Goal: Information Seeking & Learning: Learn about a topic

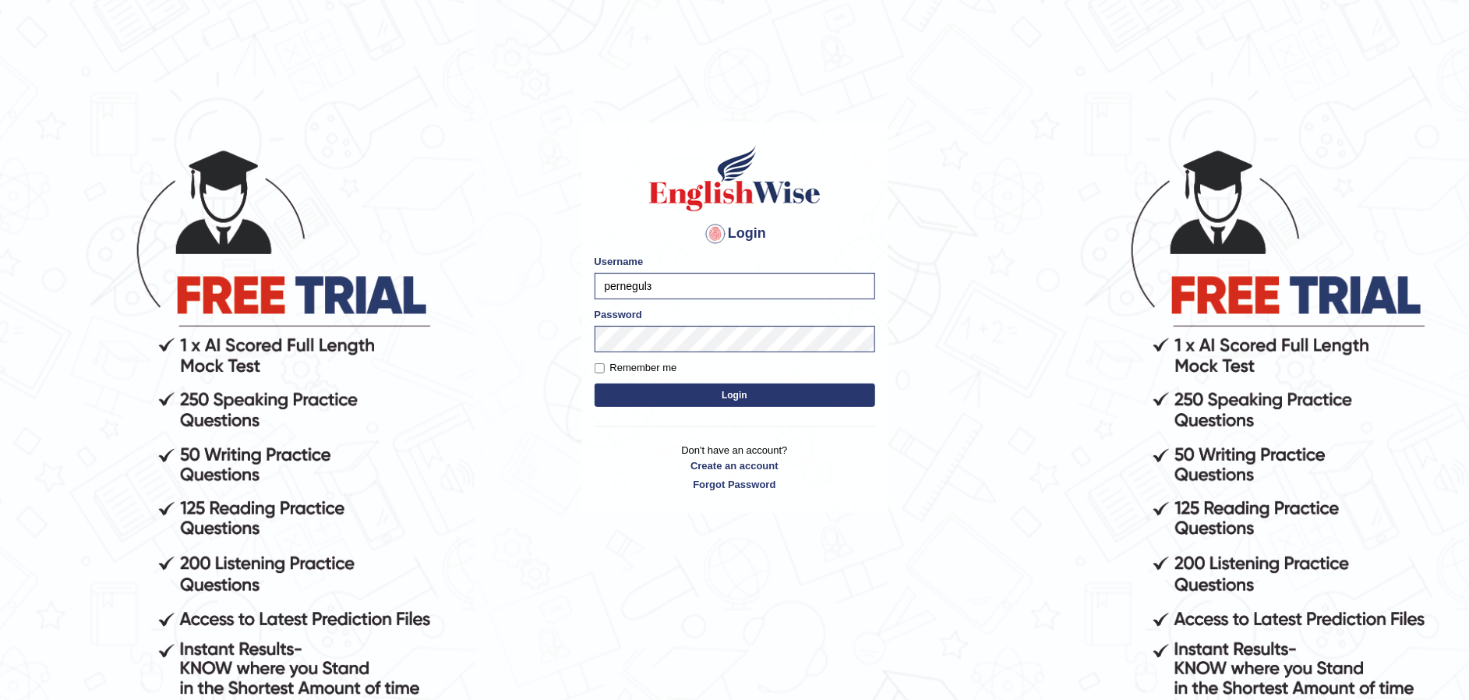
type input "pernegul"
click at [650, 394] on button "Login" at bounding box center [735, 395] width 281 height 23
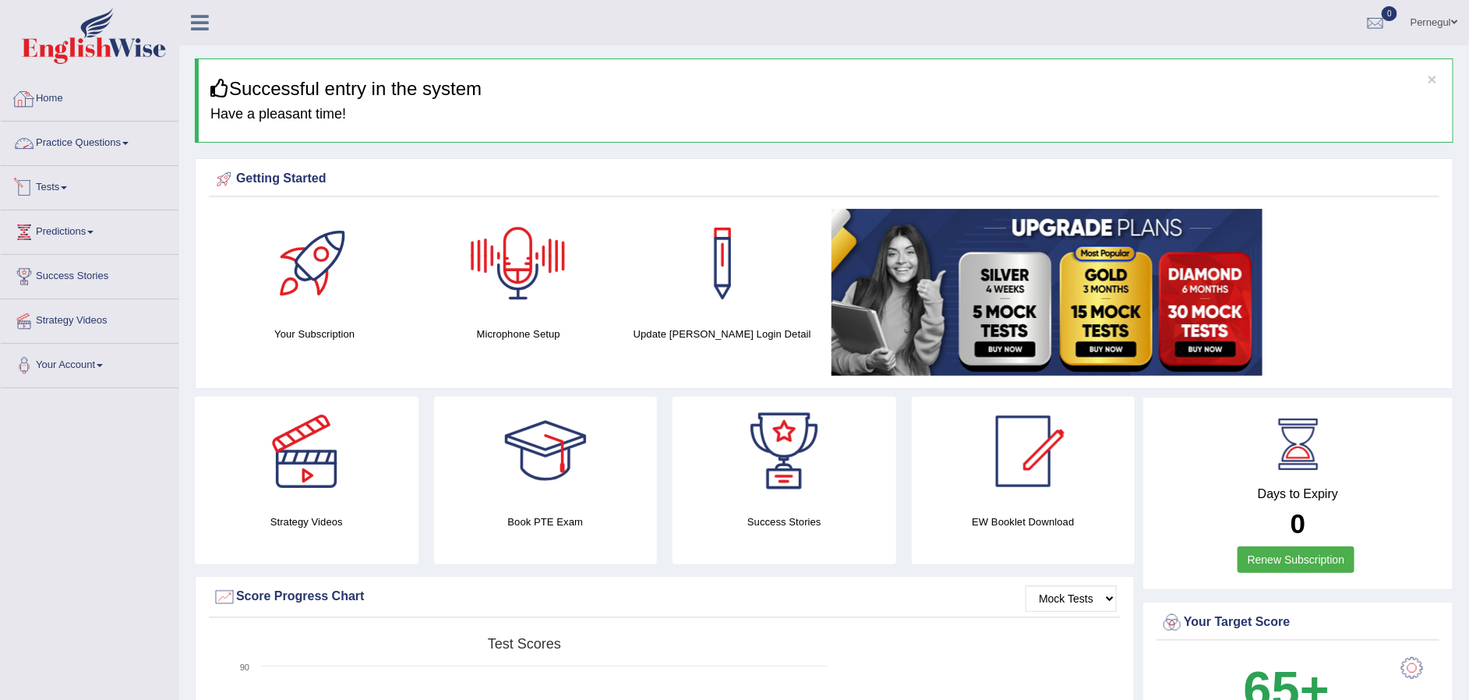
click at [79, 135] on link "Practice Questions" at bounding box center [90, 141] width 178 height 39
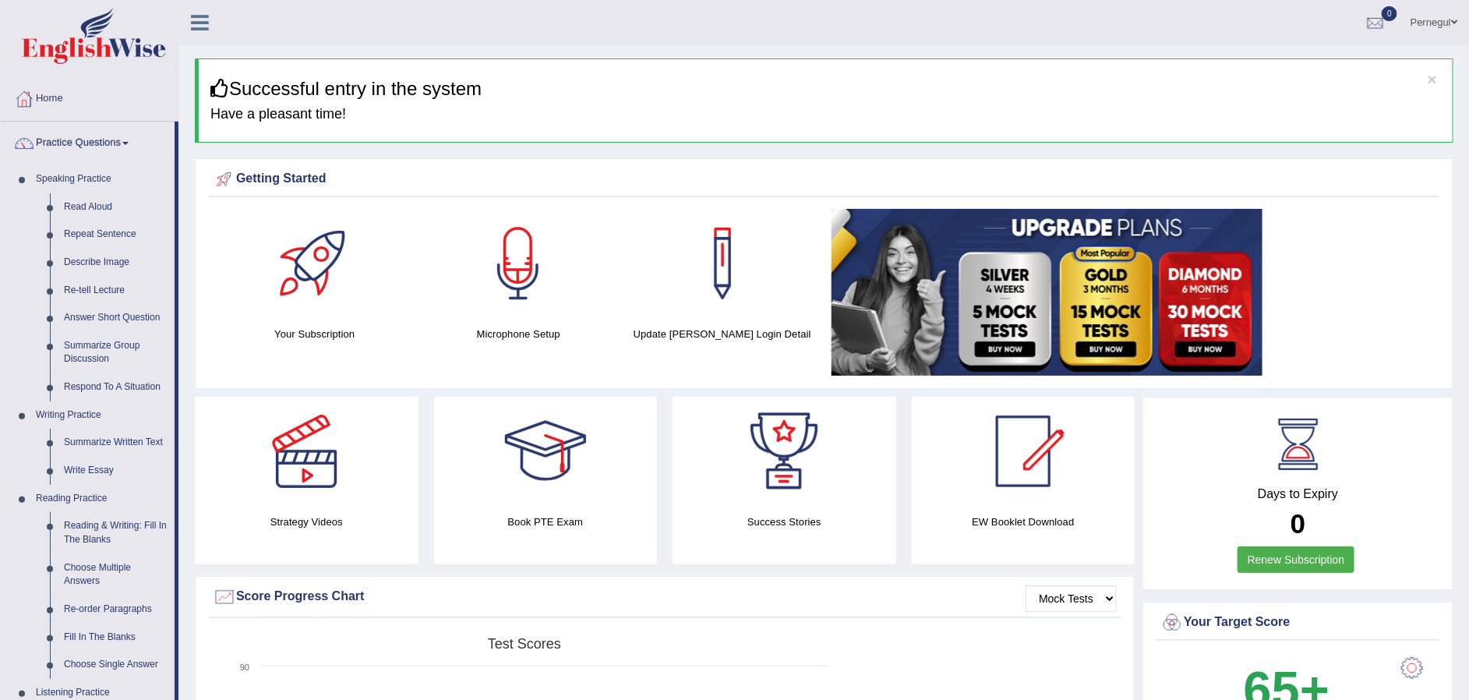
drag, startPoint x: 179, startPoint y: 560, endPoint x: 176, endPoint y: 622, distance: 62.4
click at [176, 622] on div "Home Practice Questions Speaking Practice Read Aloud Repeat Sentence Describe I…" at bounding box center [89, 649] width 201 height 1144
drag, startPoint x: 180, startPoint y: 624, endPoint x: 179, endPoint y: 685, distance: 61.6
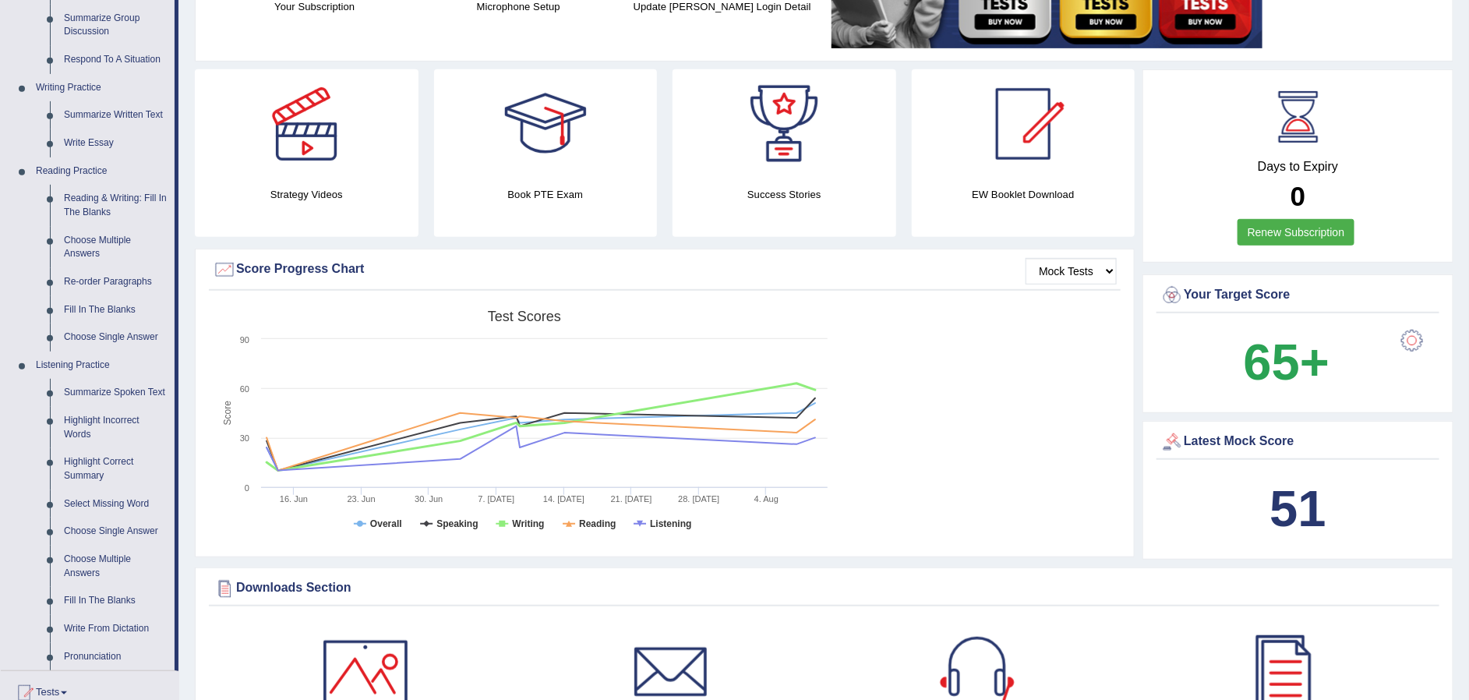
scroll to position [374, 0]
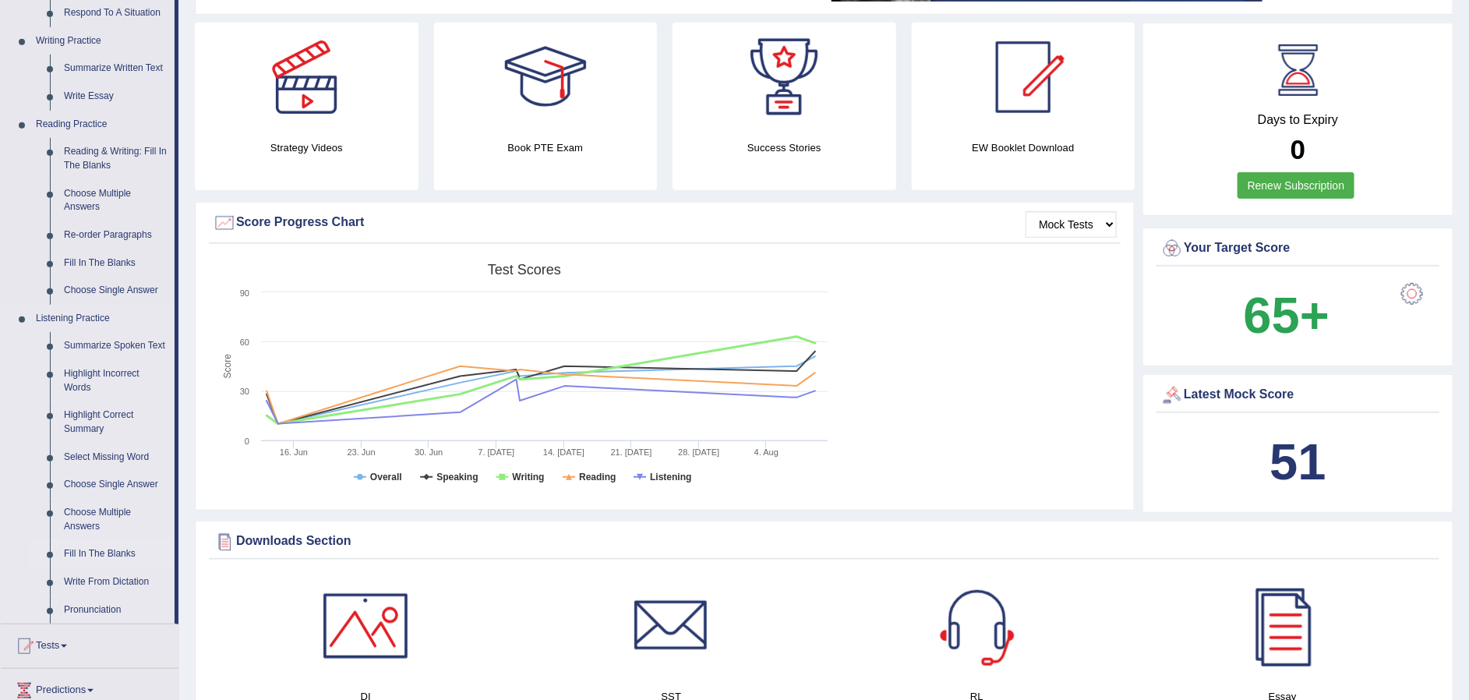
click at [102, 551] on link "Fill In The Blanks" at bounding box center [116, 554] width 118 height 28
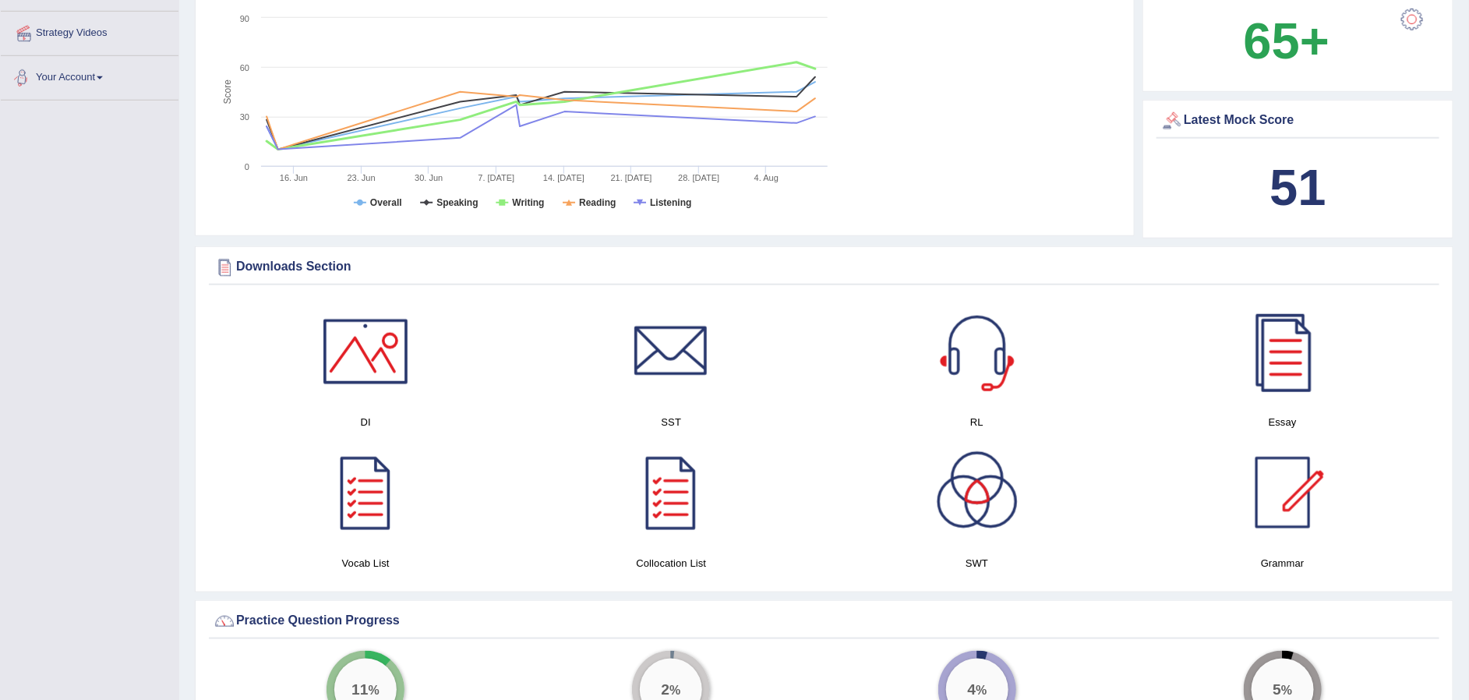
scroll to position [1201, 0]
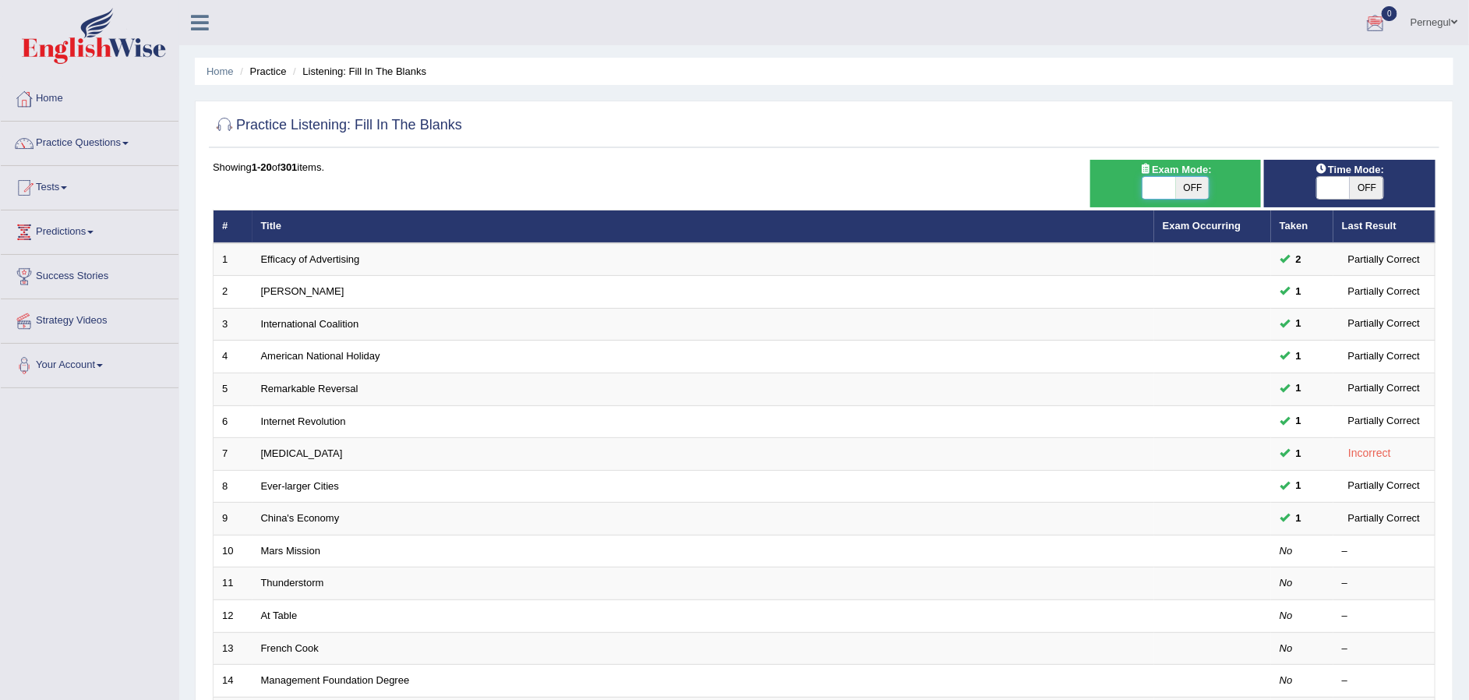
click at [1151, 189] on span at bounding box center [1160, 188] width 34 height 22
checkbox input "true"
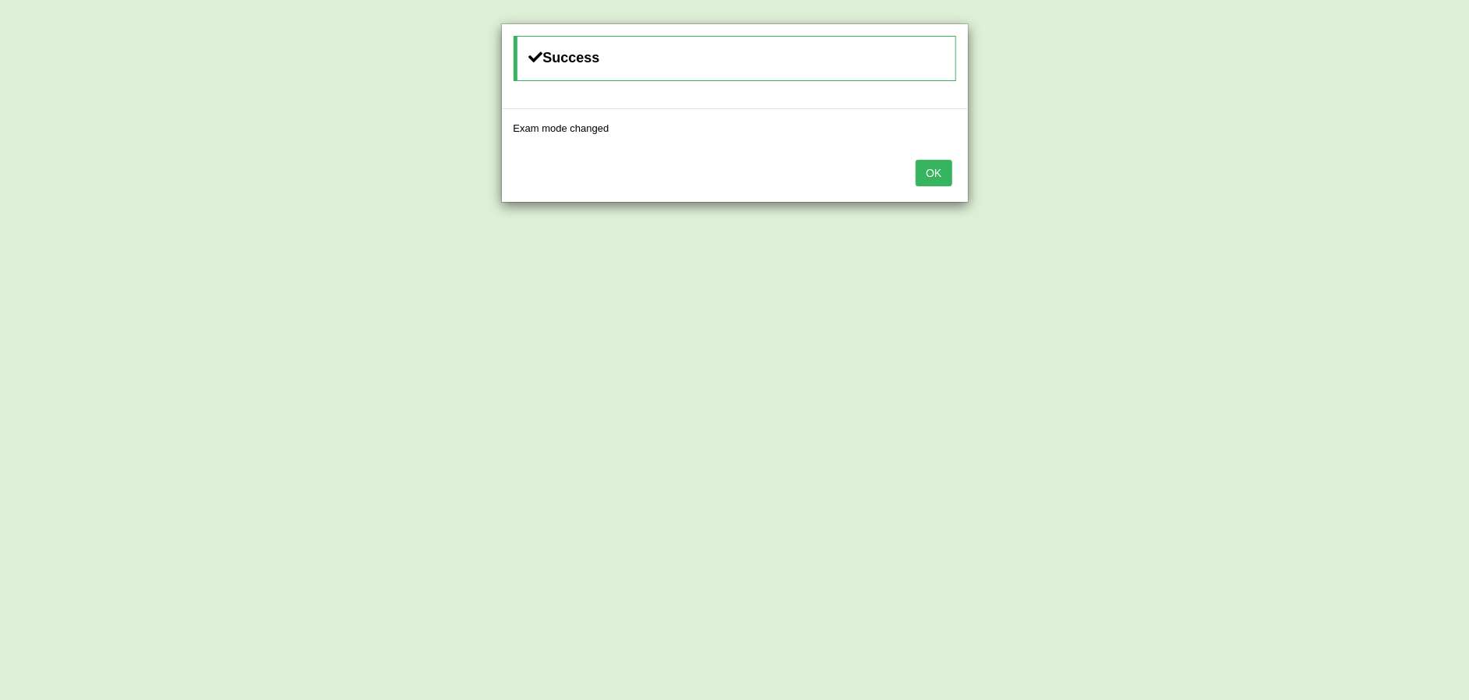
click at [941, 177] on button "OK" at bounding box center [934, 173] width 36 height 27
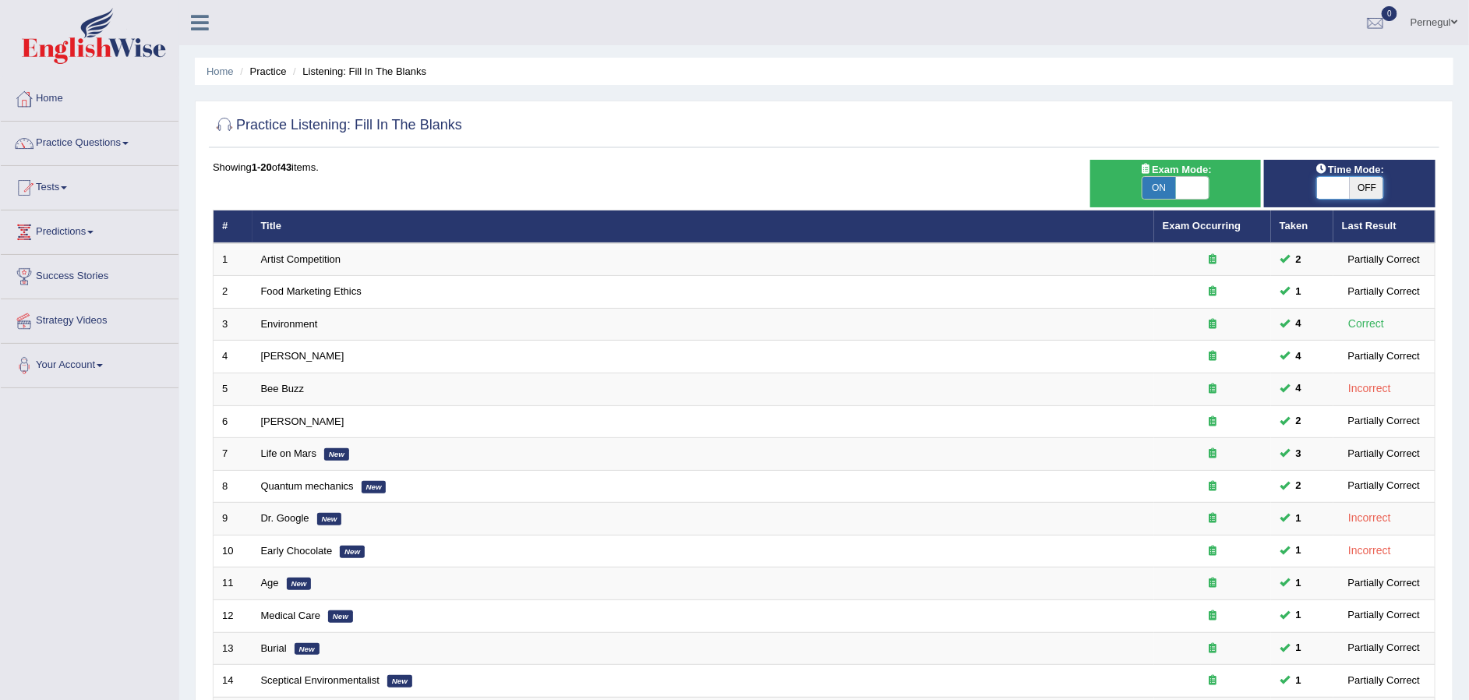
click at [1324, 188] on span at bounding box center [1334, 188] width 34 height 22
checkbox input "true"
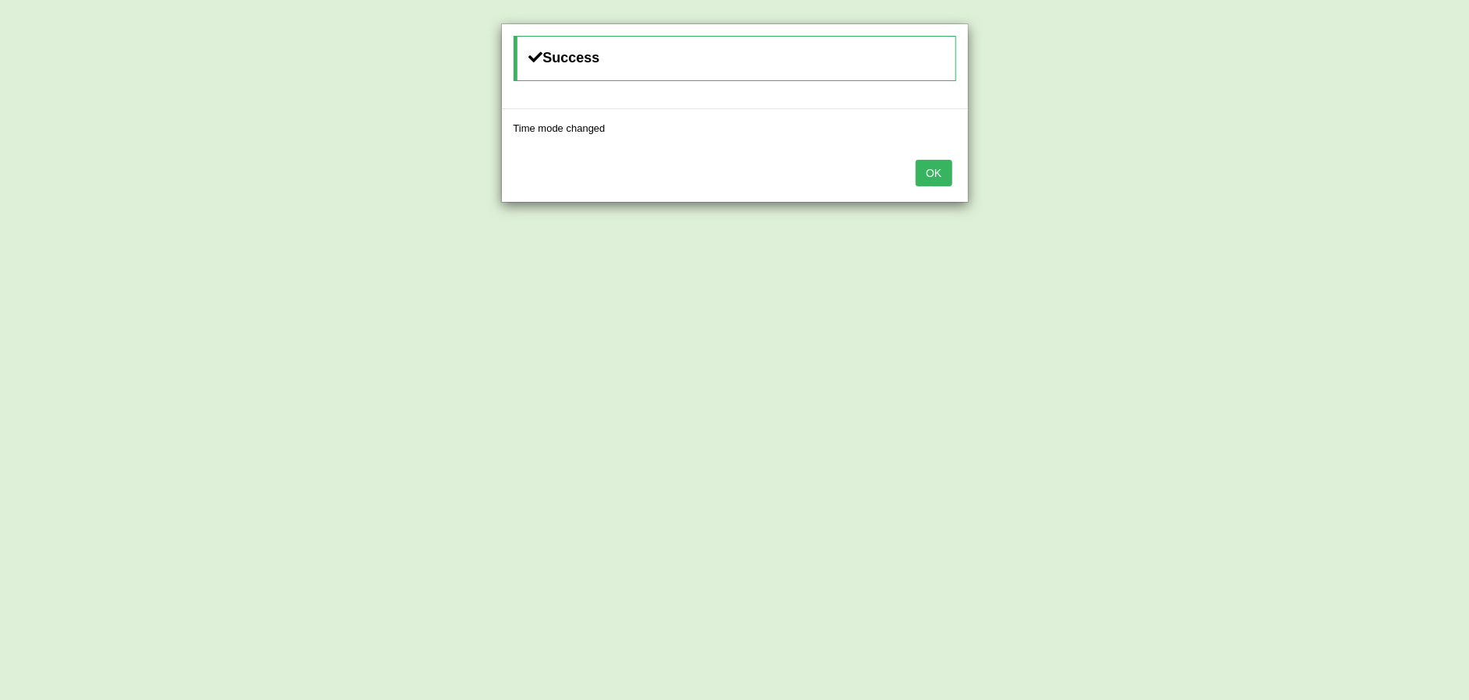
click at [932, 174] on button "OK" at bounding box center [934, 173] width 36 height 27
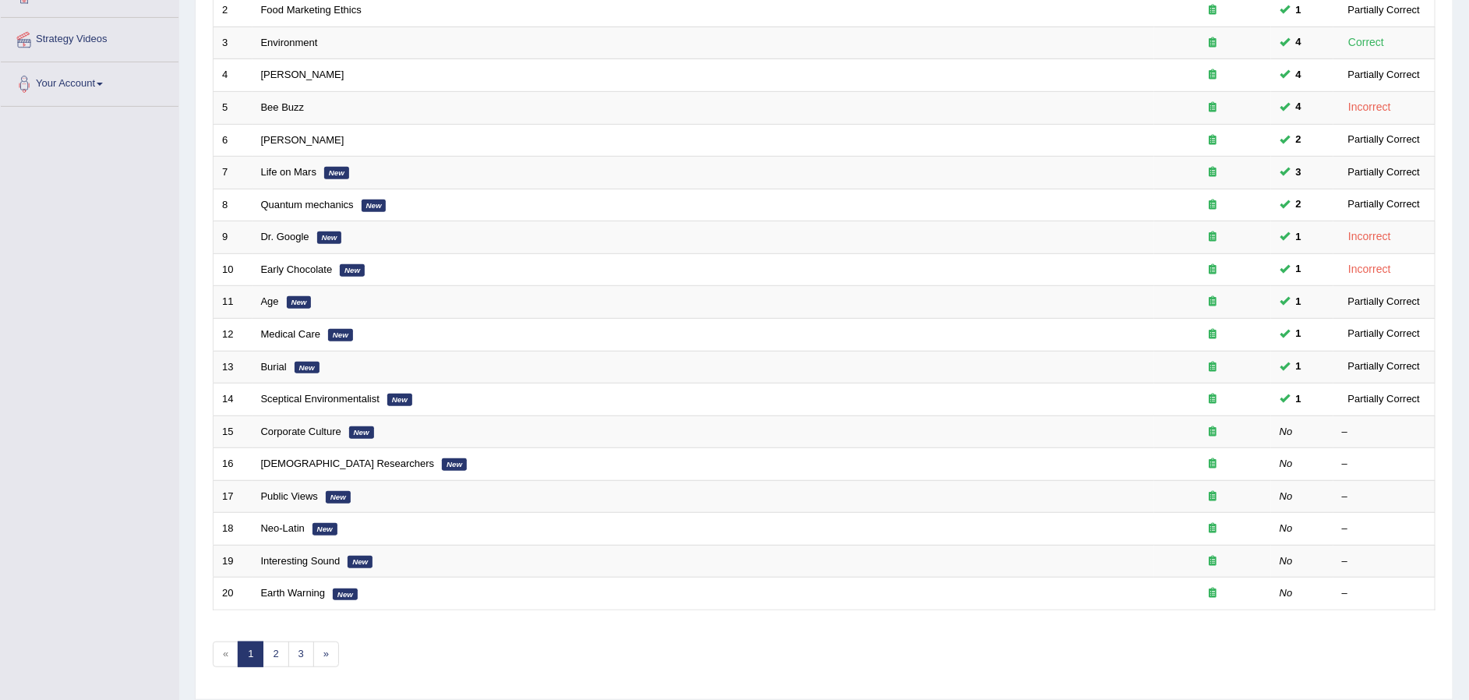
scroll to position [326, 0]
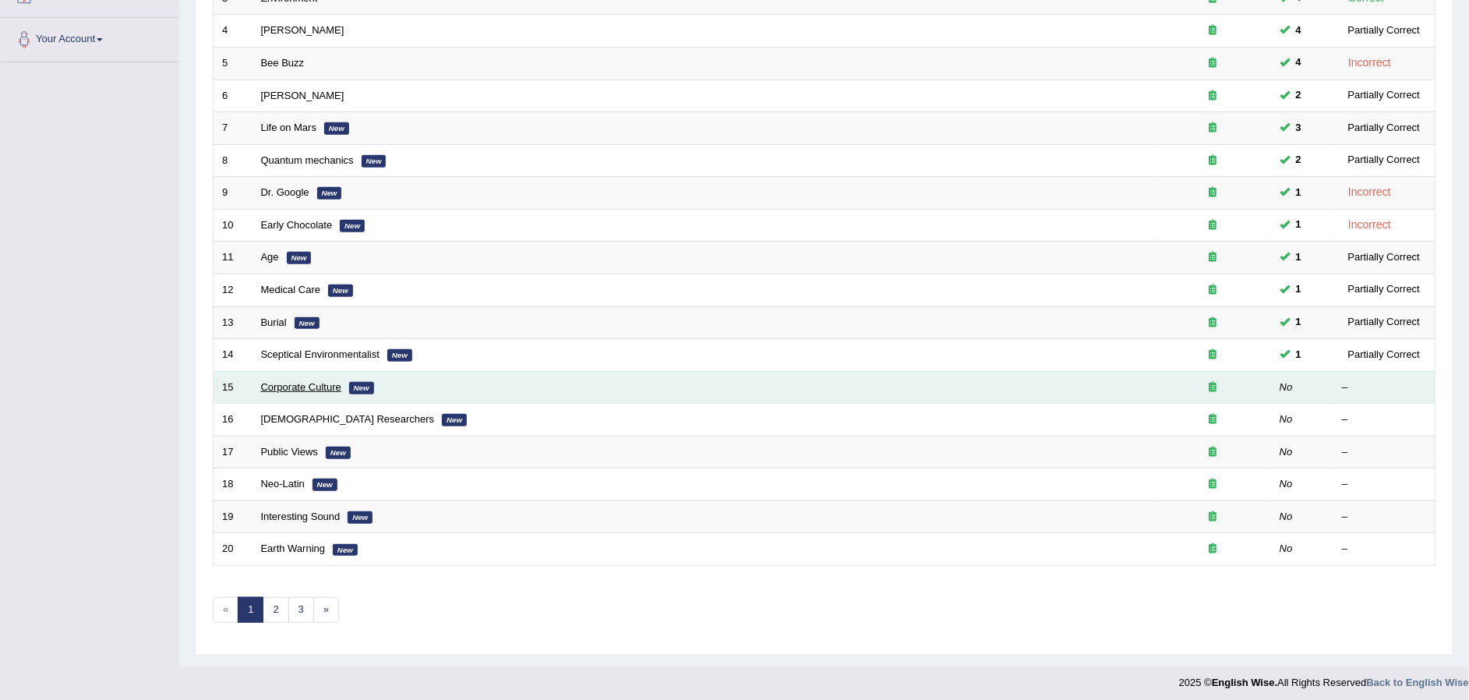
click at [312, 381] on link "Corporate Culture" at bounding box center [301, 387] width 80 height 12
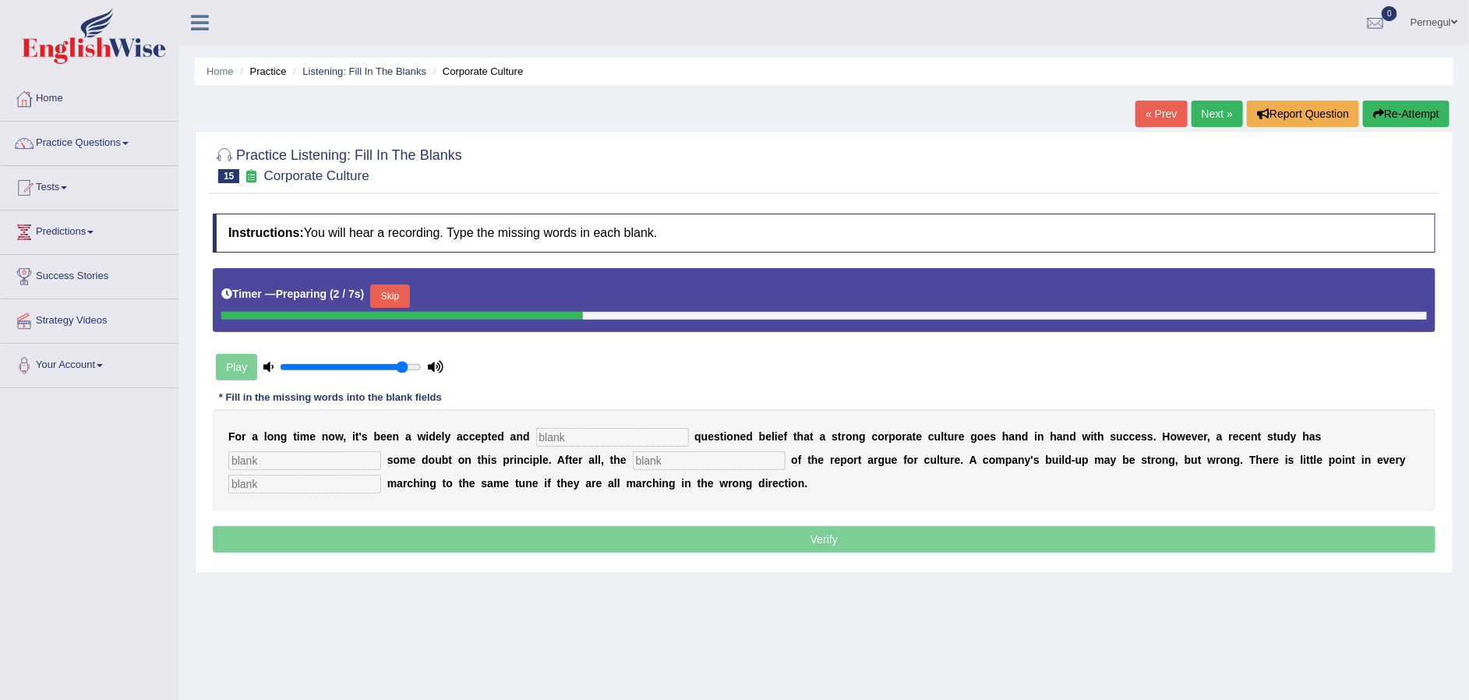
type input "0.9"
click at [398, 366] on input "range" at bounding box center [351, 367] width 142 height 12
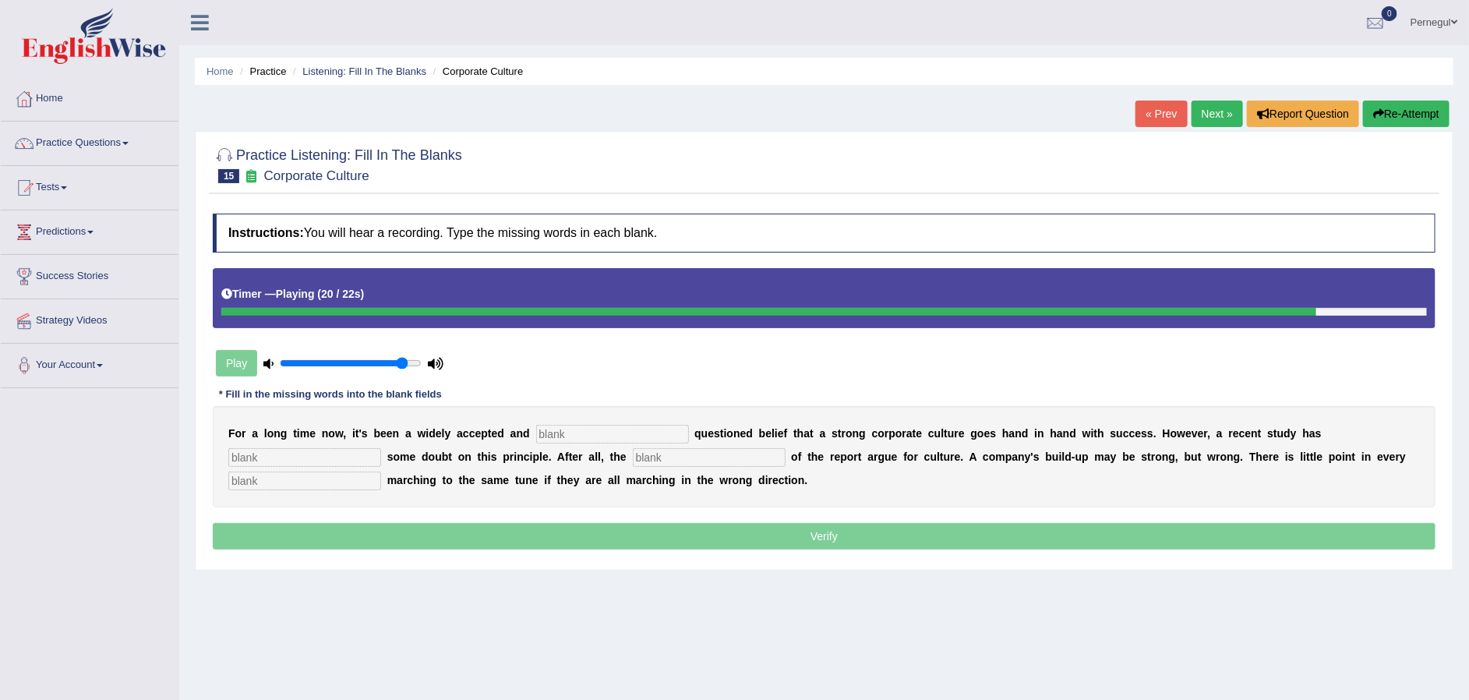
click at [1423, 108] on button "Re-Attempt" at bounding box center [1406, 114] width 87 height 27
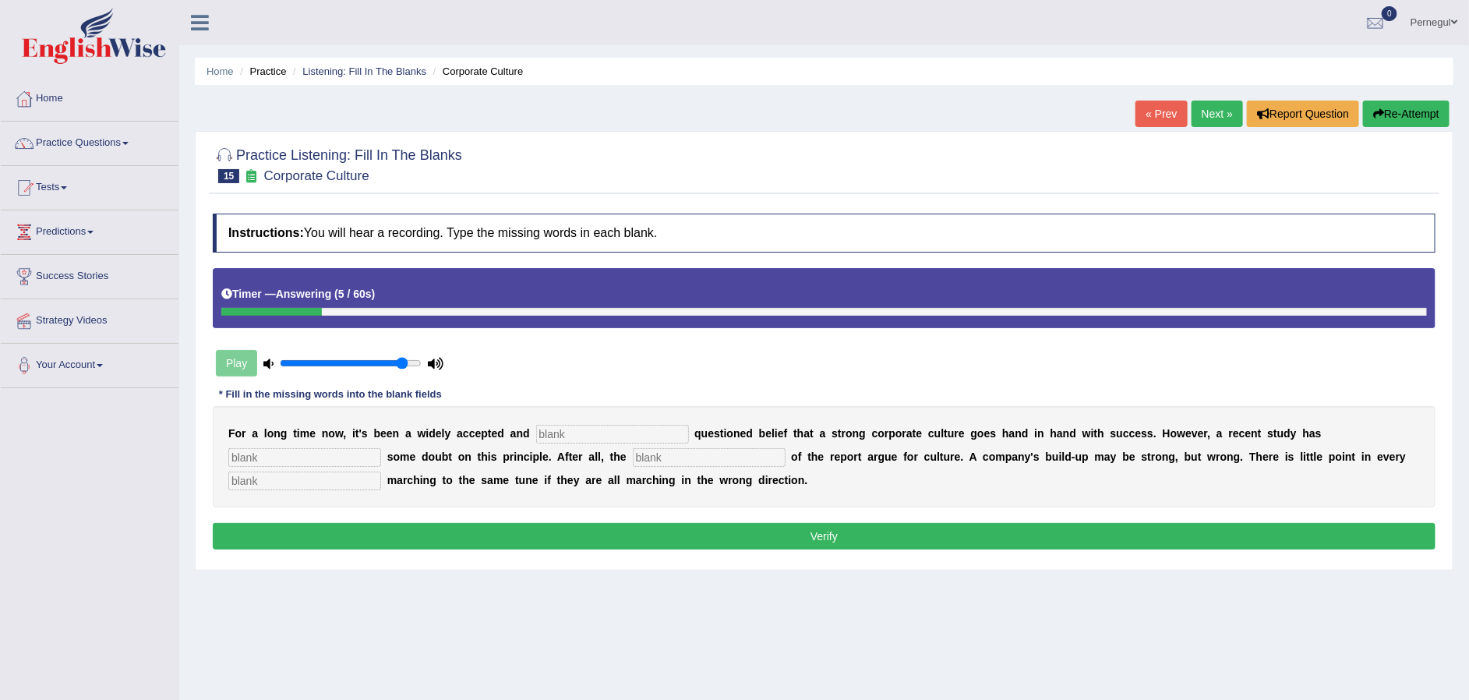
click at [572, 432] on input "text" at bounding box center [612, 434] width 153 height 19
type input "к"
type input "really"
click at [249, 458] on input "text" at bounding box center [304, 457] width 153 height 19
type input "incase"
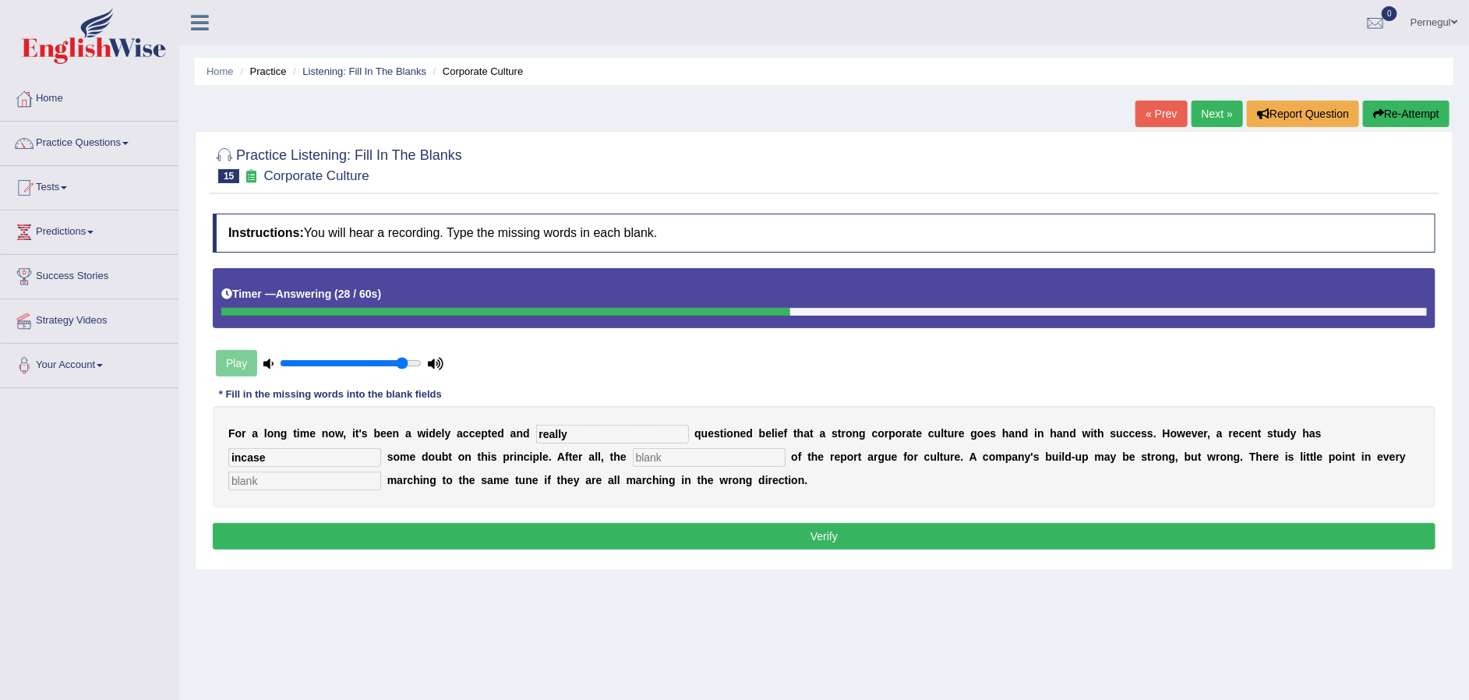
click at [641, 455] on input "text" at bounding box center [709, 457] width 153 height 19
type input "offers"
click at [252, 480] on input "text" at bounding box center [304, 481] width 153 height 19
type input "employ"
click at [450, 525] on button "Verify" at bounding box center [824, 536] width 1223 height 27
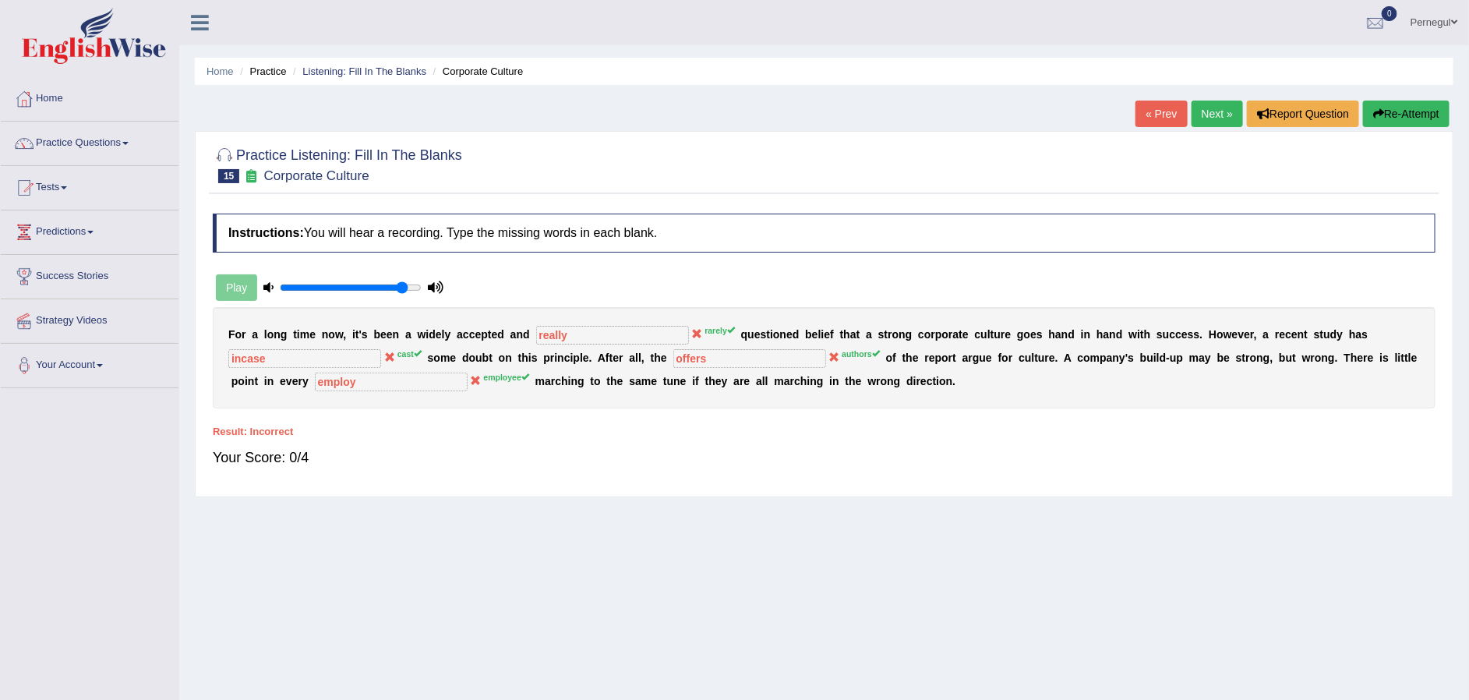
scroll to position [27, 0]
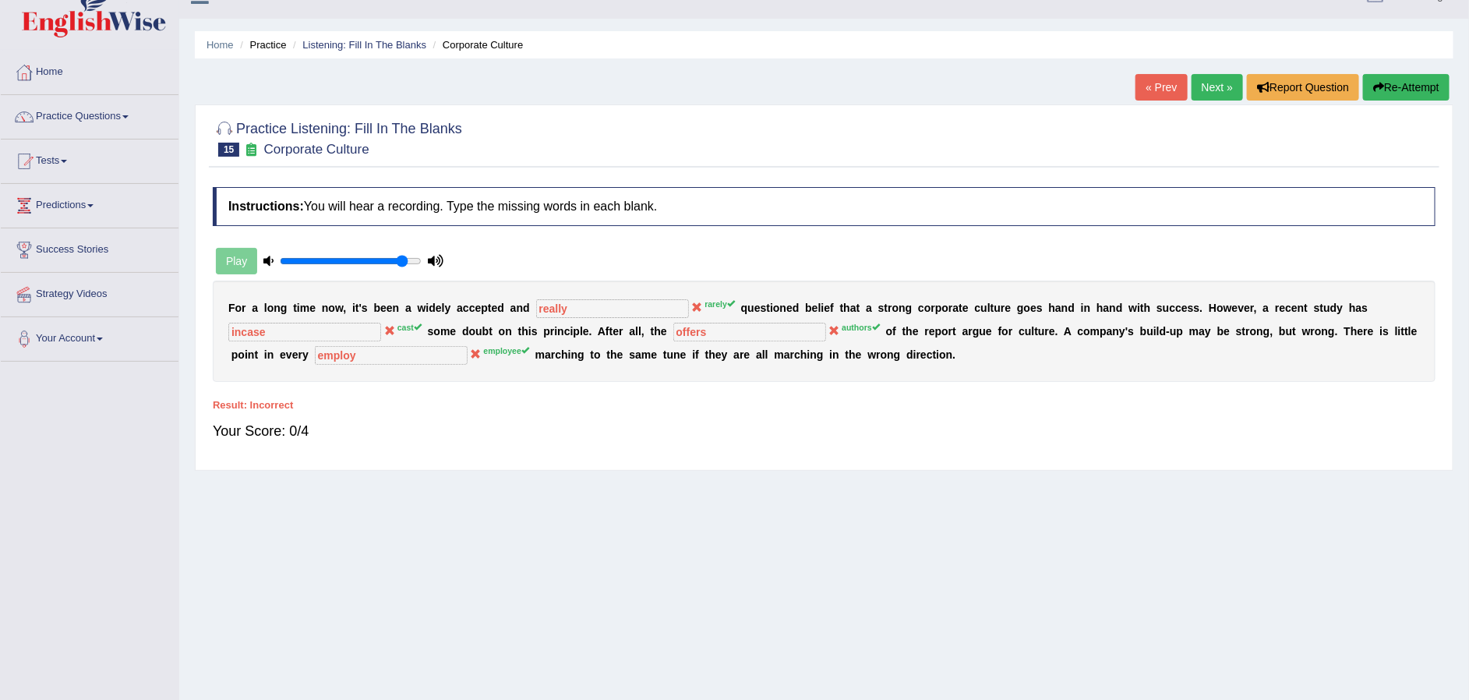
click at [1207, 81] on link "Next »" at bounding box center [1217, 87] width 51 height 27
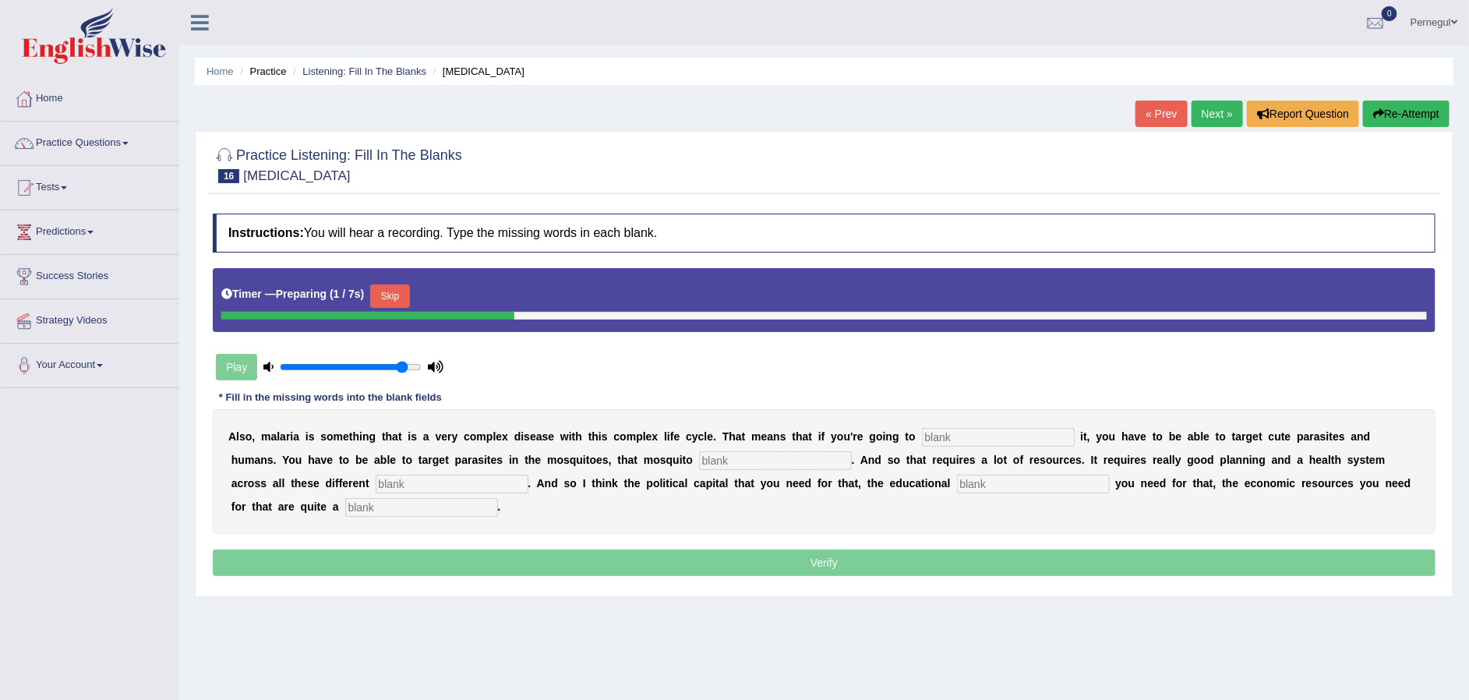
click at [926, 447] on div "A l s o , m a l a r i a i s s o m e t h i n g t h a t i s a v e r y c o m p l e…" at bounding box center [824, 471] width 1223 height 125
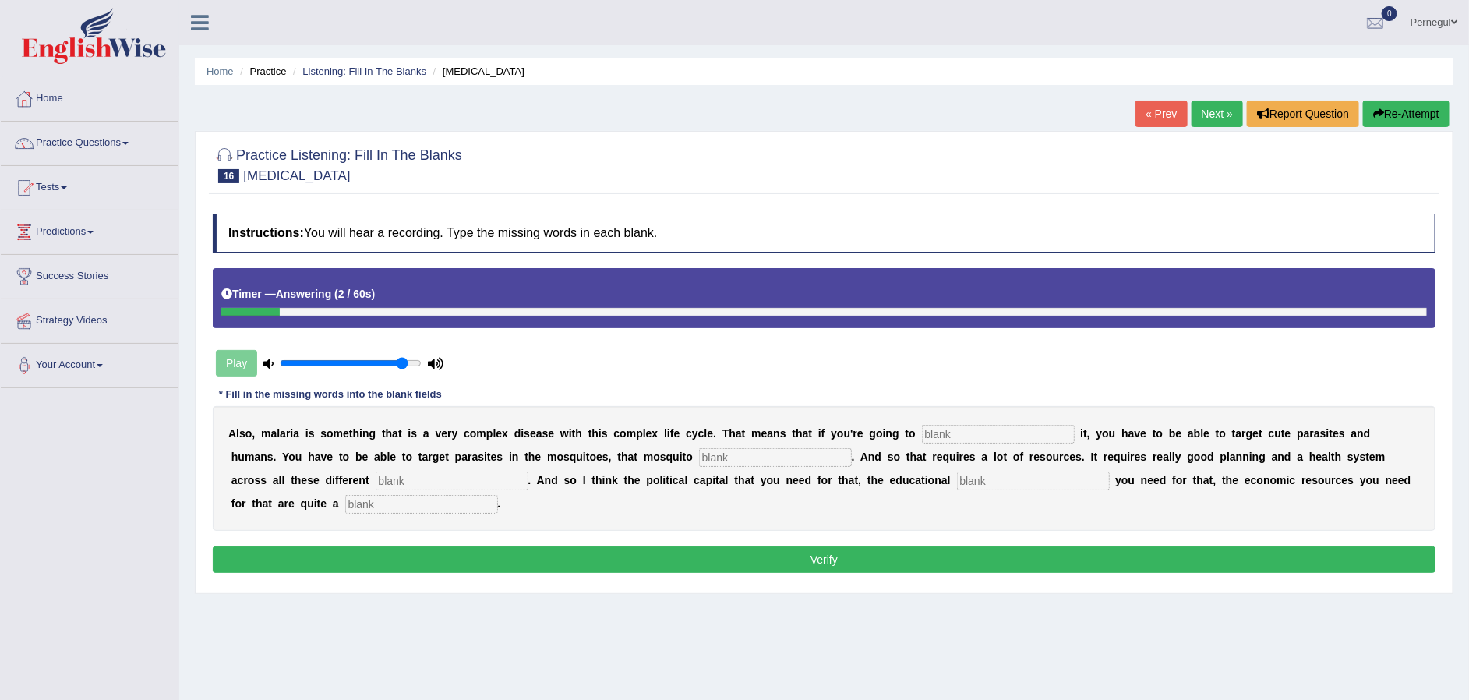
click at [956, 433] on input "text" at bounding box center [998, 434] width 153 height 19
type input "limited"
click at [699, 459] on input "text" at bounding box center [775, 457] width 153 height 19
type input "population"
click at [376, 479] on input "text" at bounding box center [452, 481] width 153 height 19
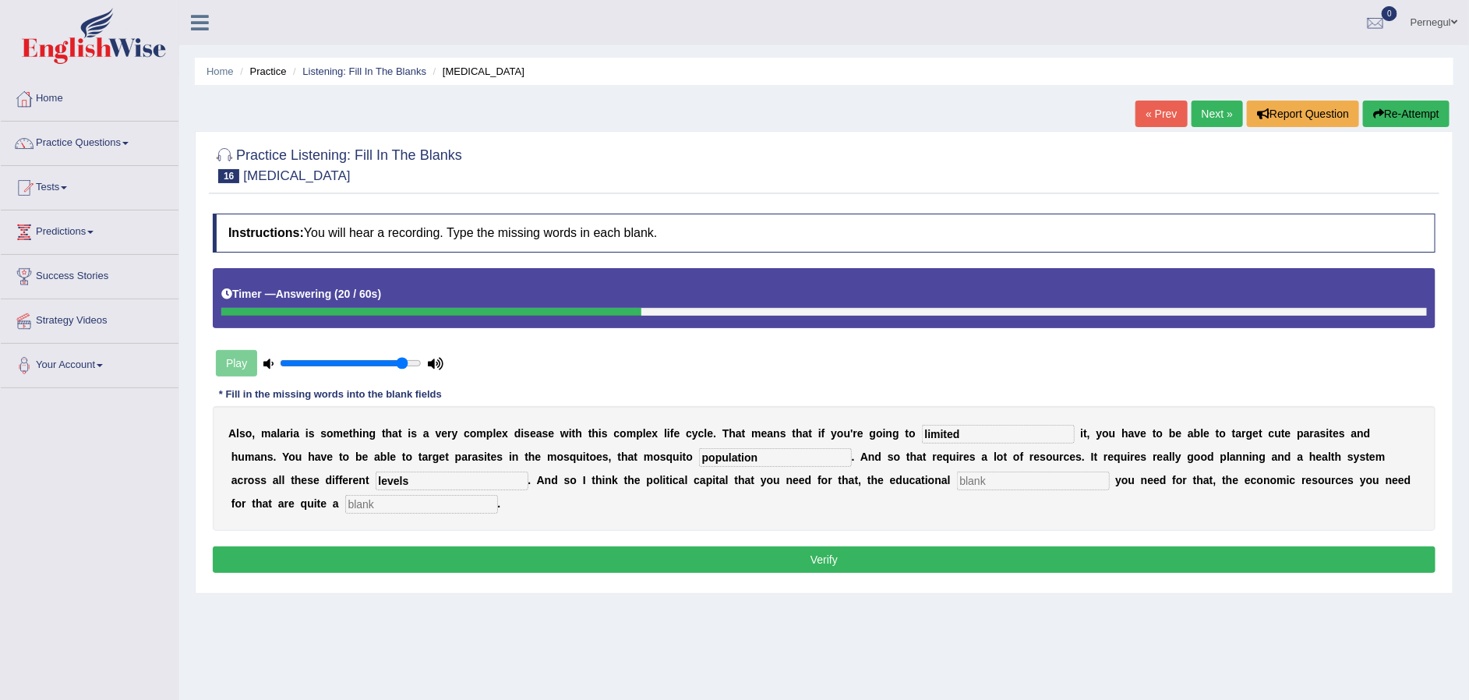
type input "levels"
click at [957, 476] on input "text" at bounding box center [1033, 481] width 153 height 19
type input "infrostructure"
click at [847, 556] on button "Verify" at bounding box center [824, 559] width 1223 height 27
click at [345, 502] on input "text" at bounding box center [421, 504] width 153 height 19
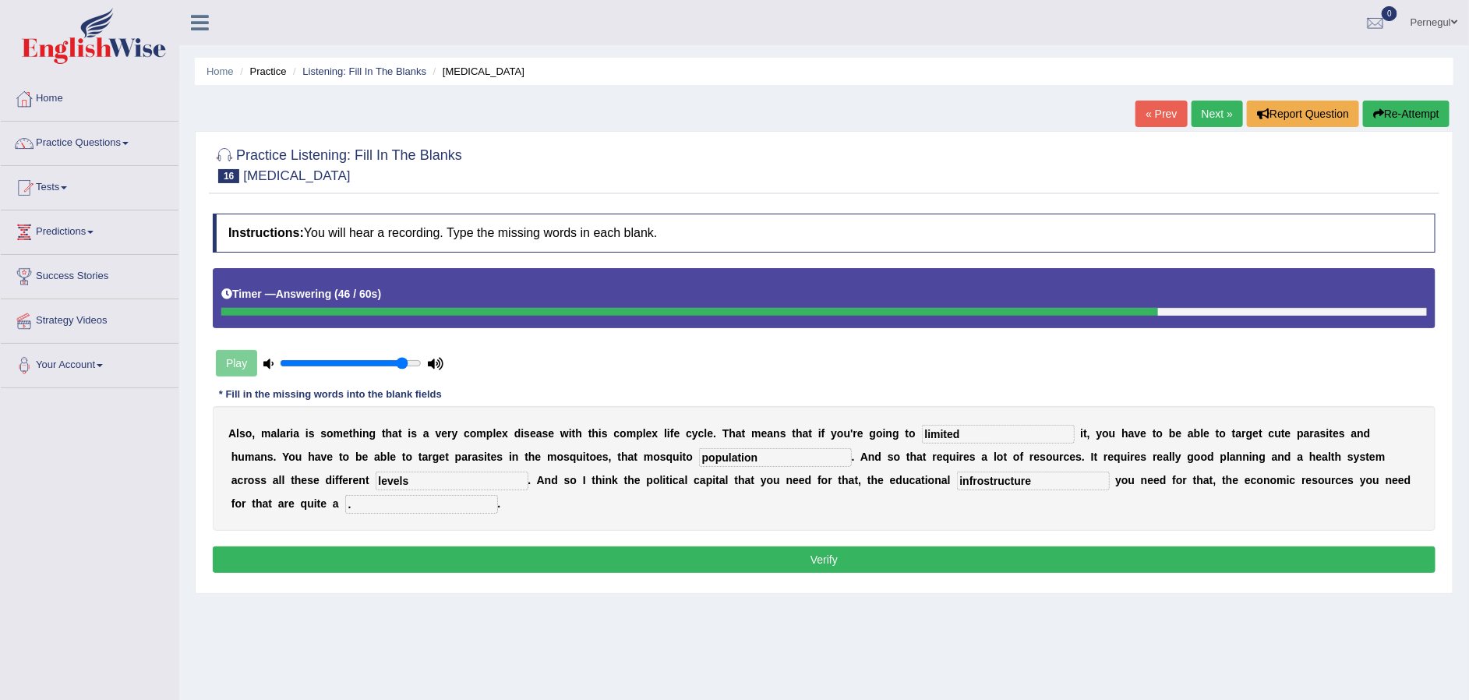
type input "."
click at [376, 562] on button "Verify" at bounding box center [824, 559] width 1223 height 27
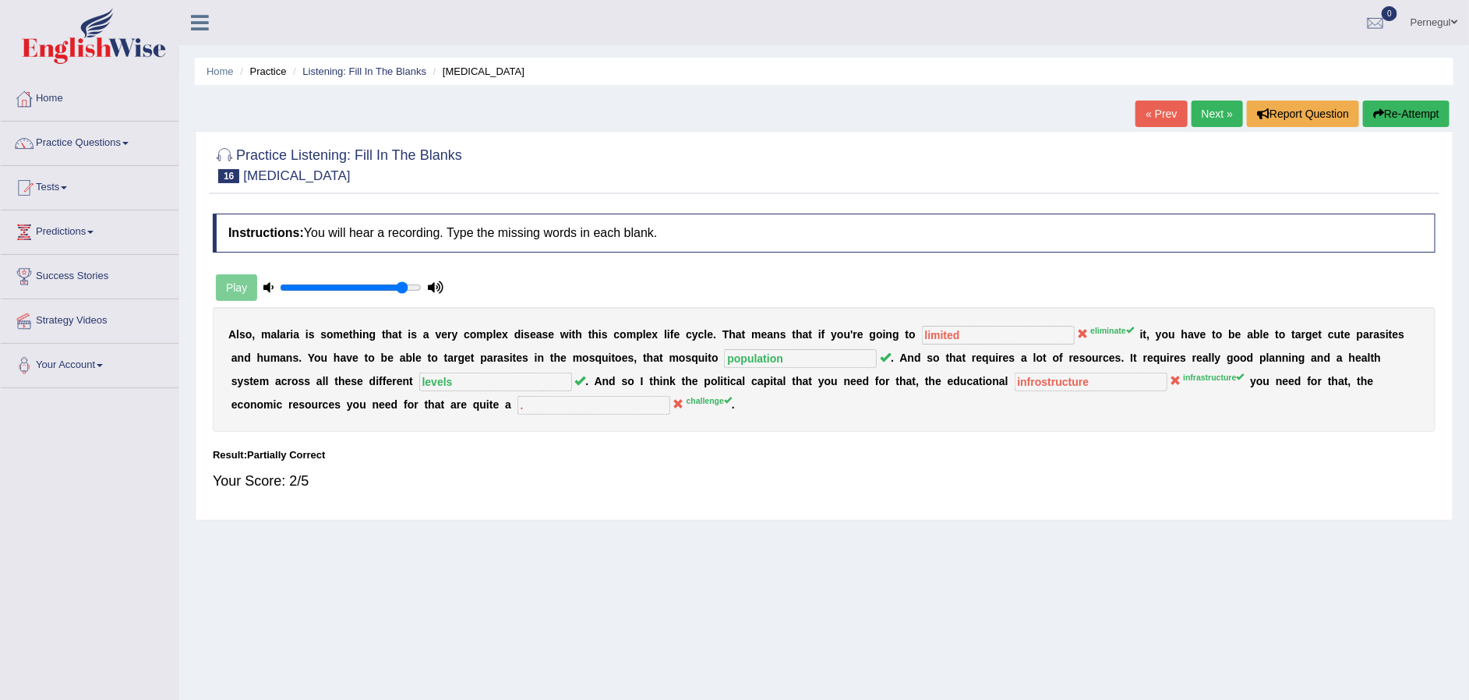
click at [1193, 111] on link "Next »" at bounding box center [1217, 114] width 51 height 27
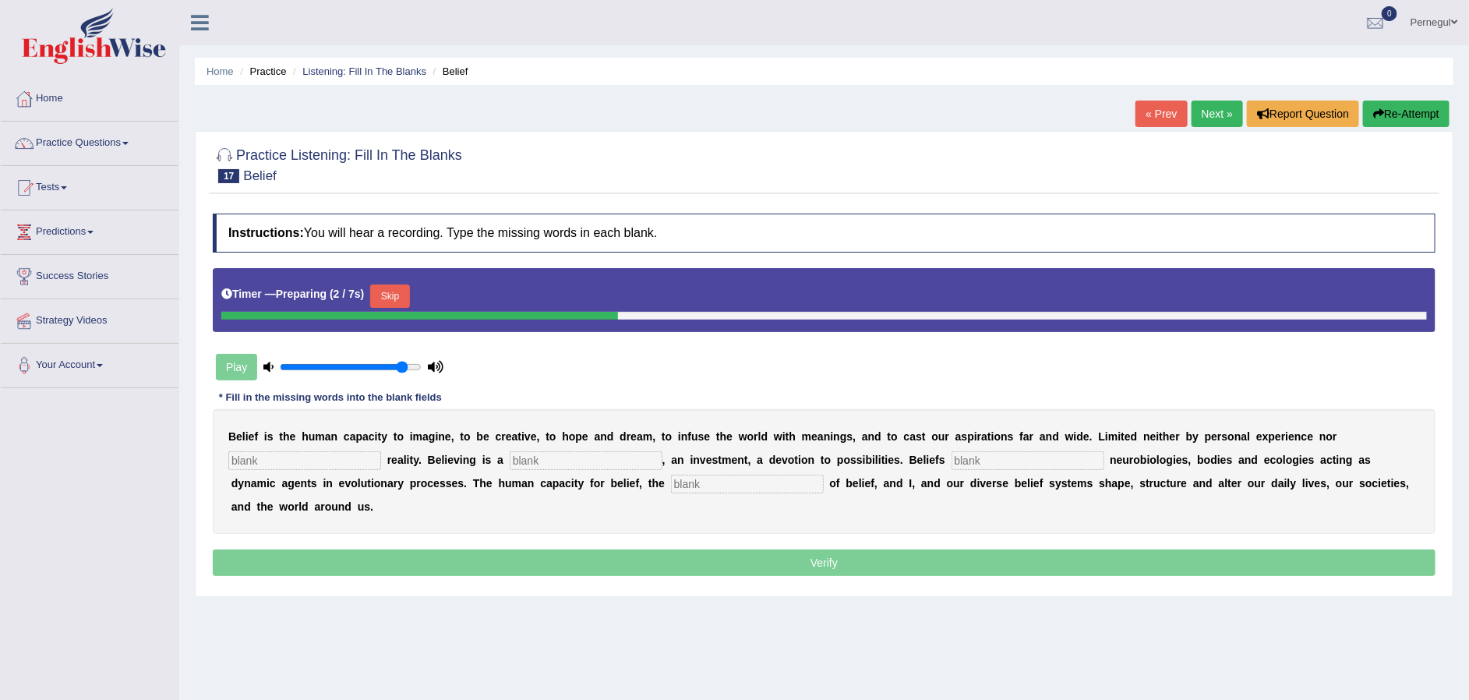
click at [288, 458] on input "text" at bounding box center [304, 460] width 153 height 19
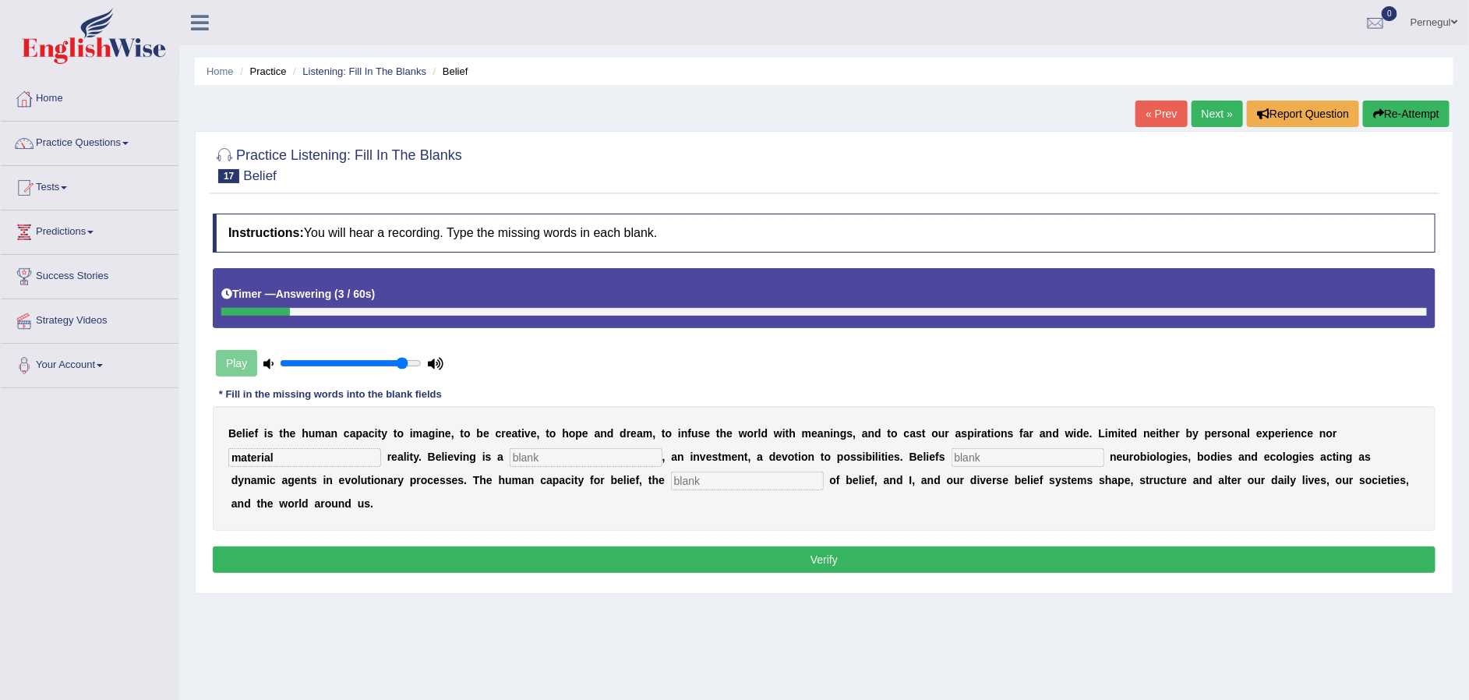
type input "material"
click at [568, 452] on input "text" at bounding box center [586, 457] width 153 height 19
click at [510, 453] on input "cominment" at bounding box center [586, 457] width 153 height 19
type input "comminment"
click at [952, 458] on input "text" at bounding box center [1028, 457] width 153 height 19
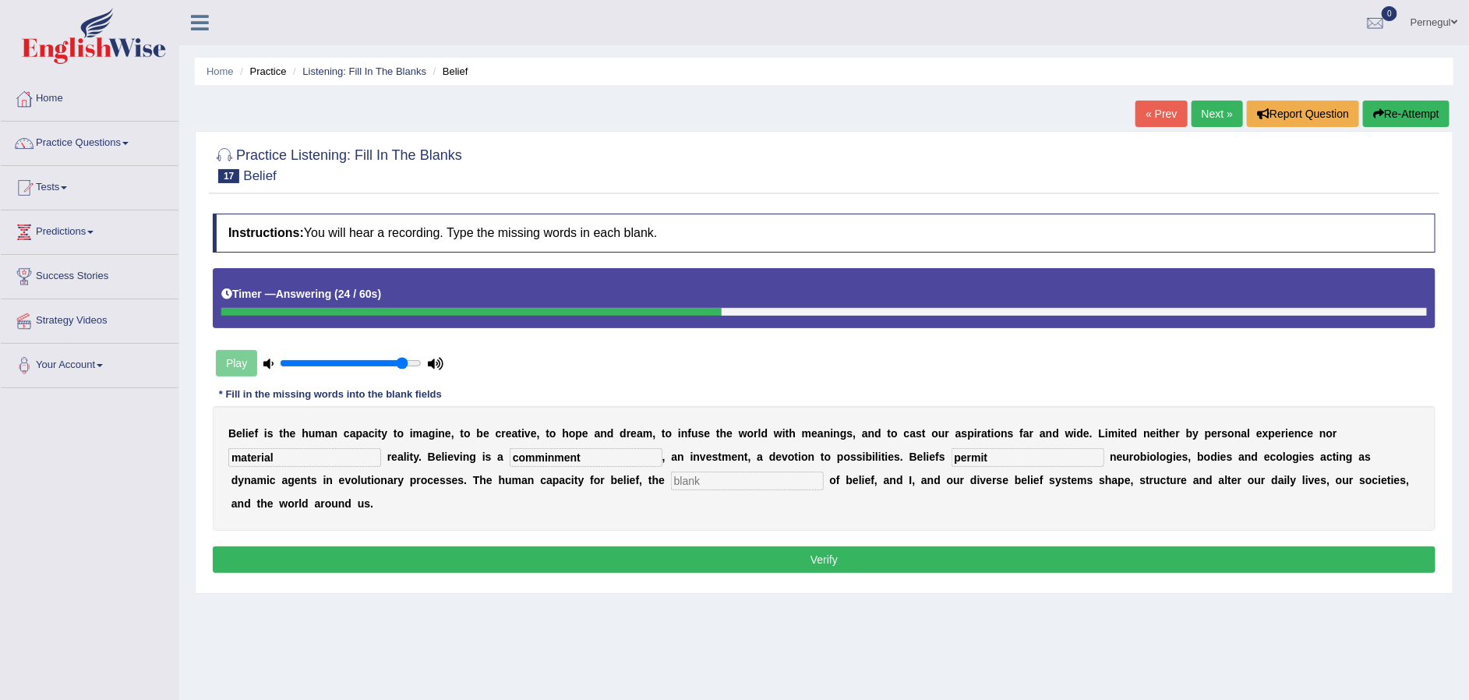
type input "permit"
click at [671, 472] on input "text" at bounding box center [747, 481] width 153 height 19
type input "spesific"
click at [738, 546] on button "Verify" at bounding box center [824, 559] width 1223 height 27
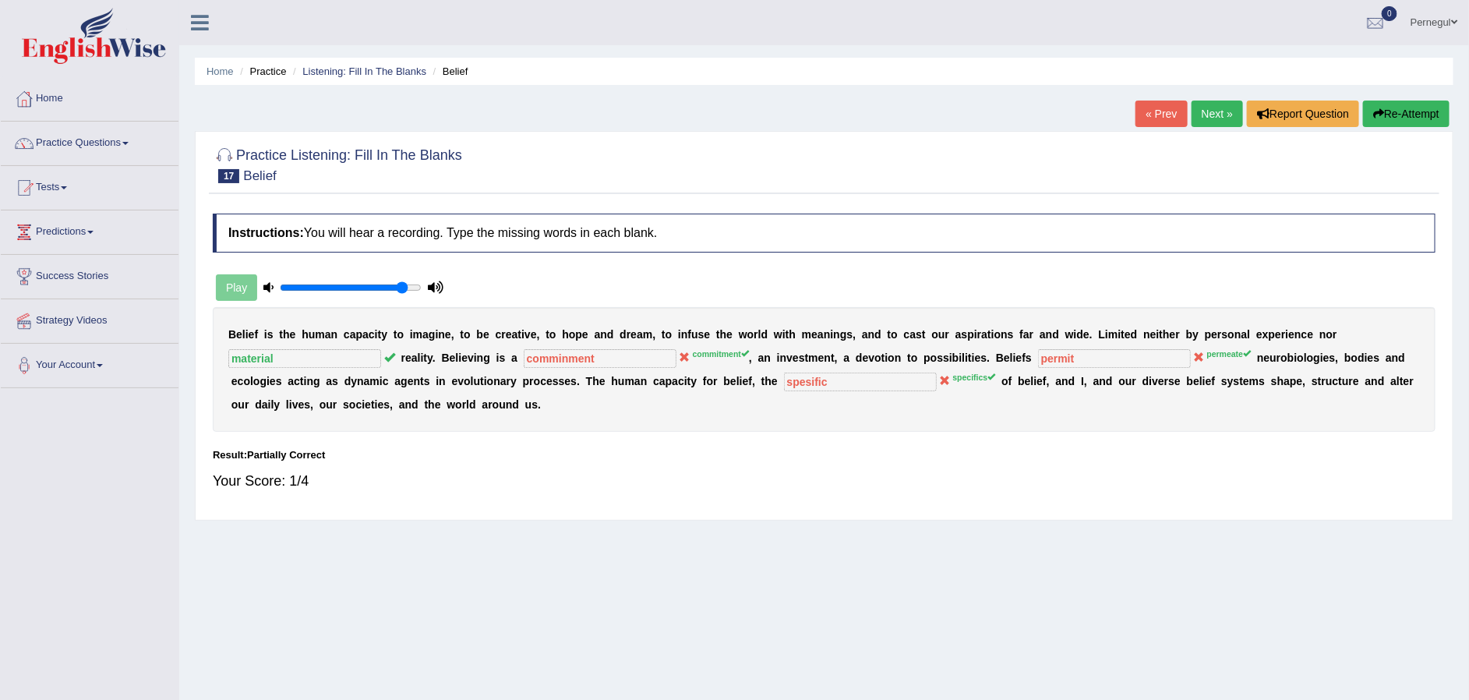
click at [1208, 105] on link "Next »" at bounding box center [1217, 114] width 51 height 27
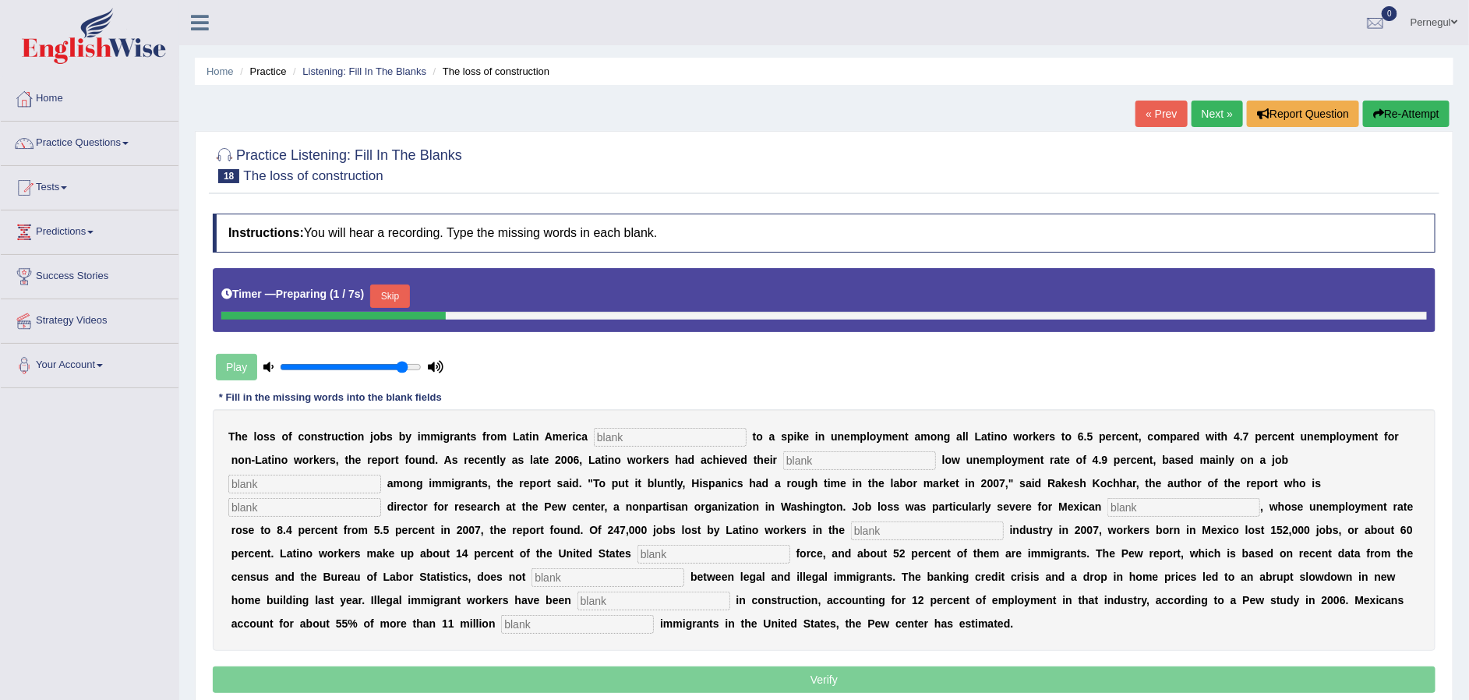
click at [633, 437] on input "text" at bounding box center [670, 437] width 153 height 19
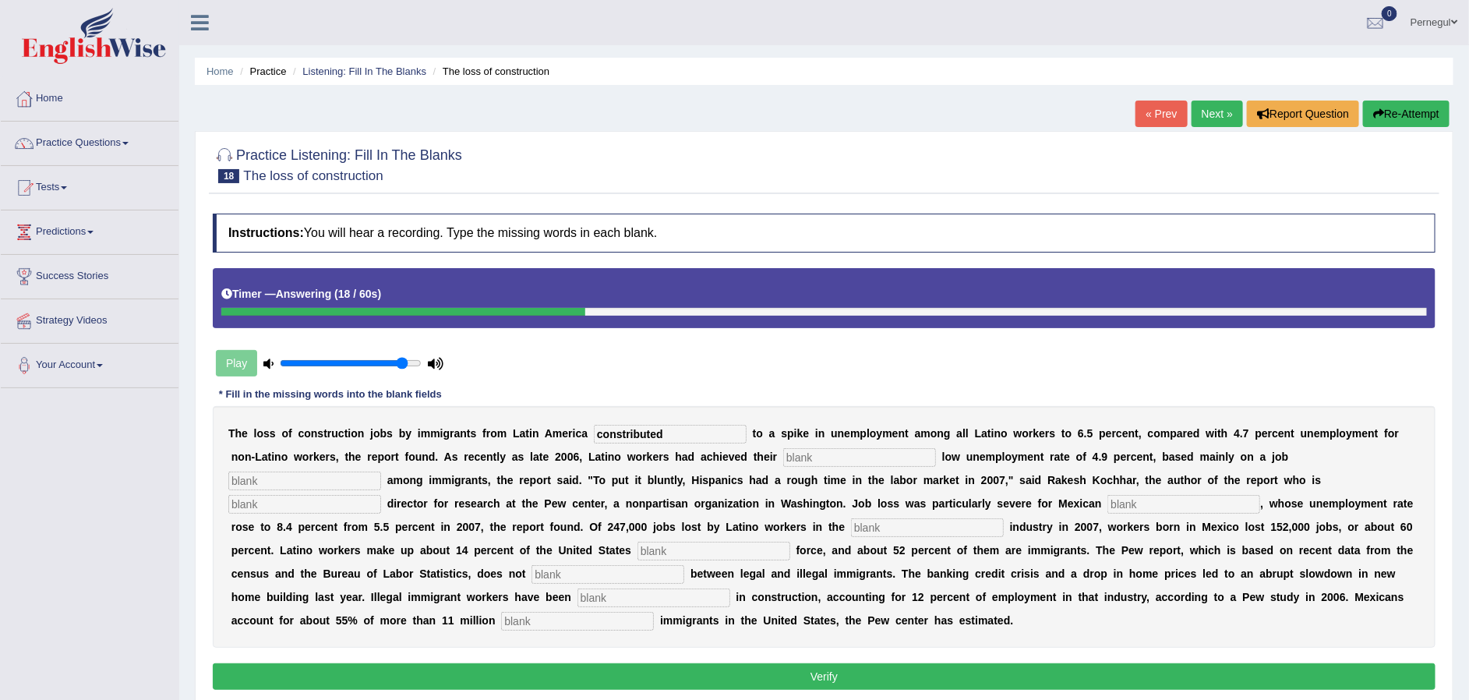
type input "constributed"
click at [815, 452] on input "text" at bounding box center [859, 457] width 153 height 19
type input "history"
click at [381, 472] on input "text" at bounding box center [304, 481] width 153 height 19
type input "boom"
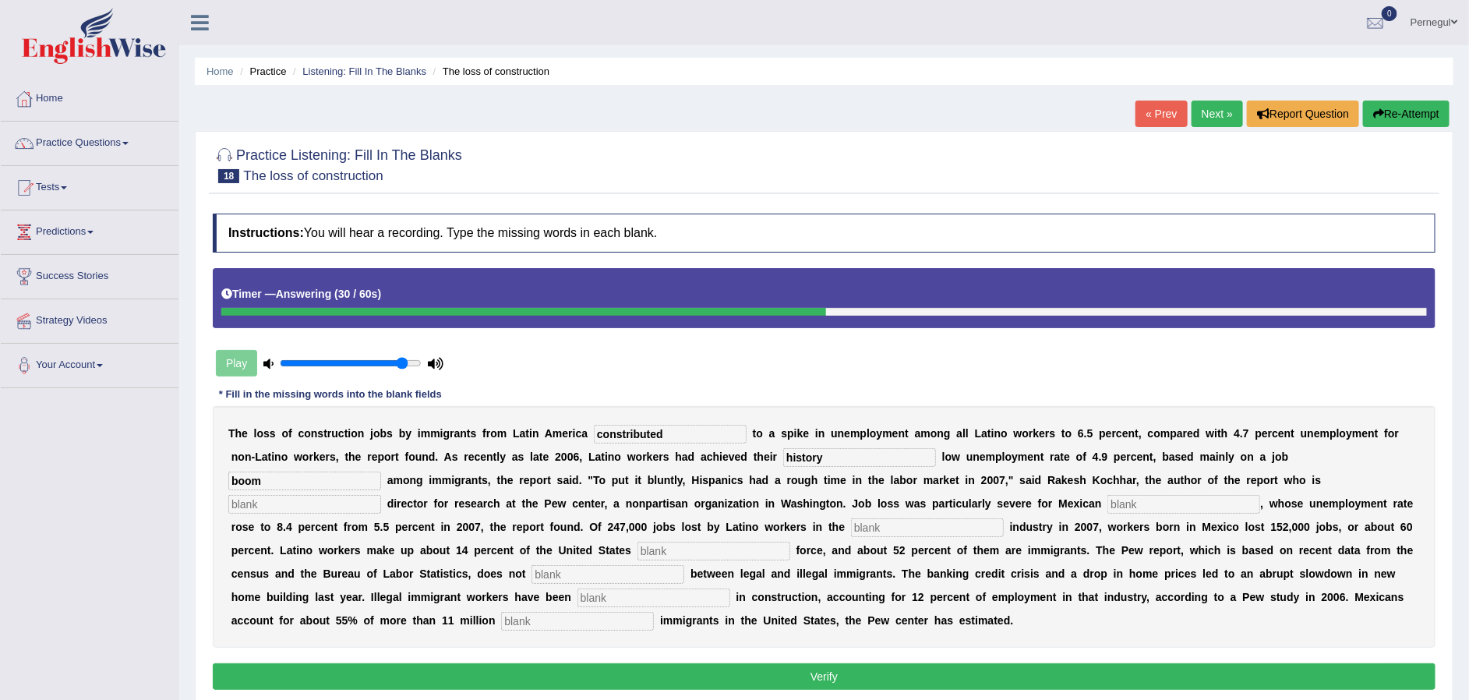
click at [381, 495] on input "text" at bounding box center [304, 504] width 153 height 19
type input "sociate"
click at [1108, 507] on input "text" at bounding box center [1184, 504] width 153 height 19
type input "imigrant"
click at [851, 527] on input "text" at bounding box center [927, 527] width 153 height 19
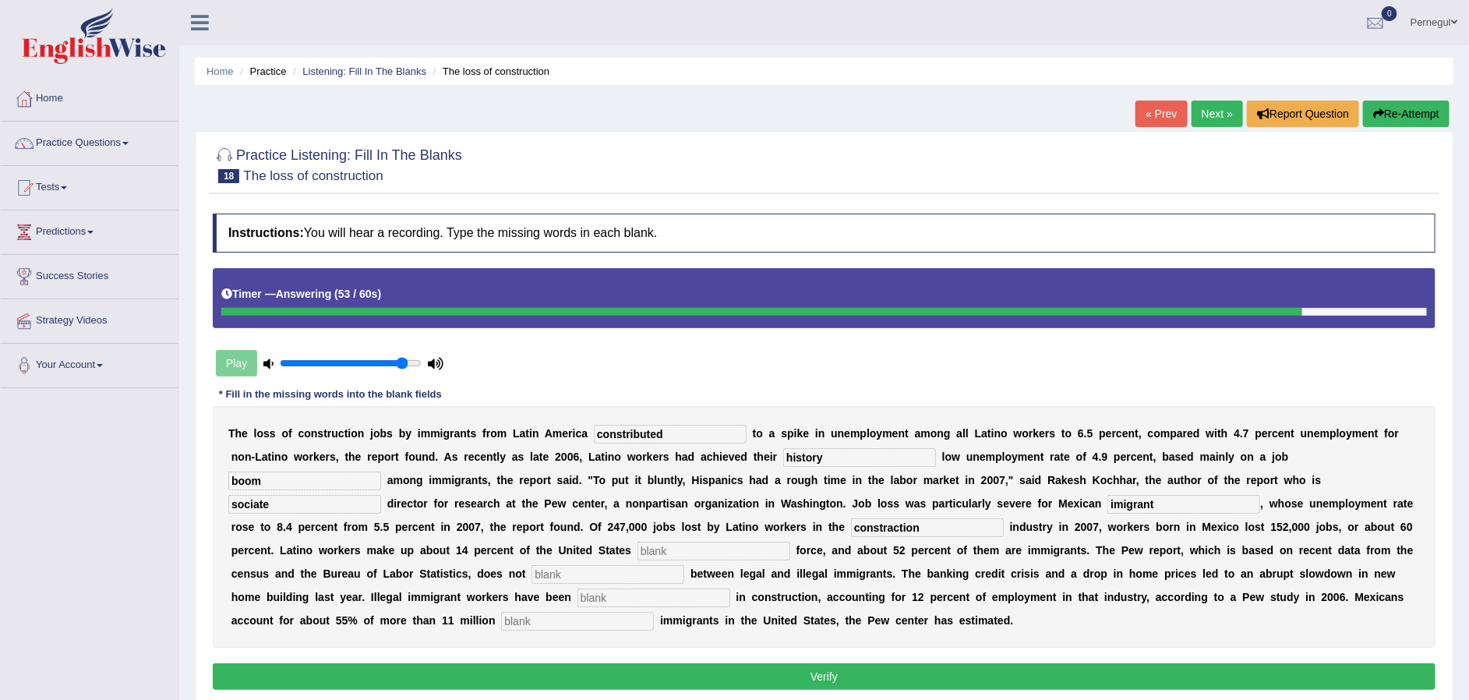
type input "constraction"
click at [638, 548] on input "text" at bounding box center [714, 551] width 153 height 19
type input "liver"
click at [532, 578] on input "text" at bounding box center [608, 574] width 153 height 19
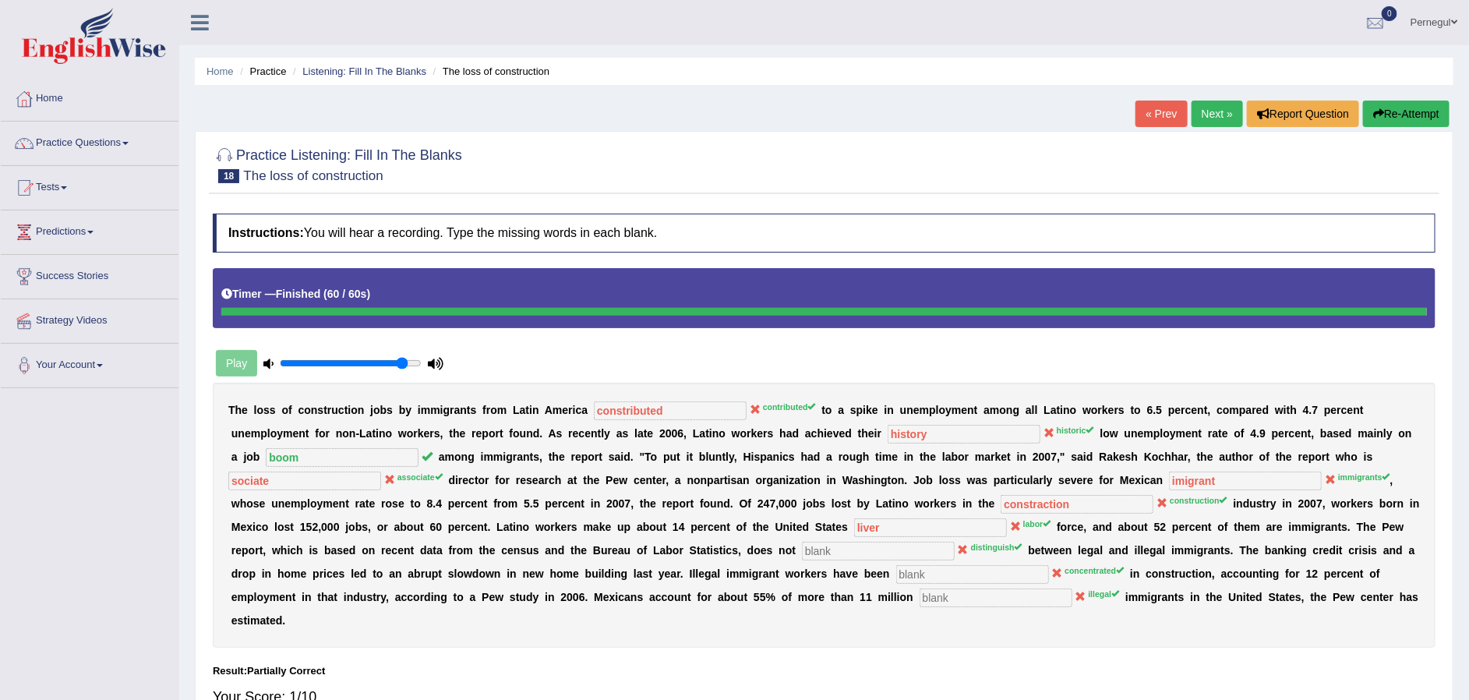
scroll to position [2, 0]
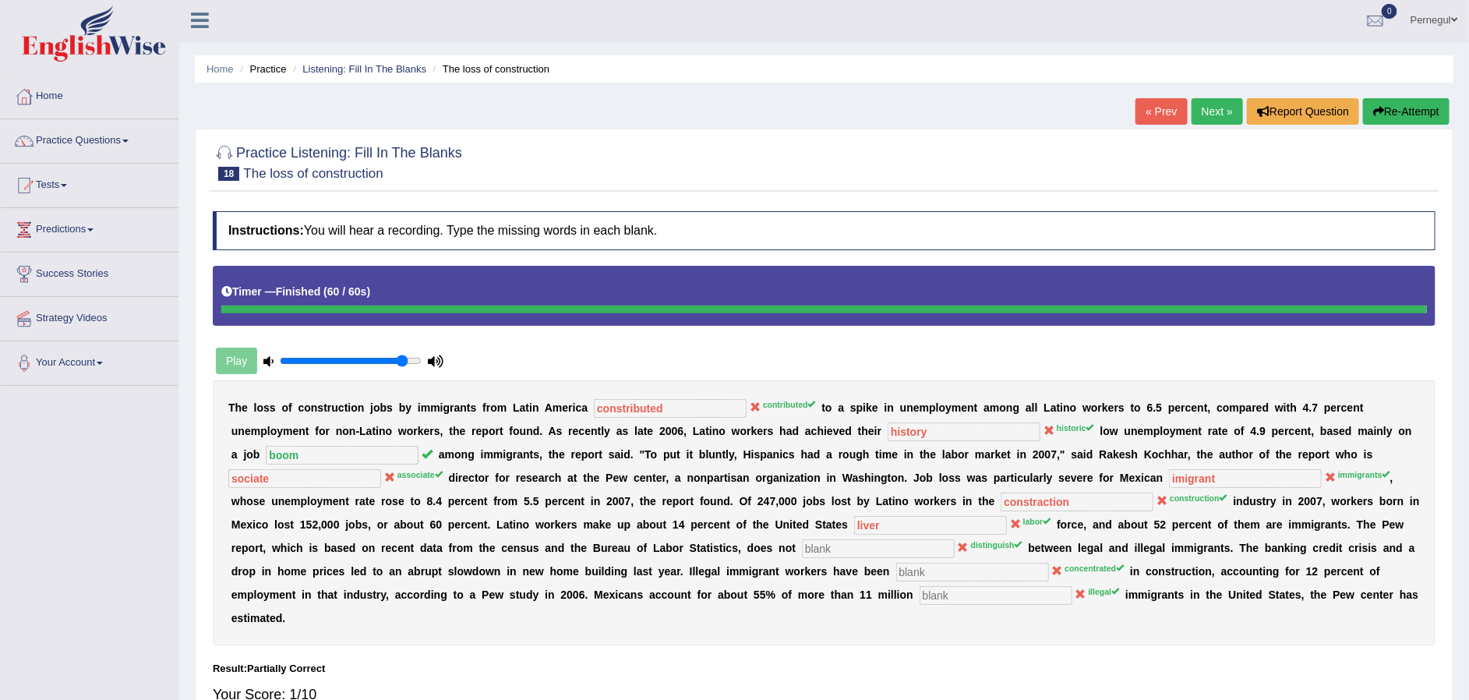
click at [1199, 102] on link "Next »" at bounding box center [1217, 111] width 51 height 27
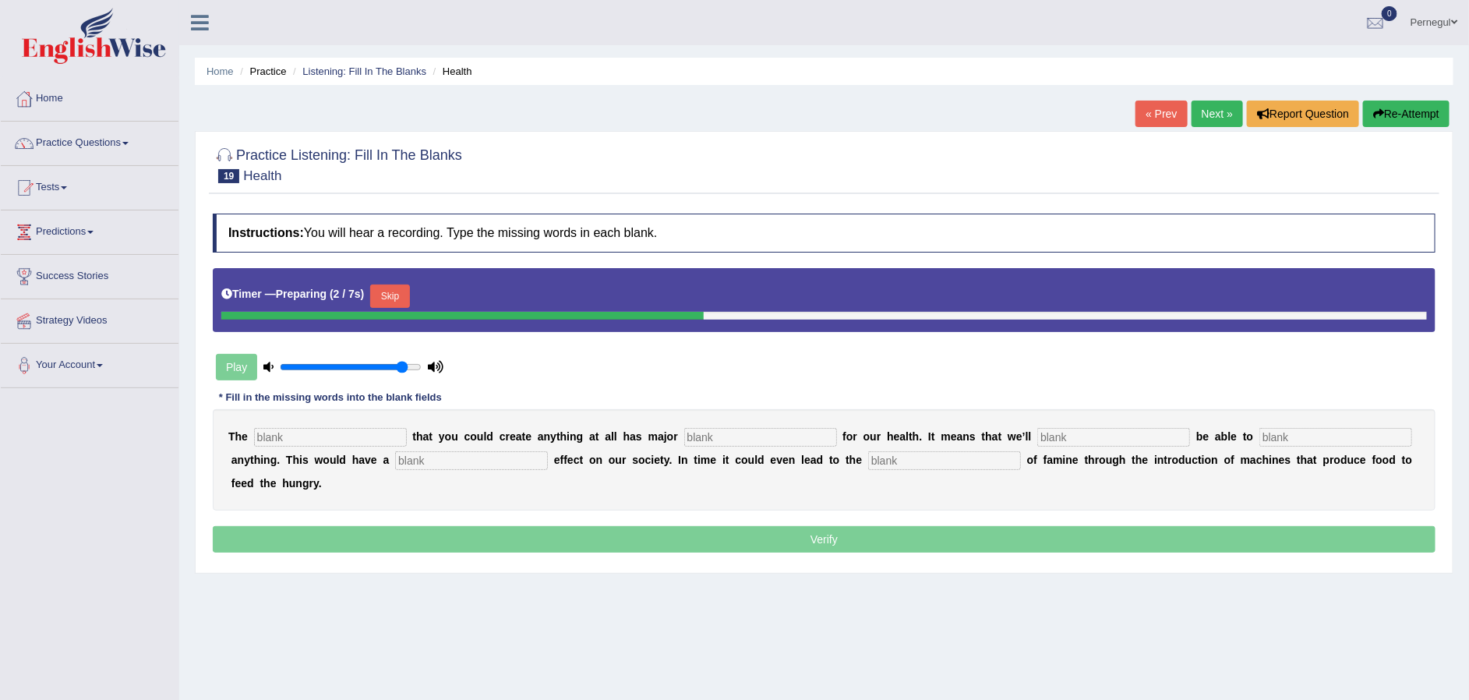
click at [291, 438] on input "text" at bounding box center [330, 437] width 153 height 19
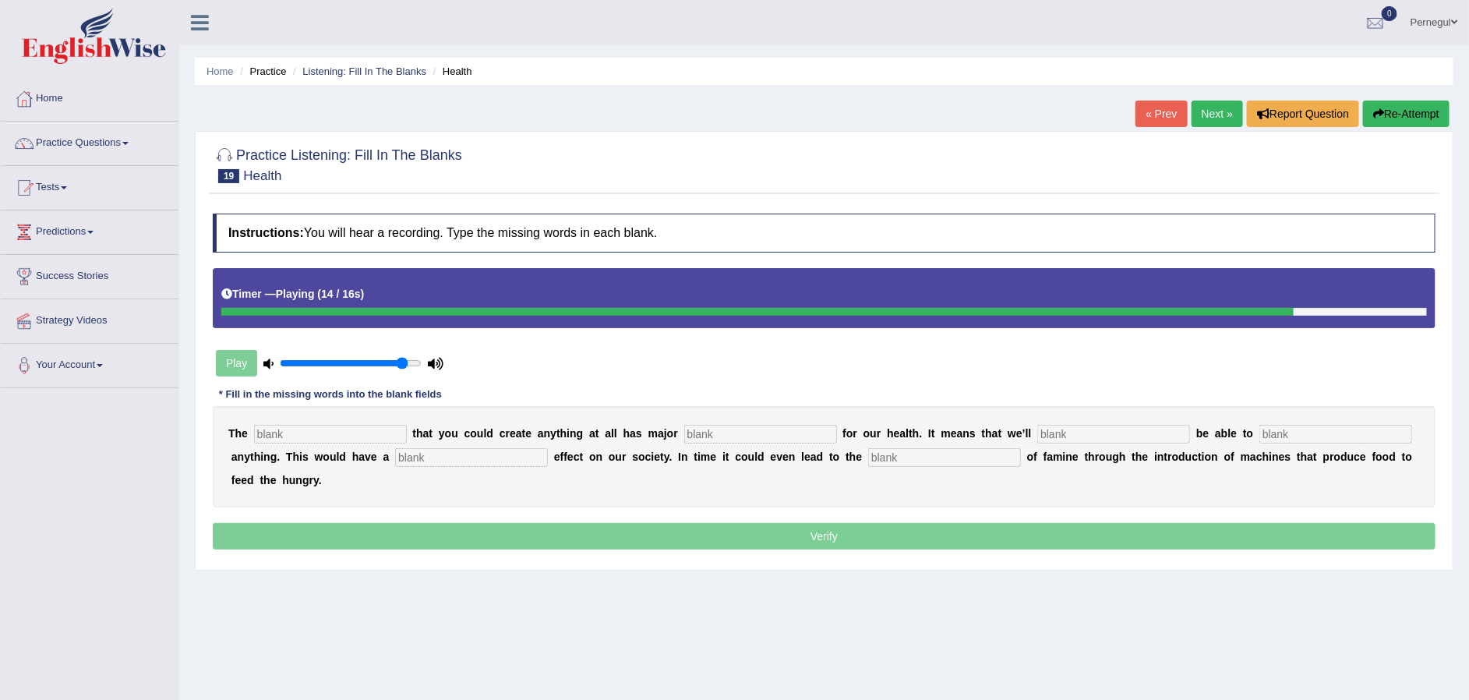
click at [1403, 111] on button "Re-Attempt" at bounding box center [1406, 114] width 87 height 27
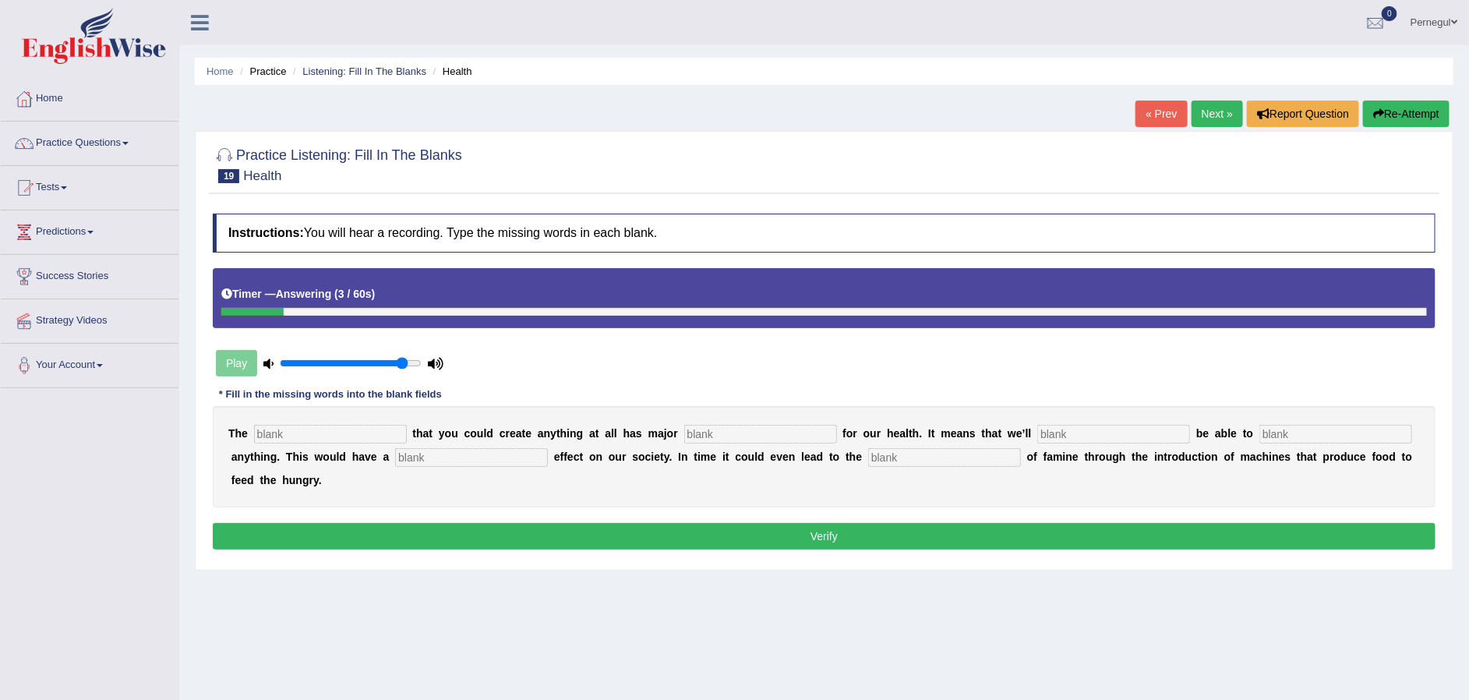
click at [291, 430] on input "text" at bounding box center [330, 434] width 153 height 19
type input "notion"
click at [1038, 430] on input "text" at bounding box center [1114, 434] width 153 height 19
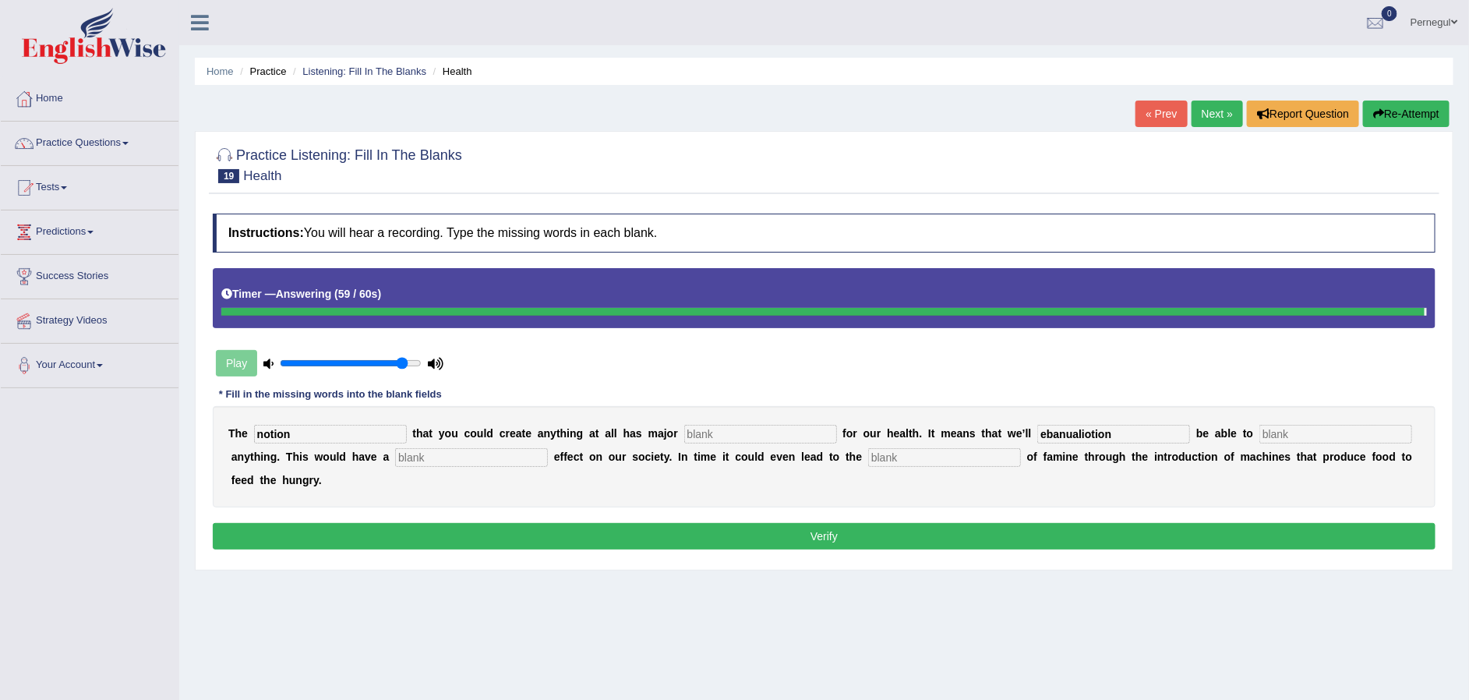
type input "ebanualiotion"
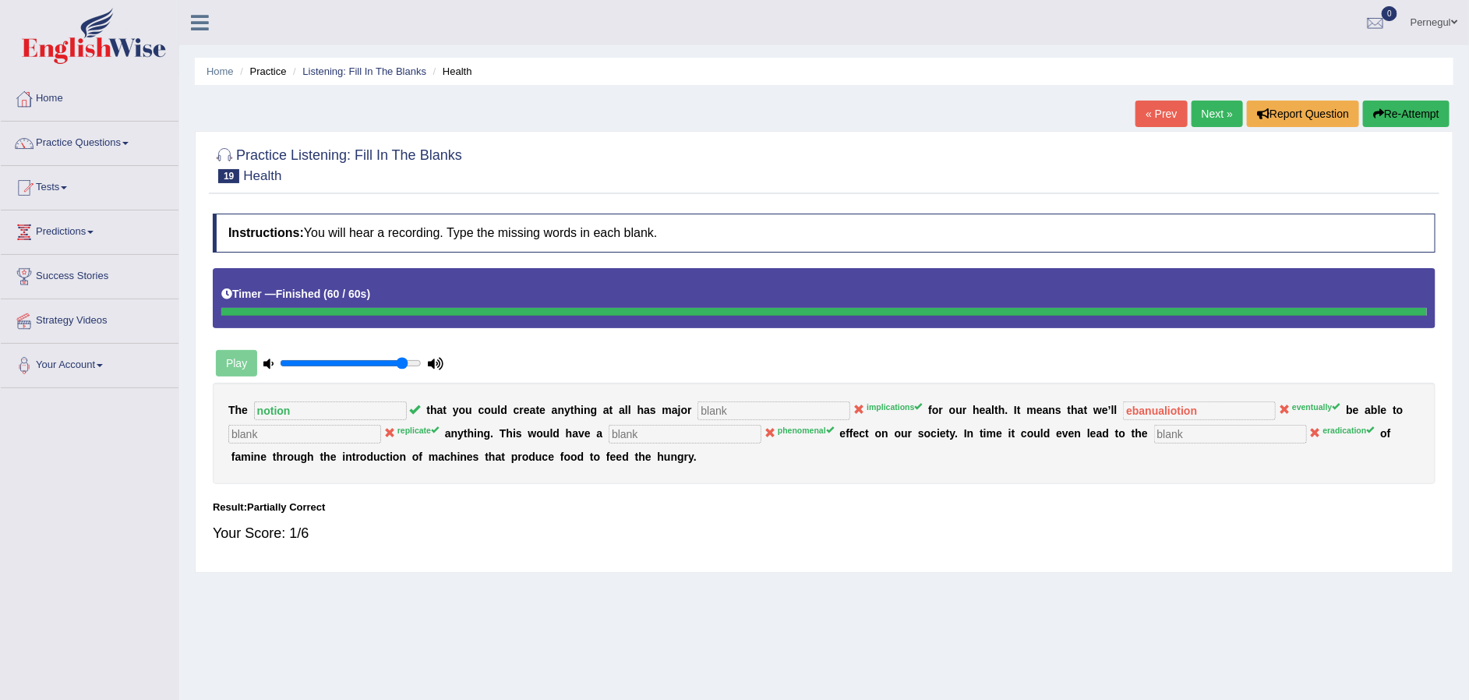
click at [1215, 118] on link "Next »" at bounding box center [1217, 114] width 51 height 27
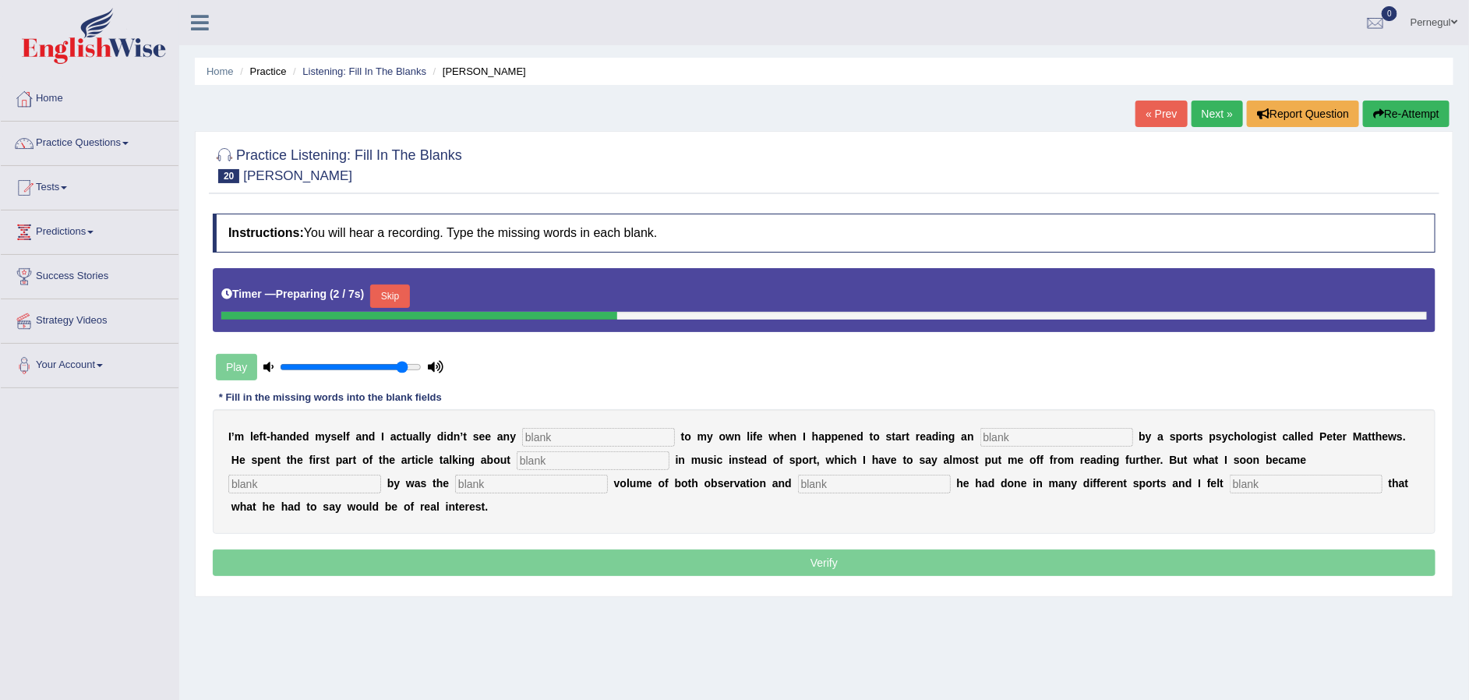
click at [564, 429] on input "text" at bounding box center [598, 437] width 153 height 19
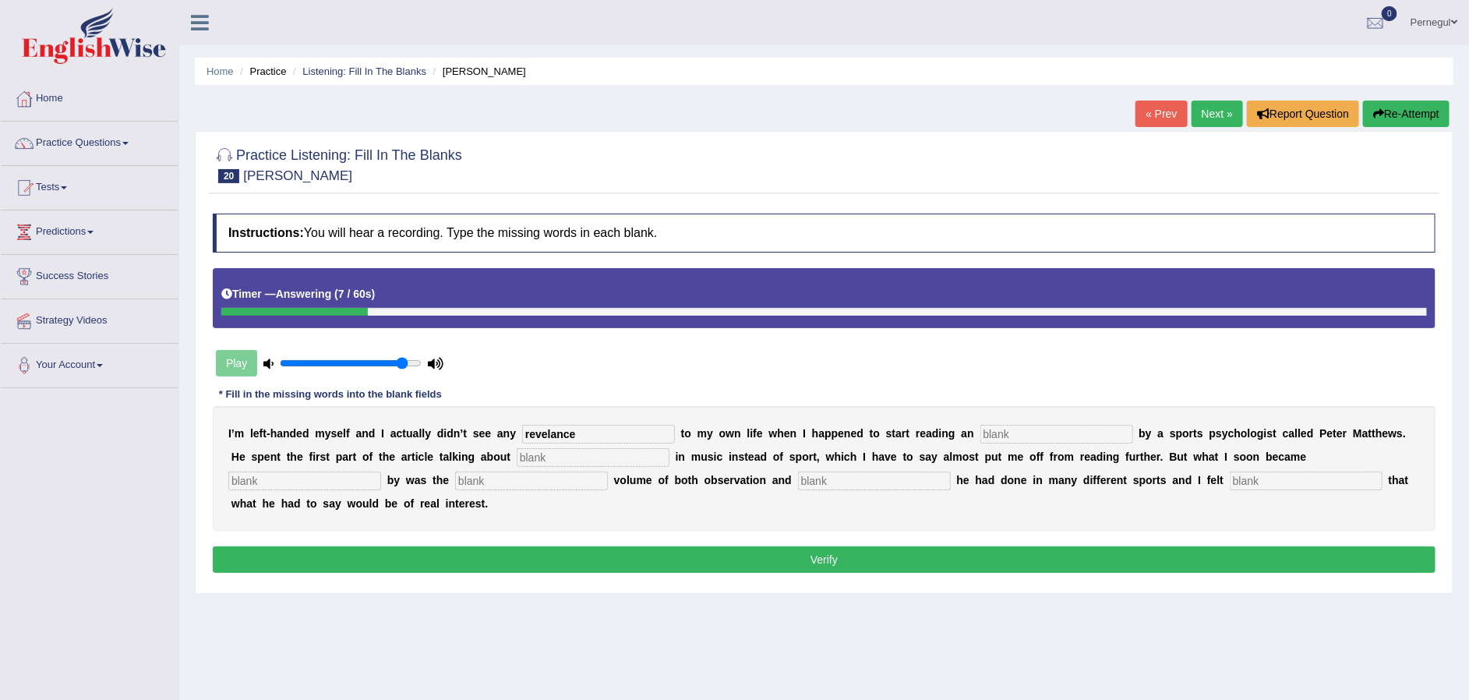
type input "revelance"
click at [996, 430] on input "text" at bounding box center [1057, 434] width 153 height 19
type input "article"
click at [517, 458] on input "text" at bounding box center [593, 457] width 153 height 19
type input "."
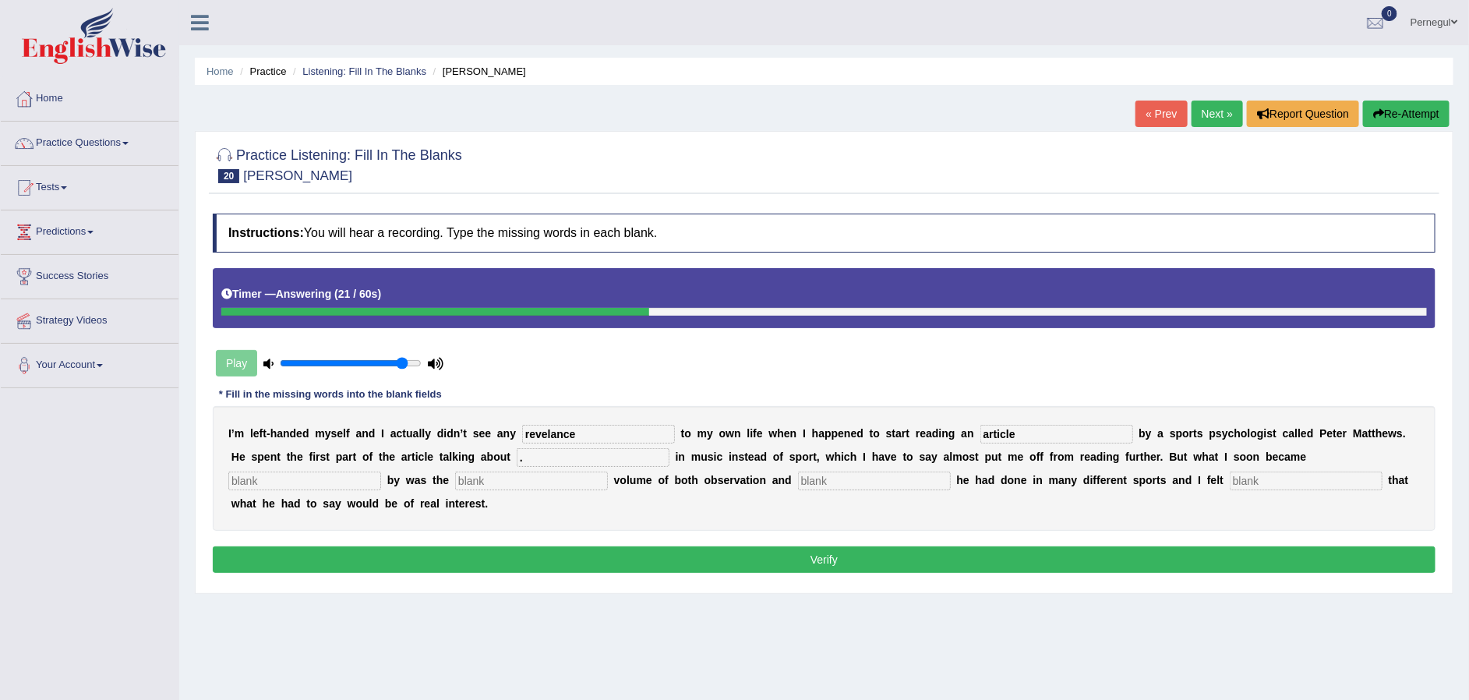
click at [381, 472] on input "text" at bounding box center [304, 481] width 153 height 19
type input "."
click at [798, 480] on input "text" at bounding box center [874, 481] width 153 height 19
type input "."
click at [455, 481] on input "text" at bounding box center [531, 481] width 153 height 19
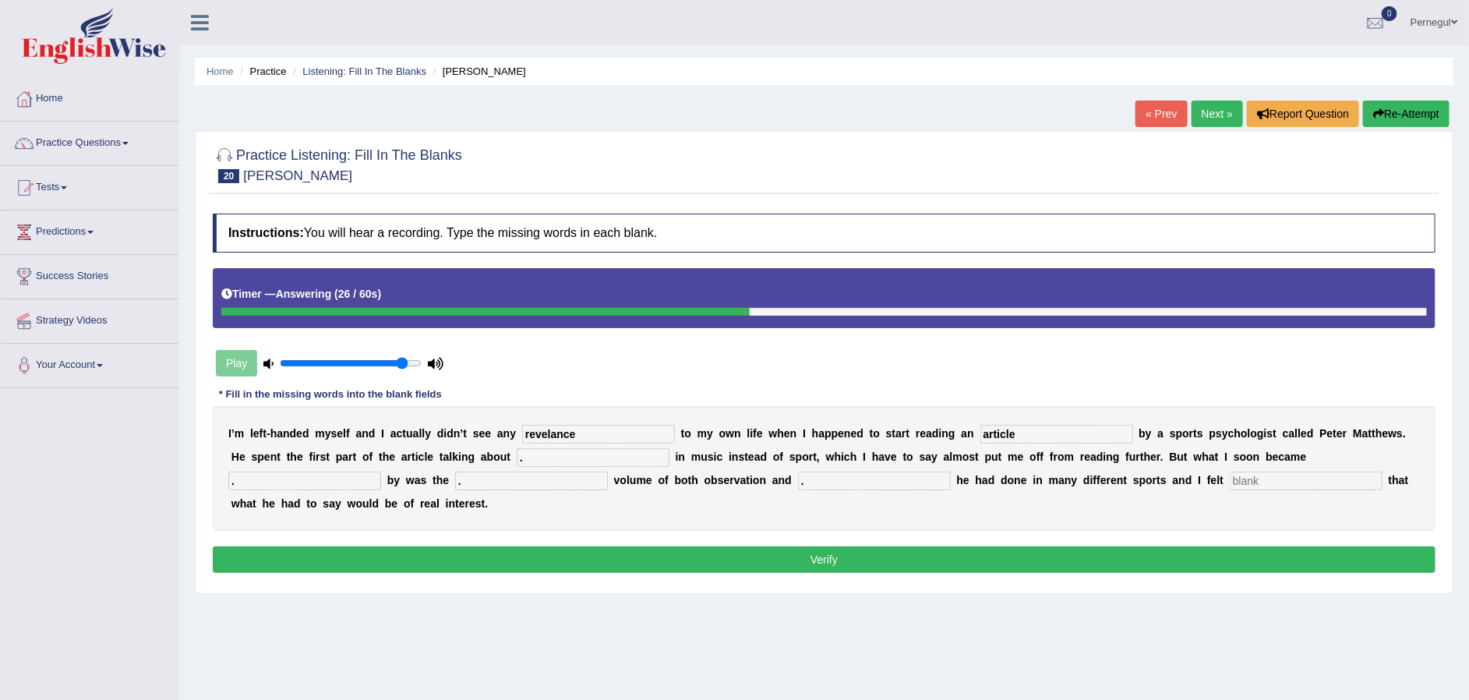
type input "."
click at [1230, 479] on input "text" at bounding box center [1306, 481] width 153 height 19
type input "."
click at [937, 546] on button "Verify" at bounding box center [824, 559] width 1223 height 27
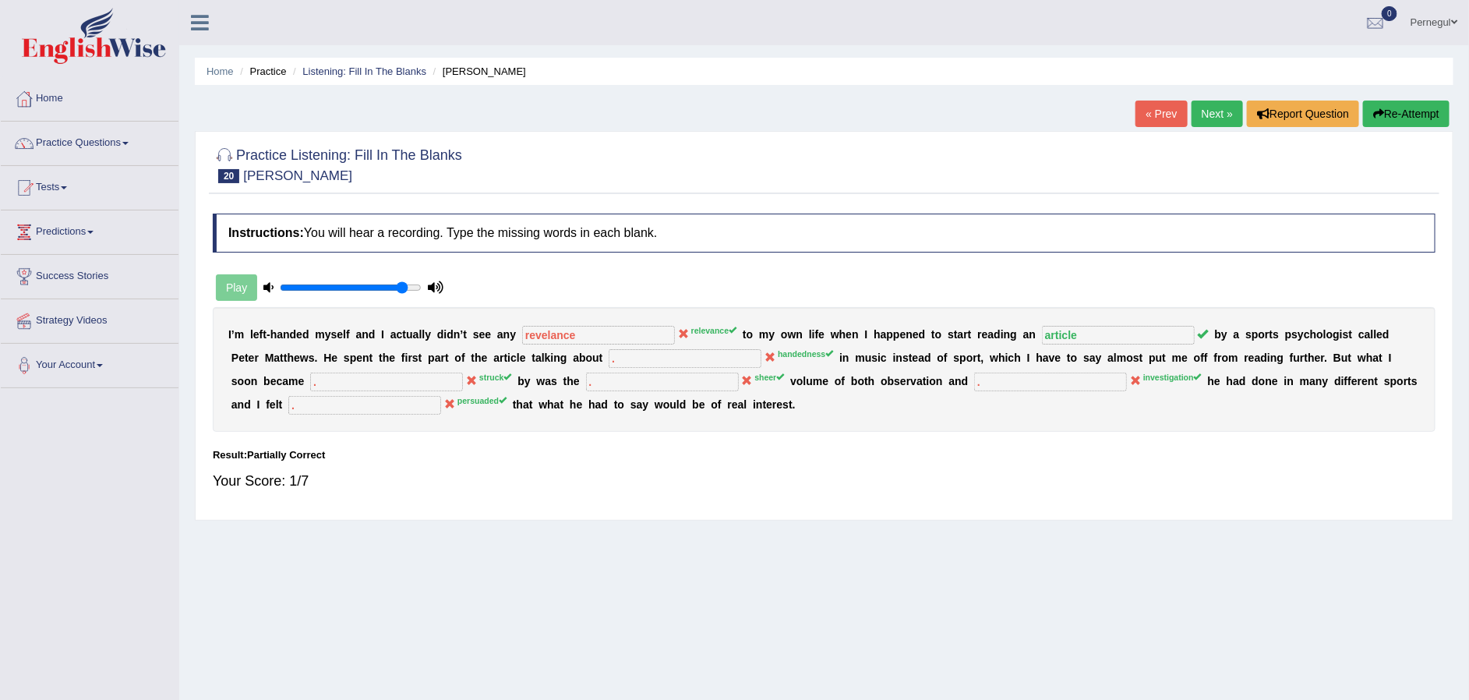
click at [1205, 109] on link "Next »" at bounding box center [1217, 114] width 51 height 27
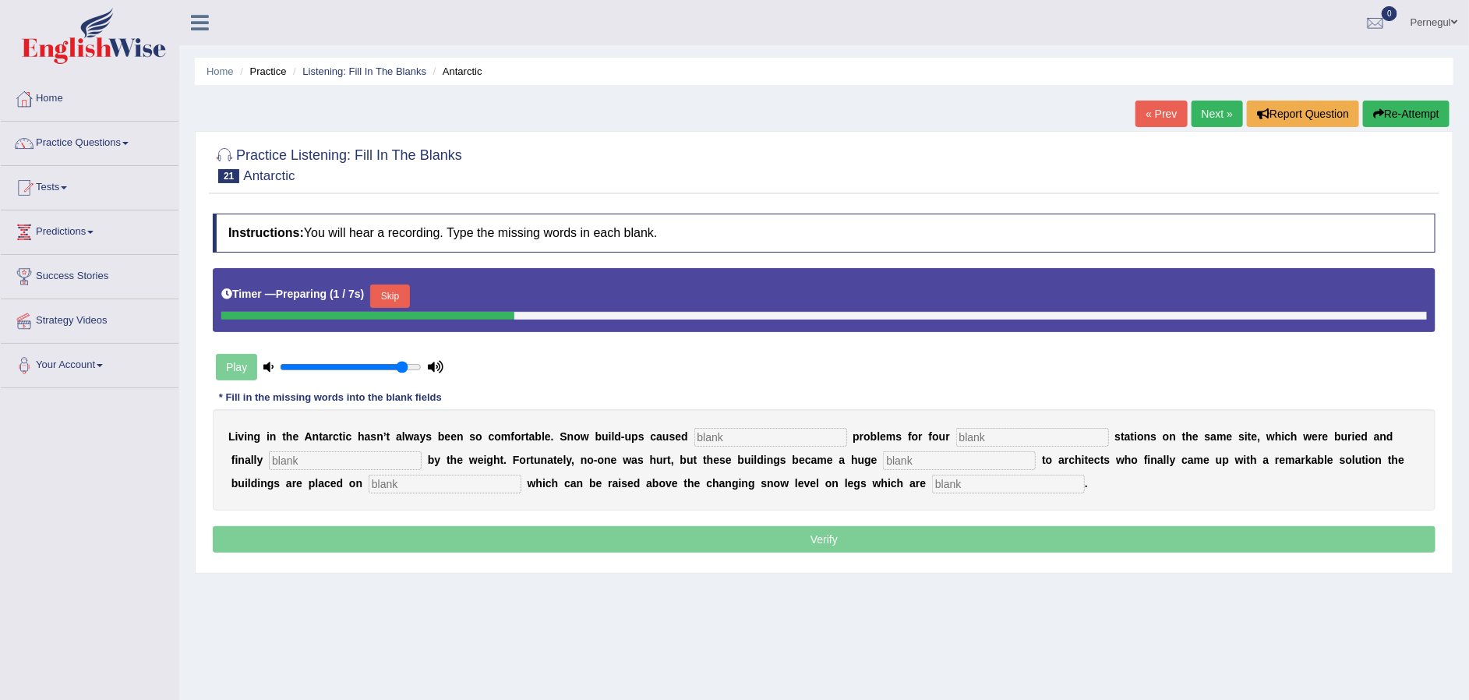
click at [745, 432] on input "text" at bounding box center [771, 437] width 153 height 19
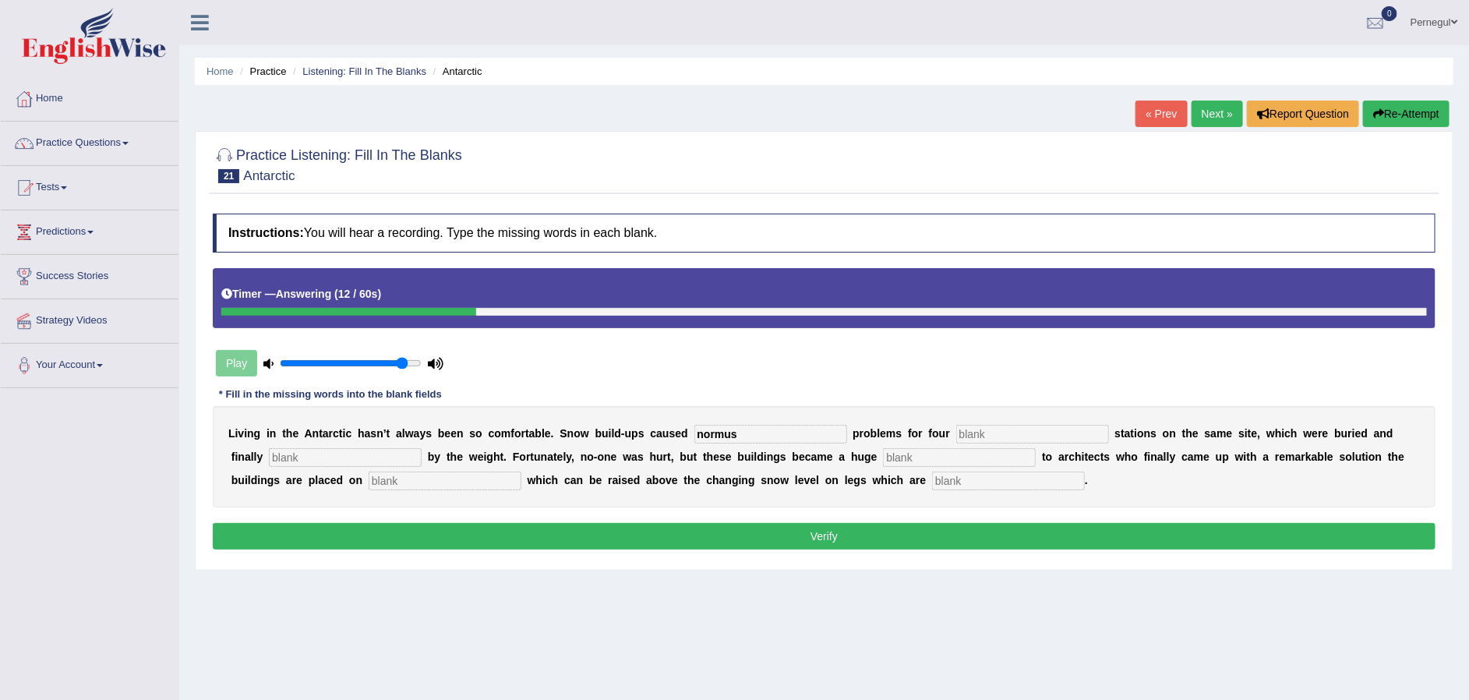
type input "normus"
click at [964, 436] on input "text" at bounding box center [1032, 434] width 153 height 19
type input "crashed"
click at [324, 459] on input "text" at bounding box center [345, 457] width 153 height 19
type input "challenge"
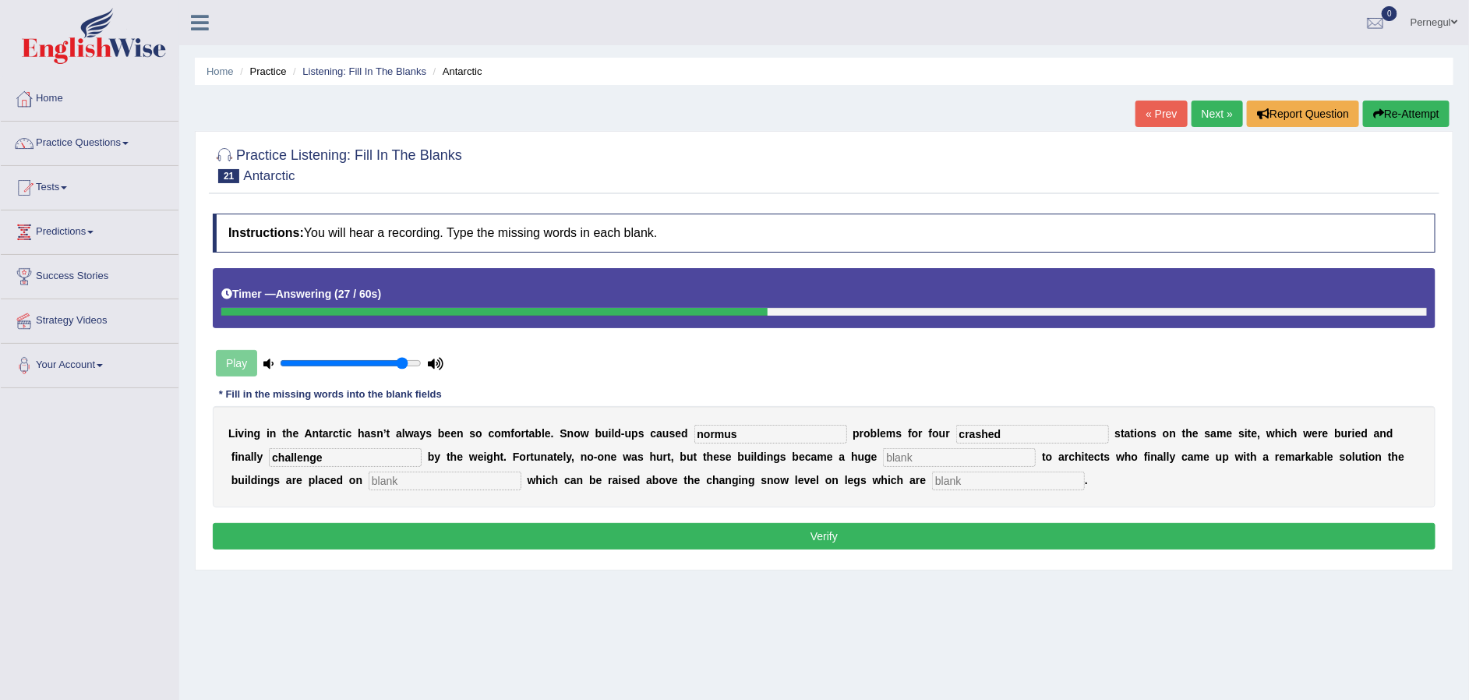
click at [883, 452] on input "text" at bounding box center [959, 457] width 153 height 19
type input "platform"
click at [369, 485] on input "text" at bounding box center [445, 481] width 153 height 19
type input "stangable"
click at [932, 479] on input "text" at bounding box center [1008, 481] width 153 height 19
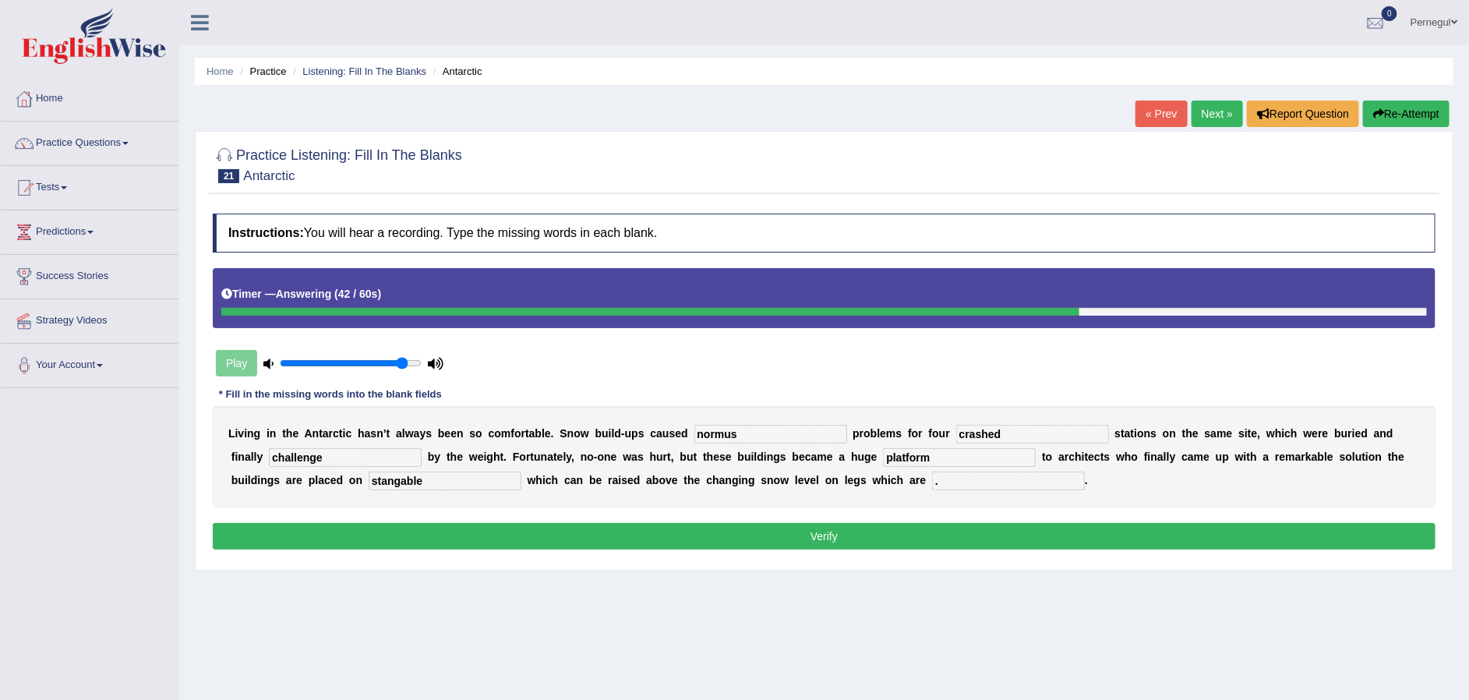
type input "."
click at [864, 529] on button "Verify" at bounding box center [824, 536] width 1223 height 27
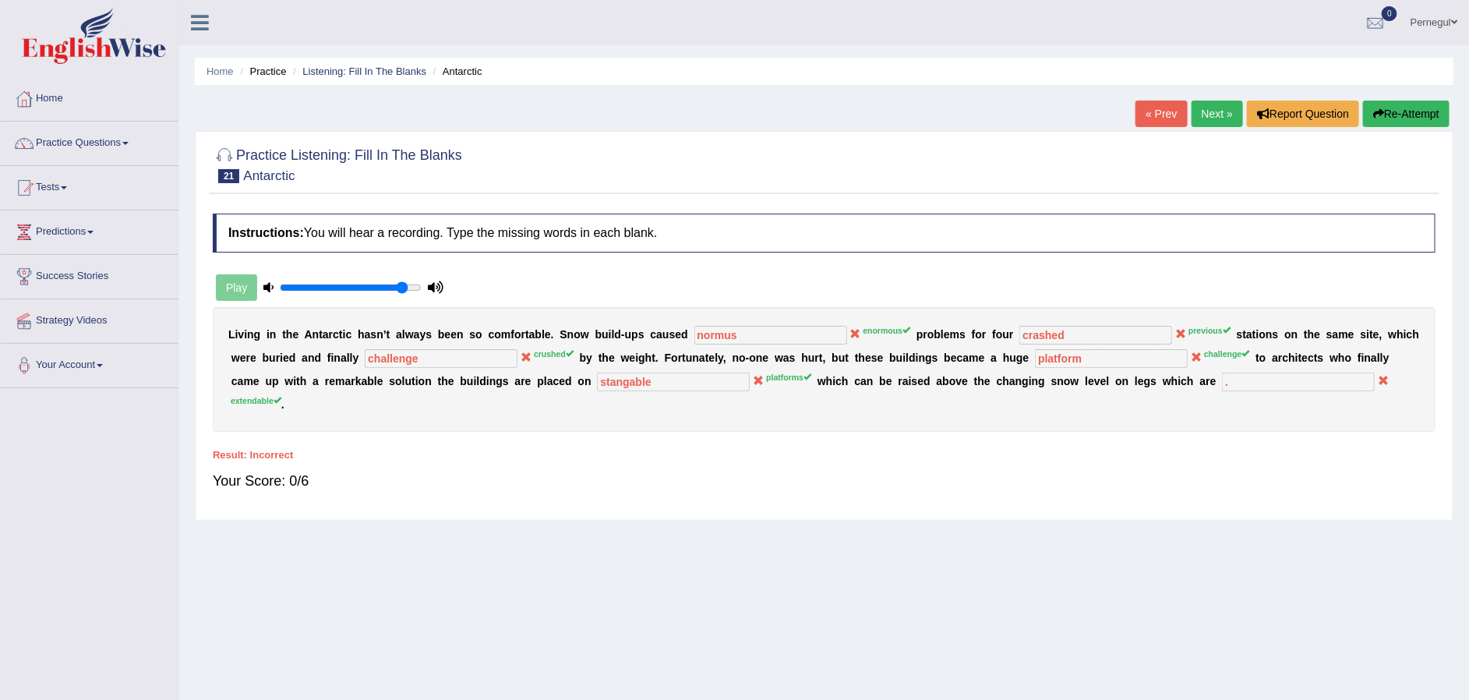
click at [1199, 115] on link "Next »" at bounding box center [1217, 114] width 51 height 27
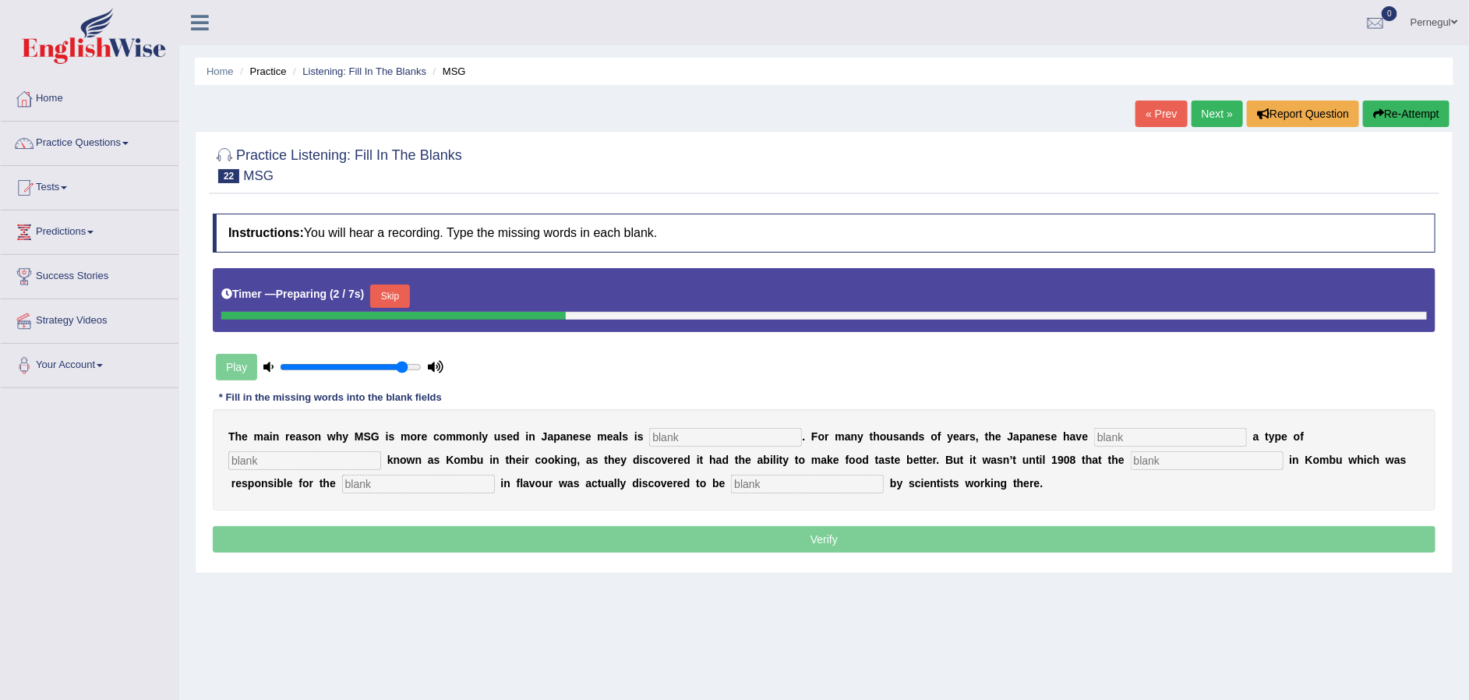
click at [687, 435] on input "text" at bounding box center [725, 437] width 153 height 19
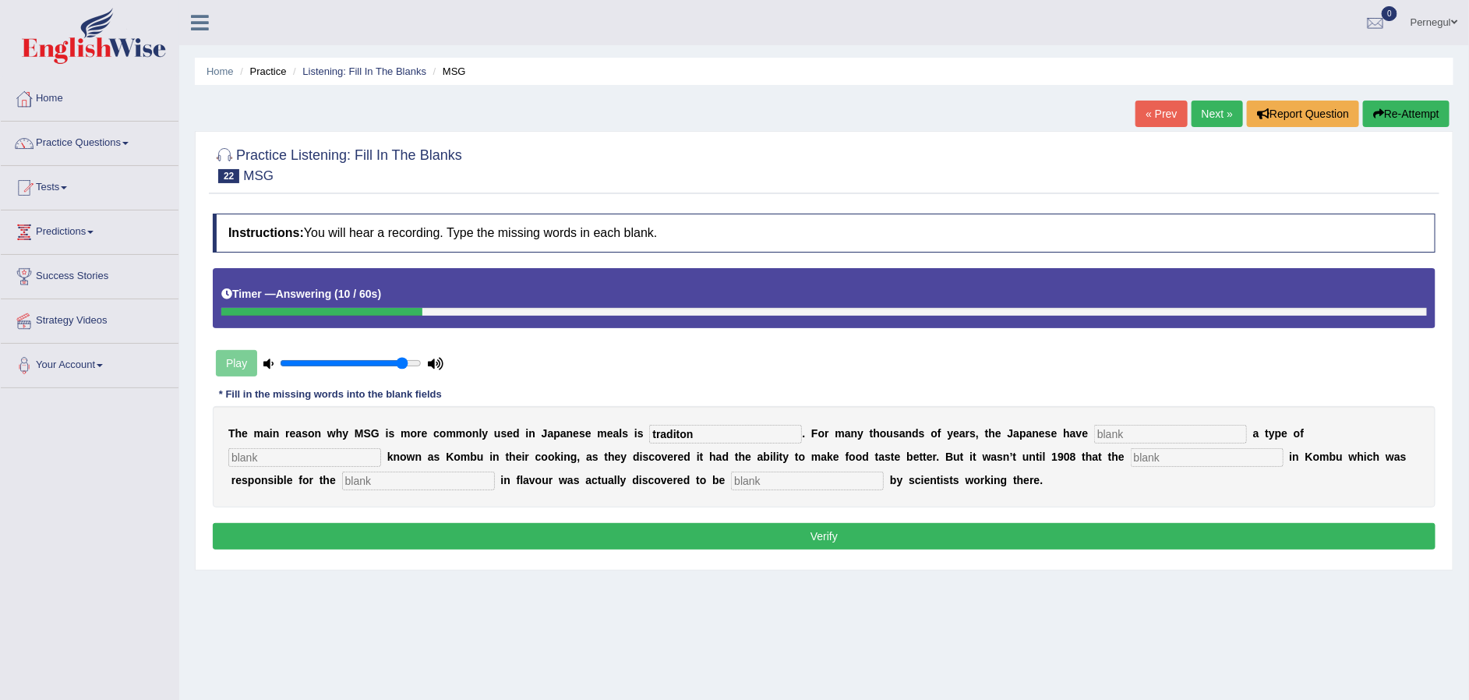
type input "traditon"
click at [1108, 432] on input "text" at bounding box center [1170, 434] width 153 height 19
type input "core"
click at [381, 448] on input "text" at bounding box center [304, 457] width 153 height 19
type input "see"
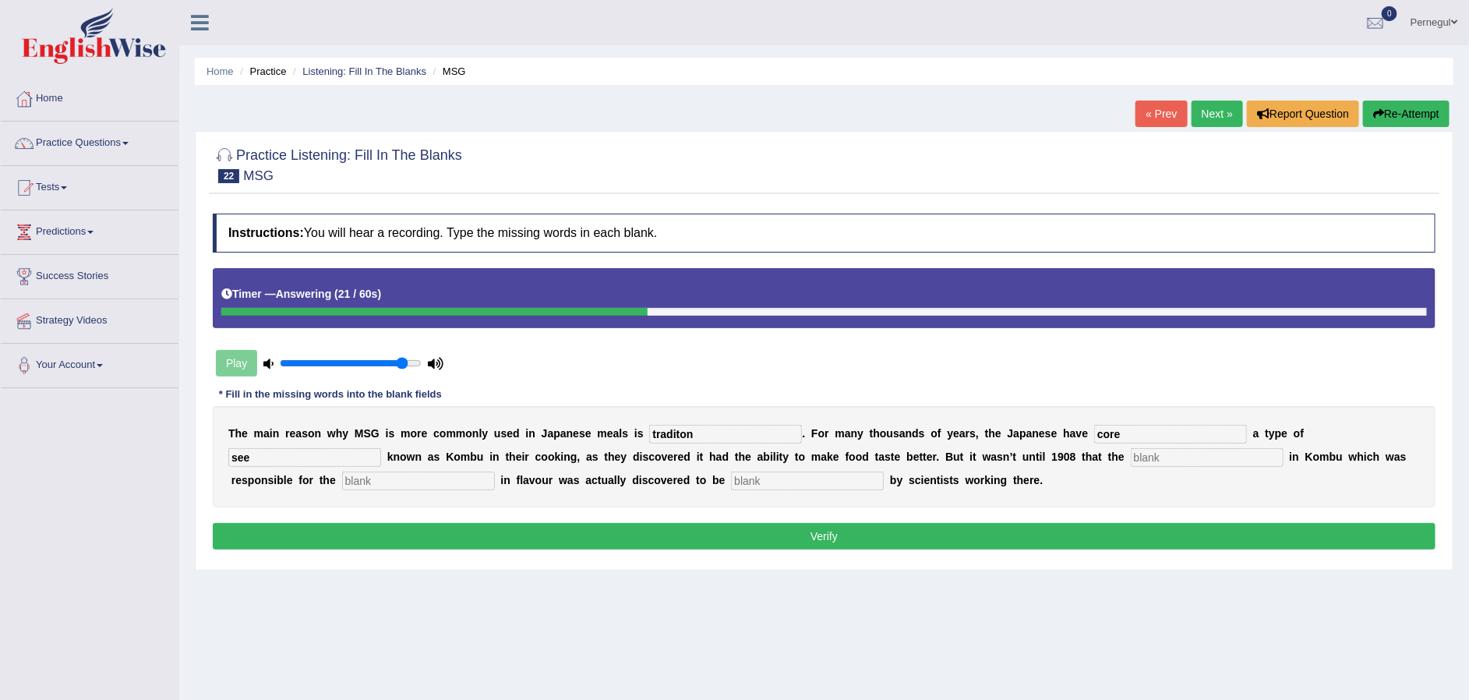
click at [1131, 452] on input "text" at bounding box center [1207, 457] width 153 height 19
type input "ingradient"
click at [342, 484] on input "text" at bounding box center [418, 481] width 153 height 19
type input "improves"
click at [731, 478] on input "text" at bounding box center [807, 481] width 153 height 19
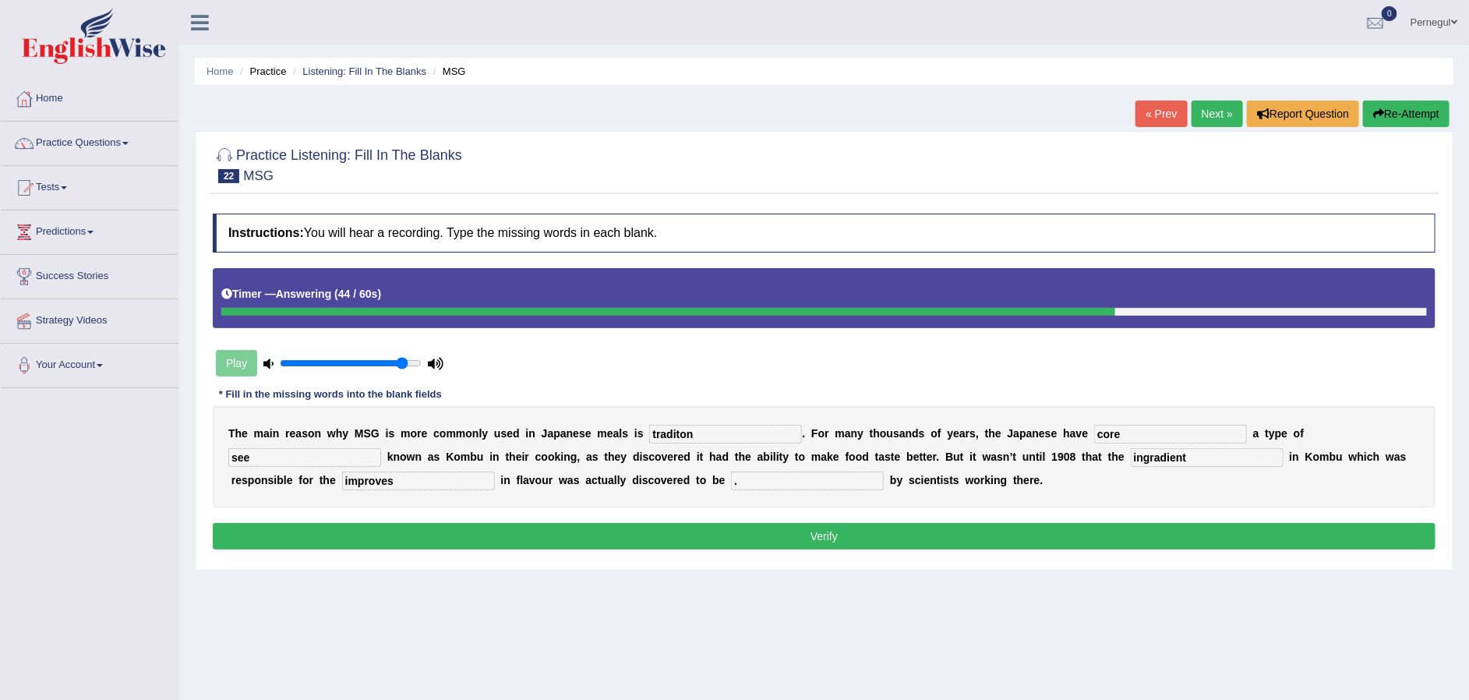
type input "."
click at [660, 534] on button "Verify" at bounding box center [824, 536] width 1223 height 27
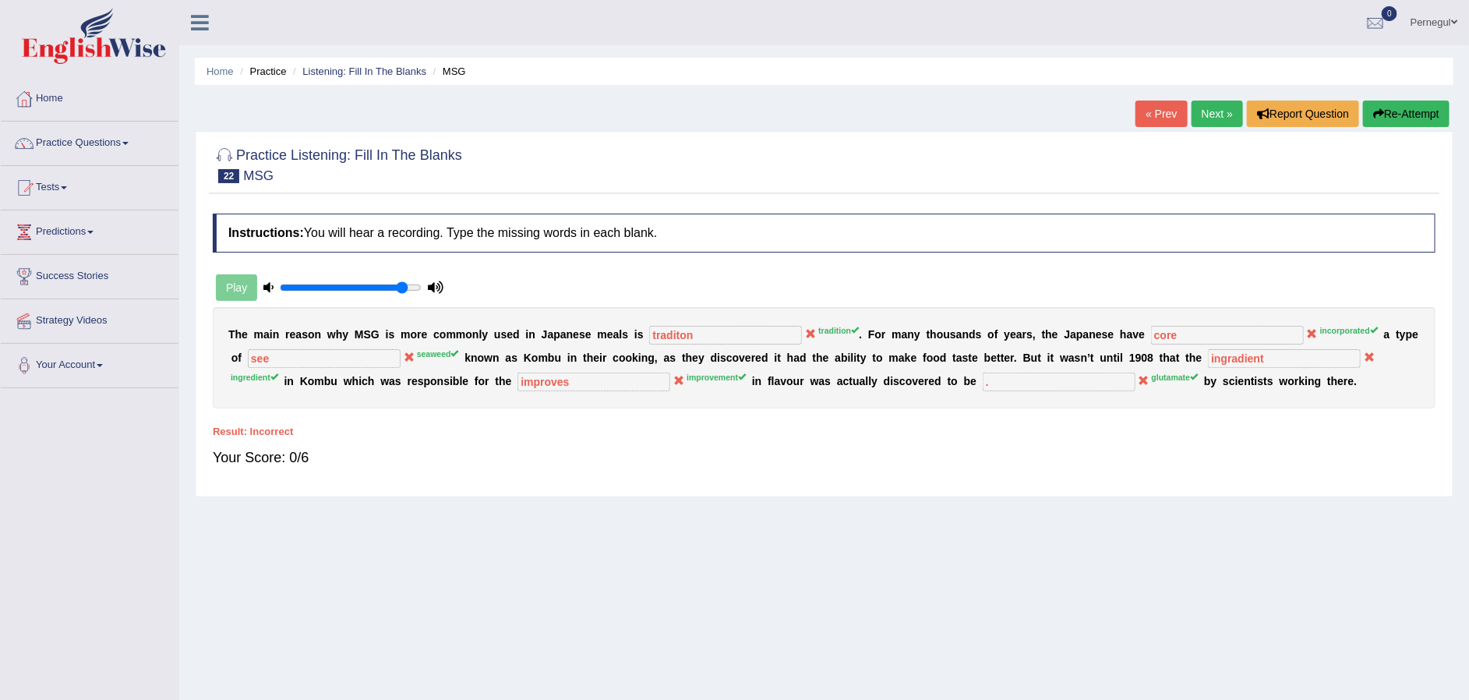
click at [1198, 111] on link "Next »" at bounding box center [1217, 114] width 51 height 27
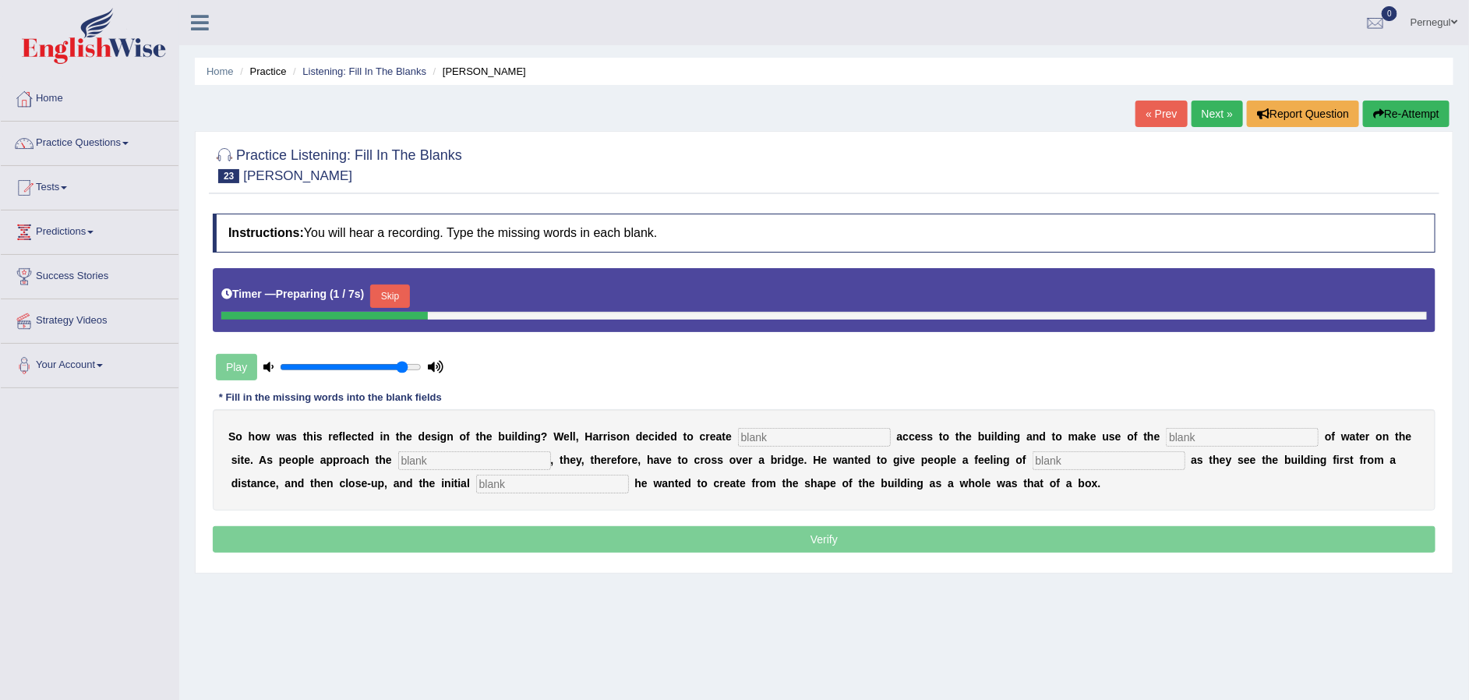
click at [762, 439] on input "text" at bounding box center [814, 437] width 153 height 19
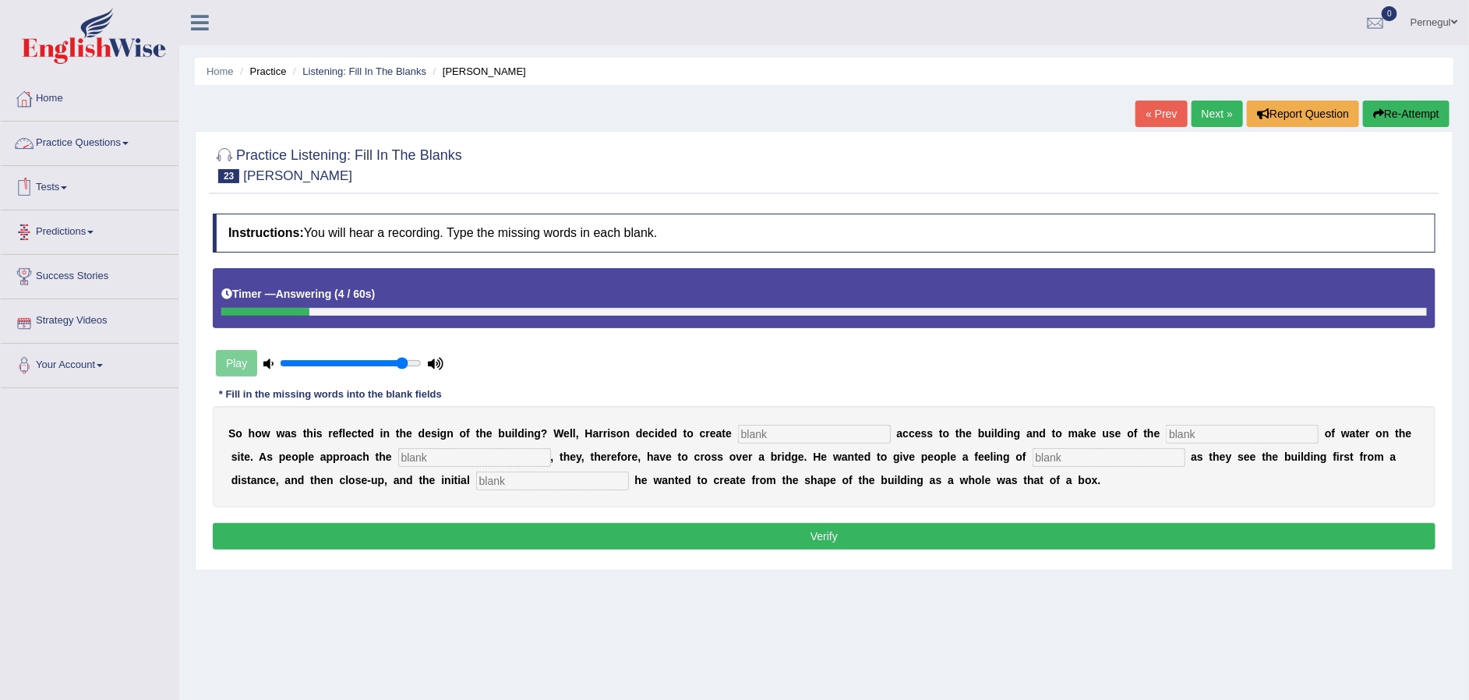
click at [67, 141] on link "Practice Questions" at bounding box center [90, 141] width 178 height 39
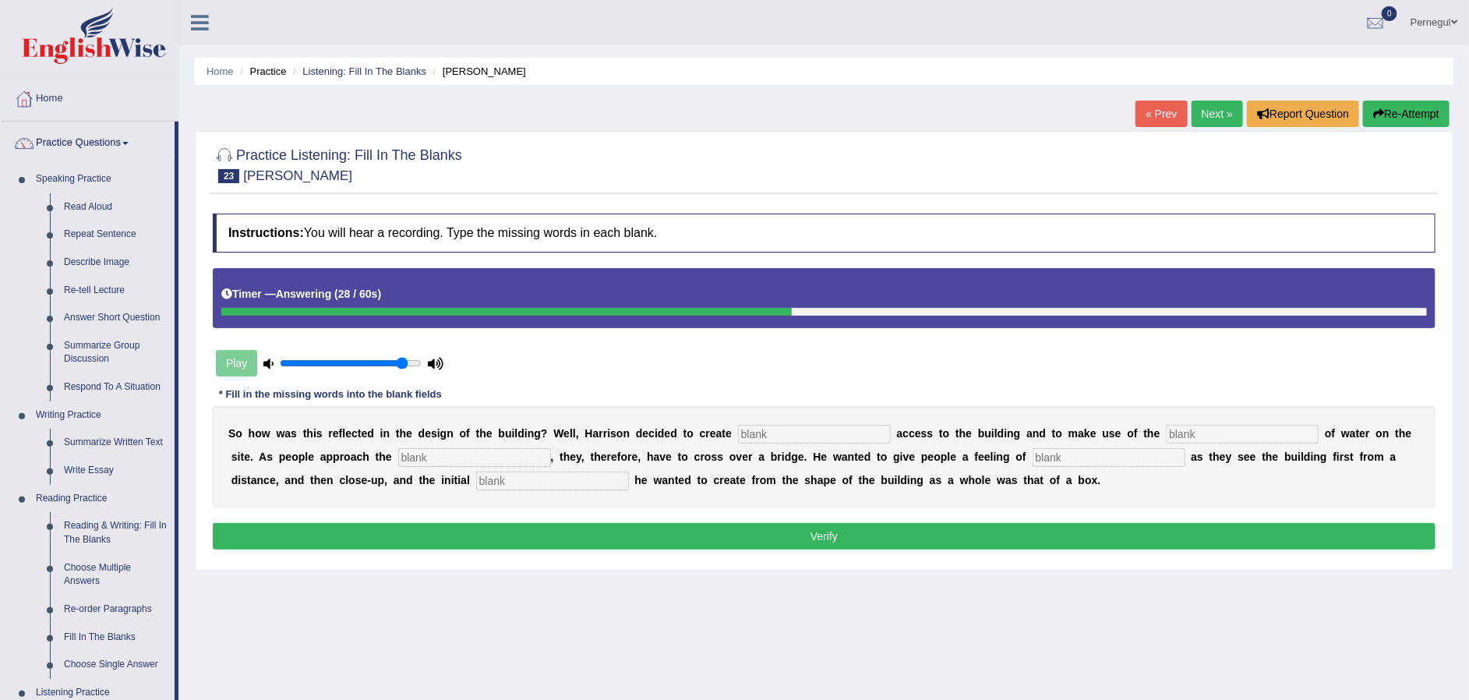
click at [285, 596] on div "Home Practice Listening: Fill In The Blanks Harrison « Prev Next » Report Quest…" at bounding box center [824, 390] width 1290 height 780
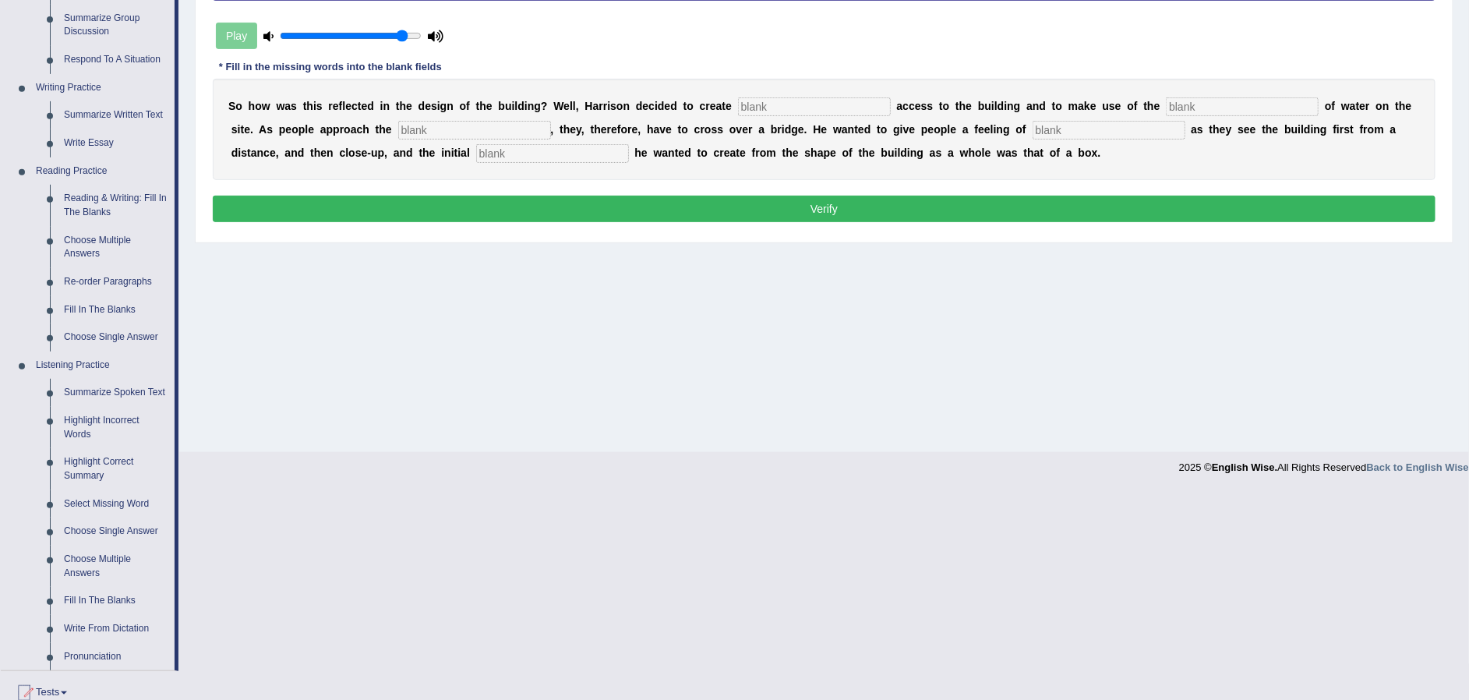
scroll to position [374, 0]
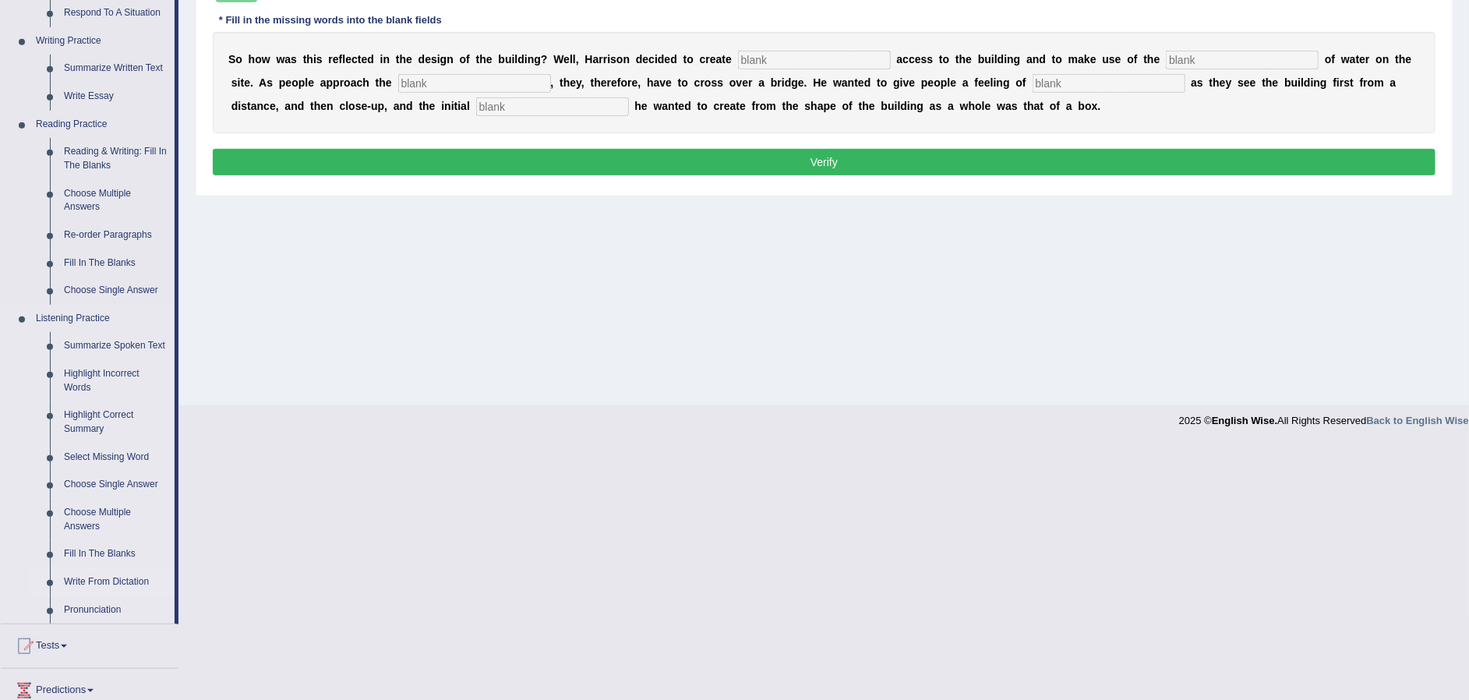
click at [96, 581] on link "Write From Dictation" at bounding box center [116, 582] width 118 height 28
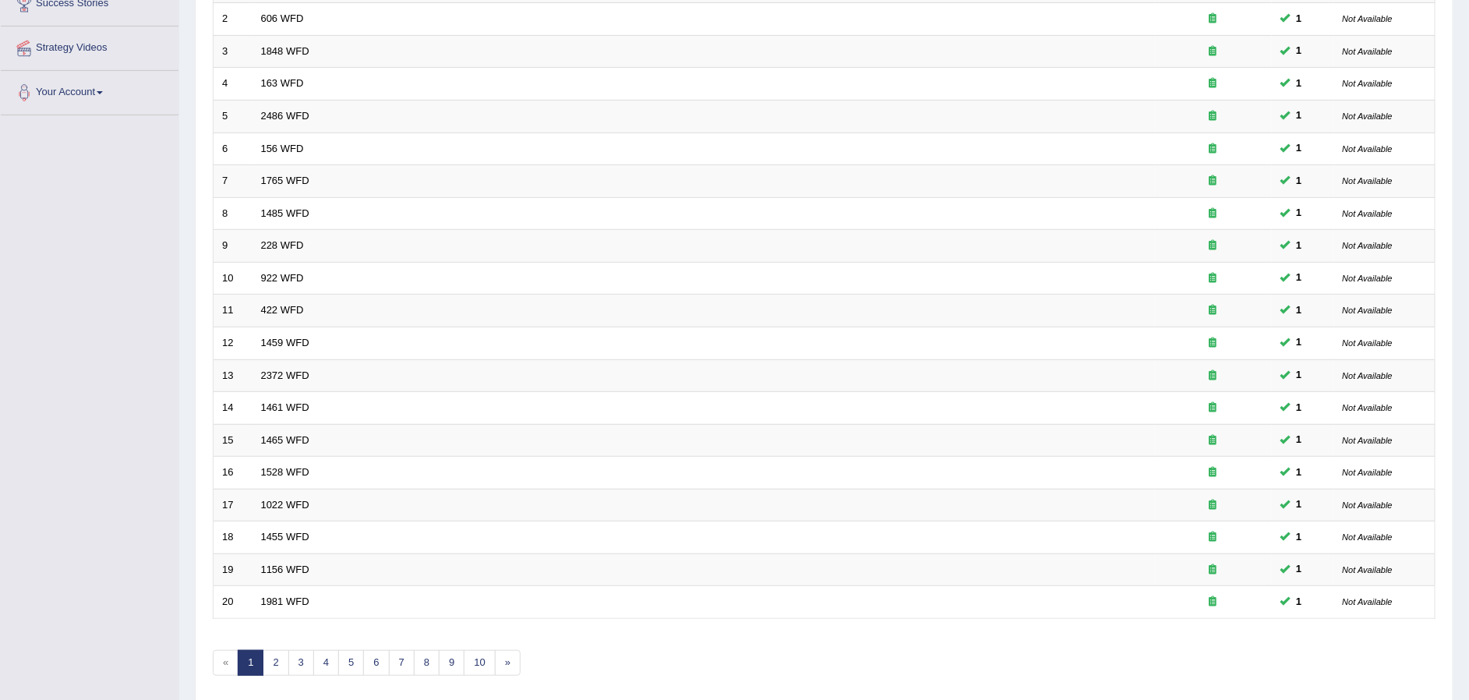
scroll to position [326, 0]
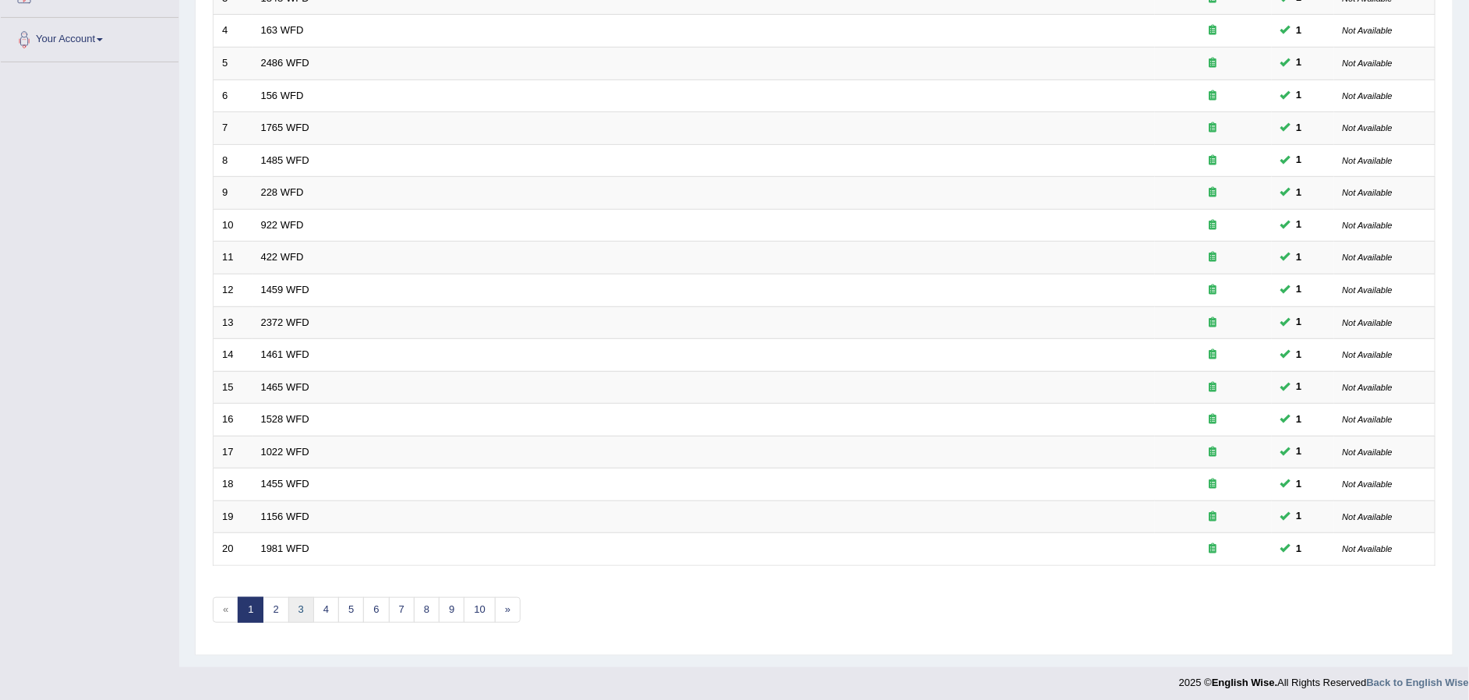
click at [291, 604] on link "3" at bounding box center [301, 610] width 26 height 26
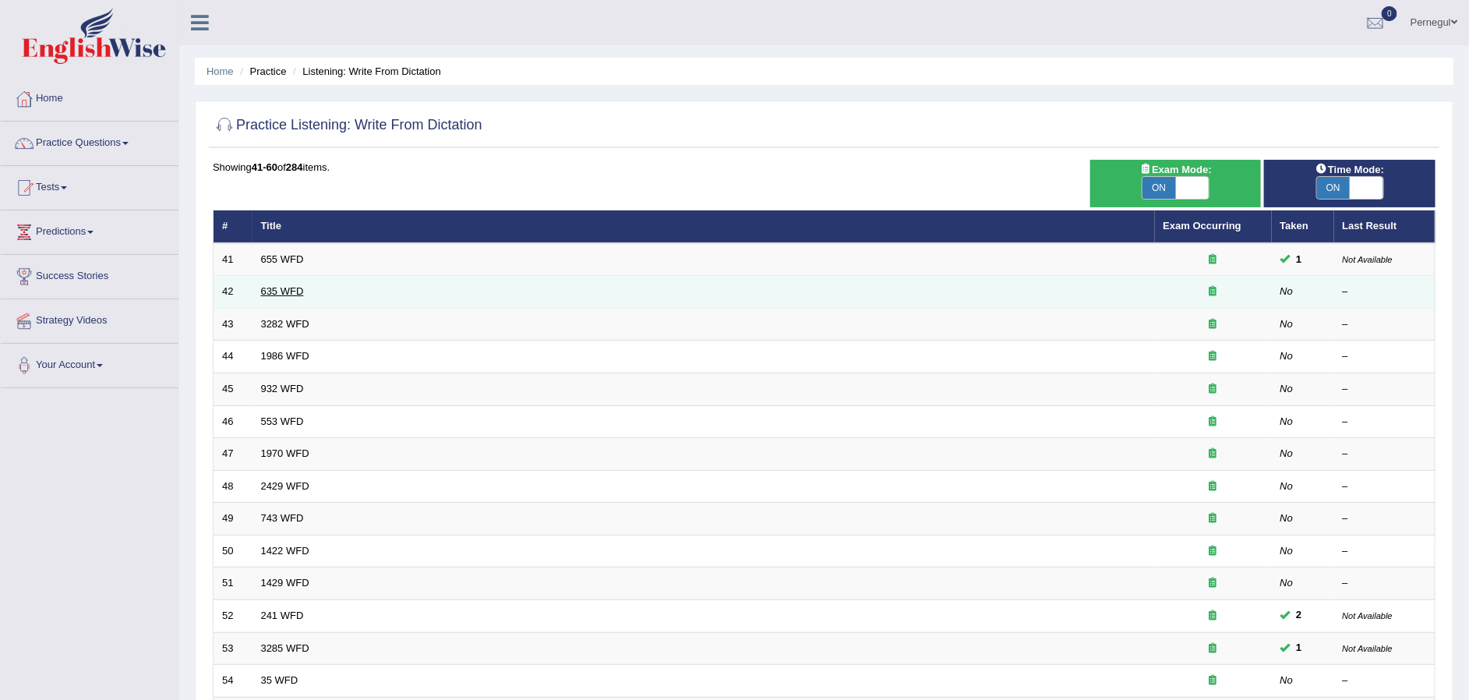
click at [278, 287] on link "635 WFD" at bounding box center [282, 291] width 43 height 12
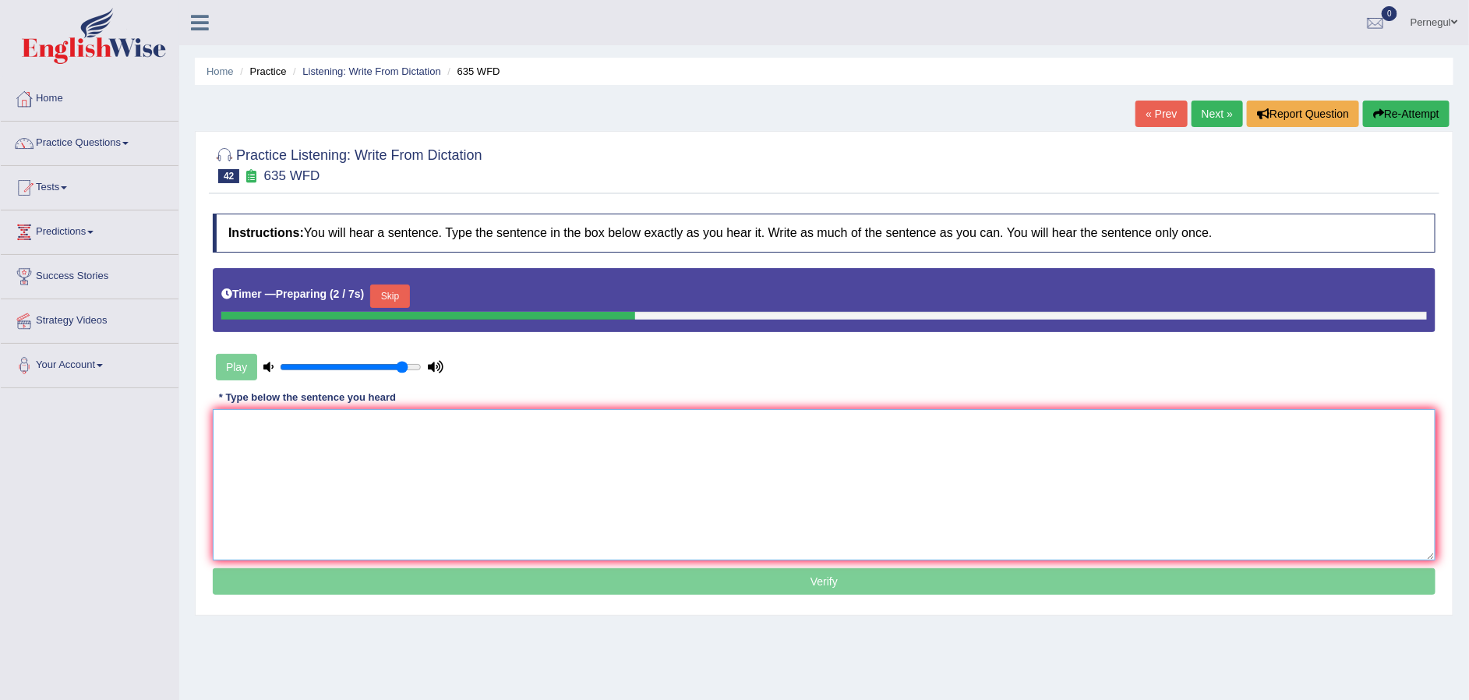
click at [256, 444] on textarea at bounding box center [824, 484] width 1223 height 151
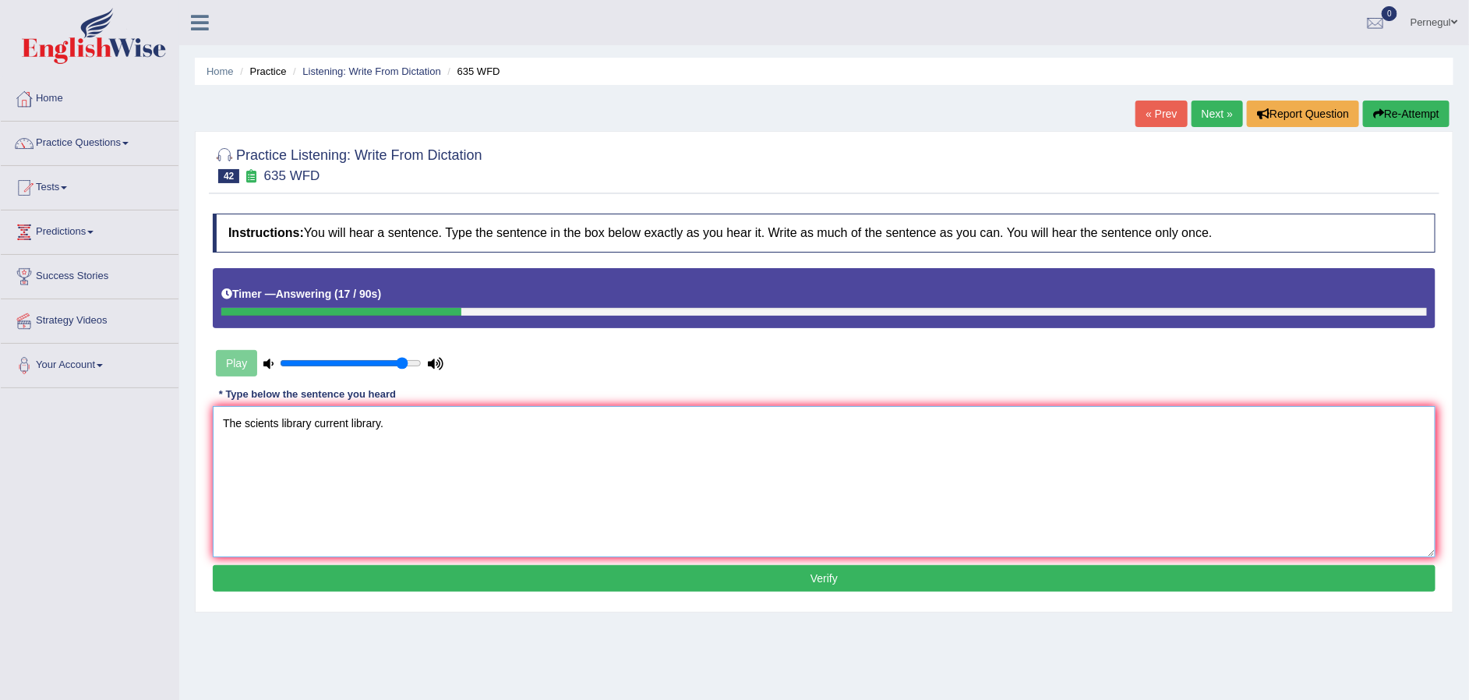
type textarea "The scients library current library."
click at [490, 580] on button "Verify" at bounding box center [824, 578] width 1223 height 27
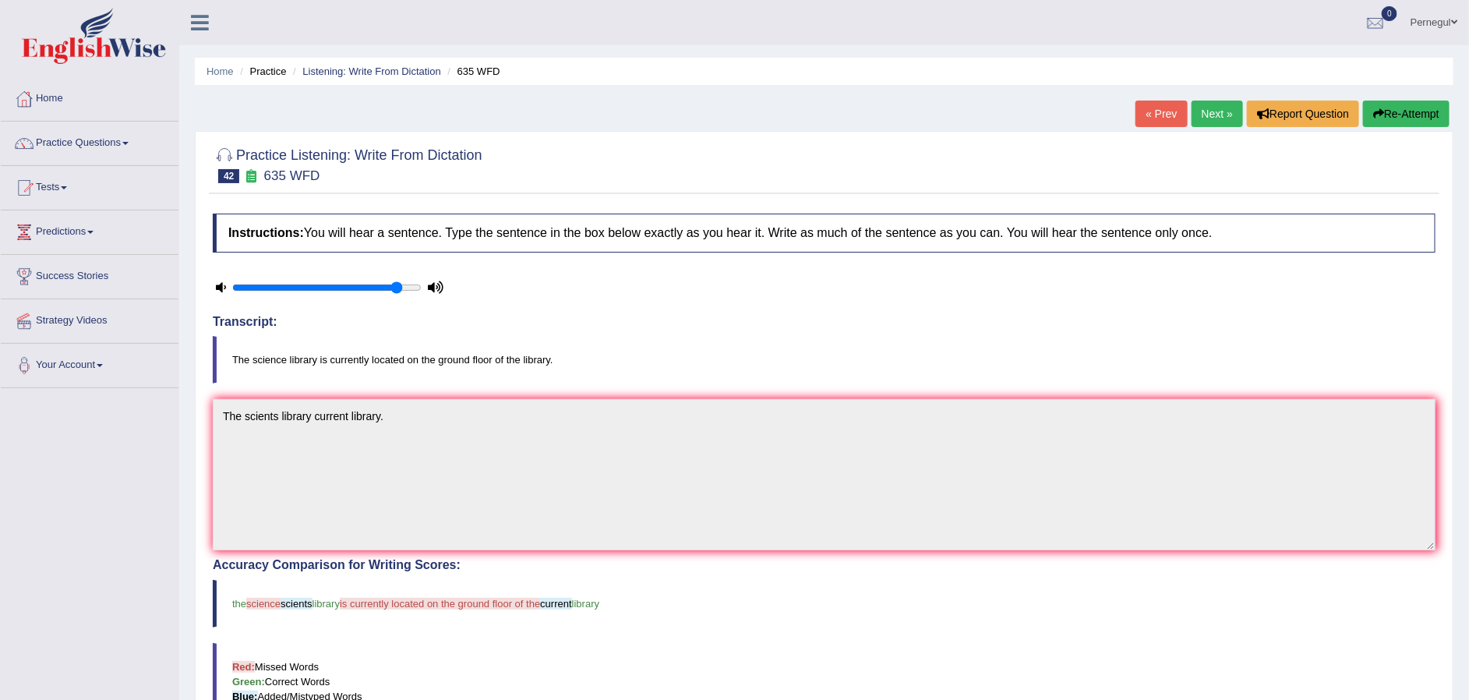
click at [1202, 115] on link "Next »" at bounding box center [1217, 114] width 51 height 27
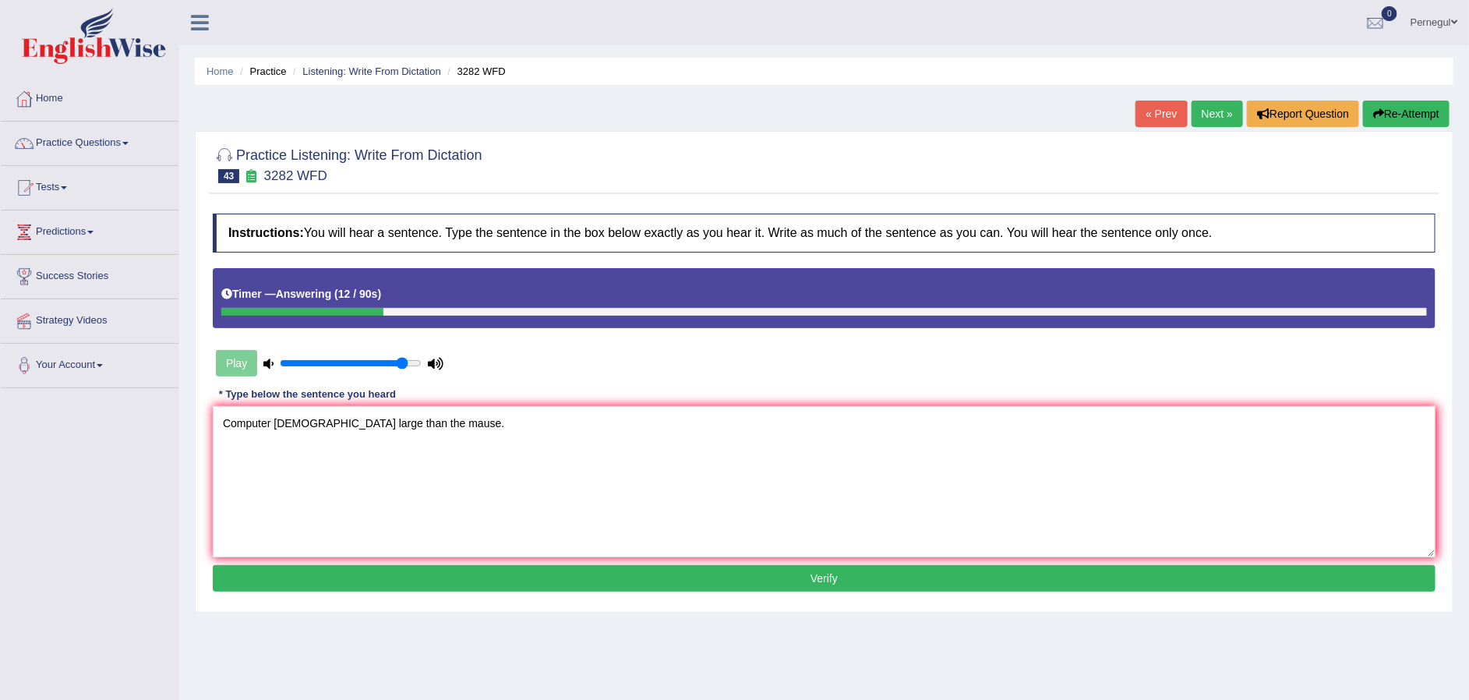
type textarea "Computer [DEMOGRAPHIC_DATA] large than the mause."
click at [558, 574] on button "Verify" at bounding box center [824, 578] width 1223 height 27
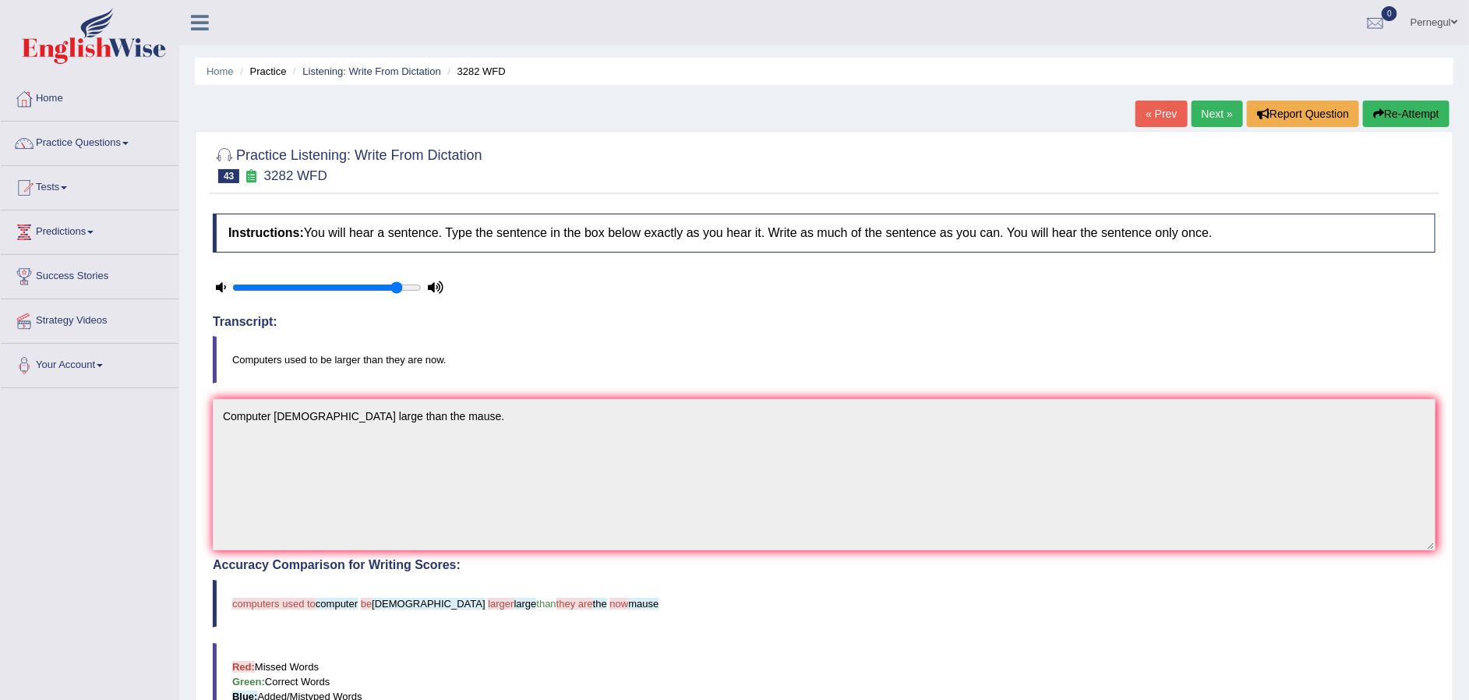
click at [1203, 114] on link "Next »" at bounding box center [1217, 114] width 51 height 27
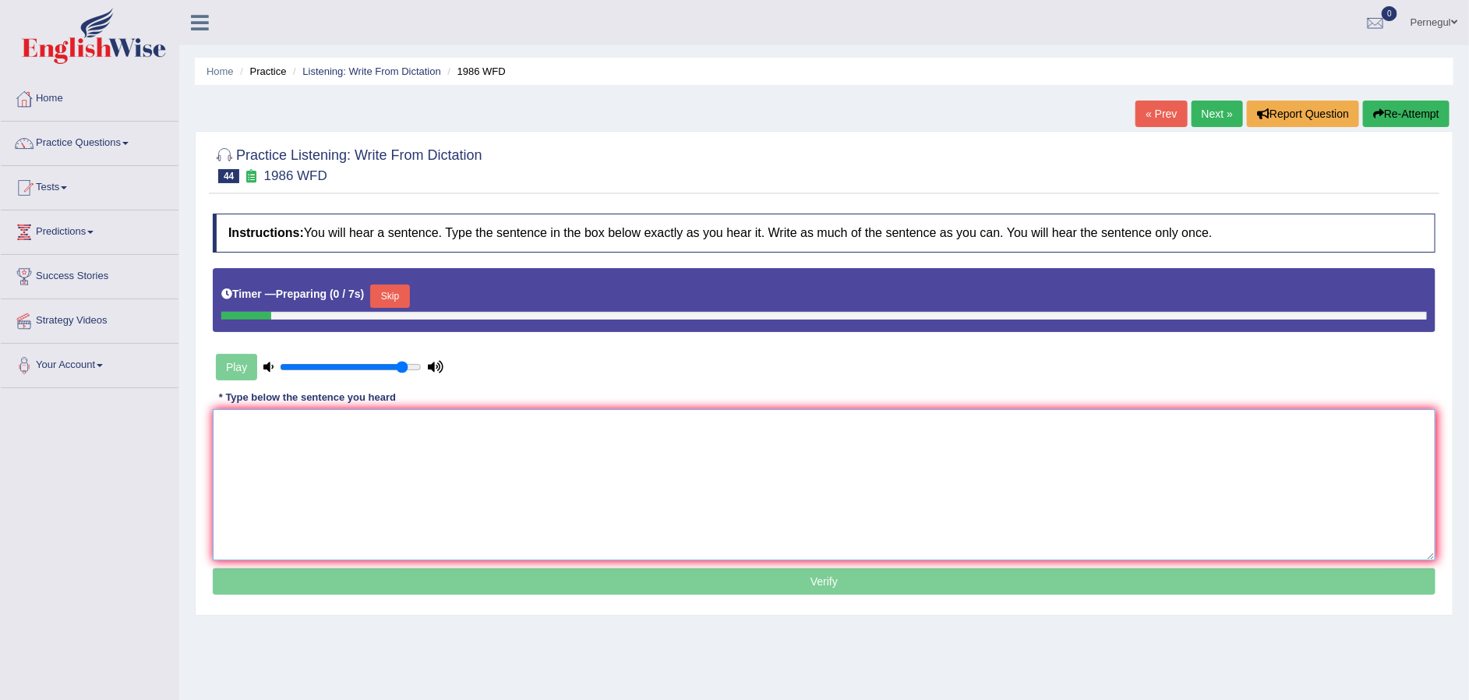
click at [476, 485] on textarea at bounding box center [824, 484] width 1223 height 151
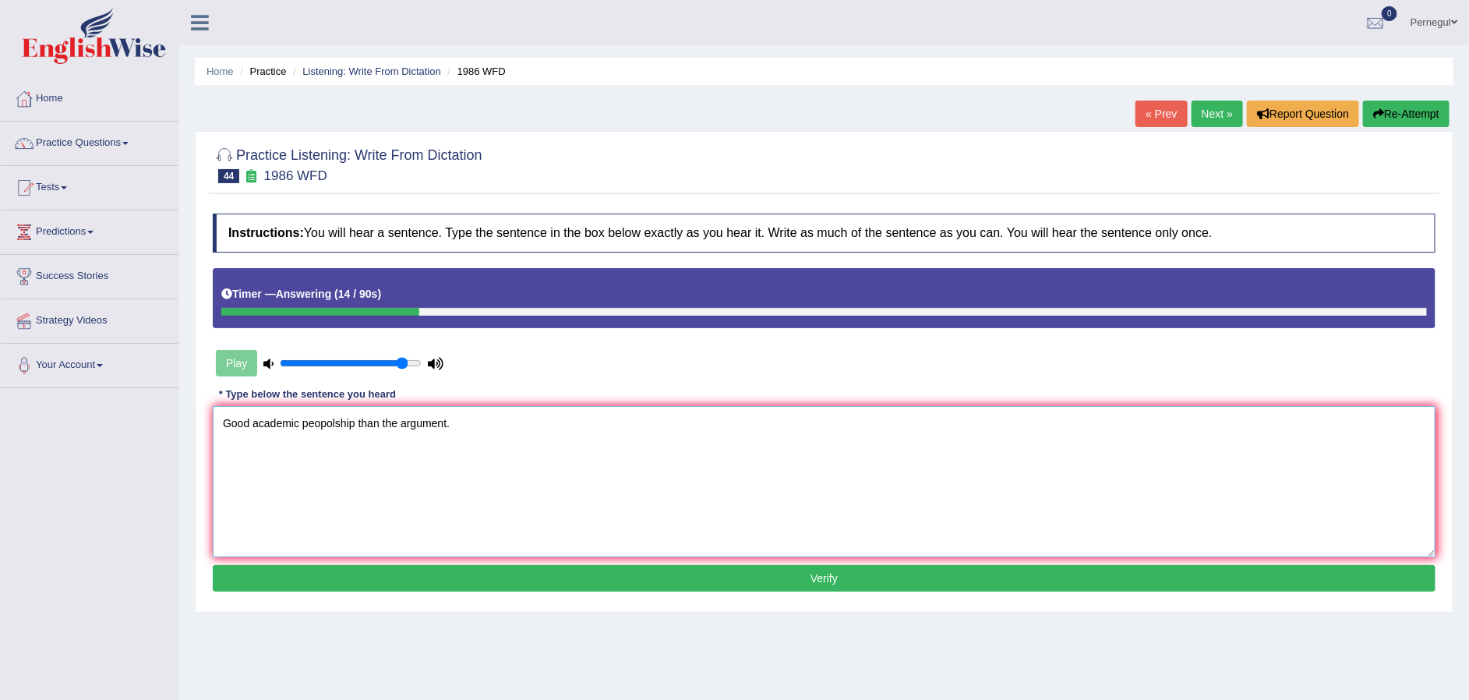
type textarea "Good academic peopolship than the argument."
click at [646, 579] on button "Verify" at bounding box center [824, 578] width 1223 height 27
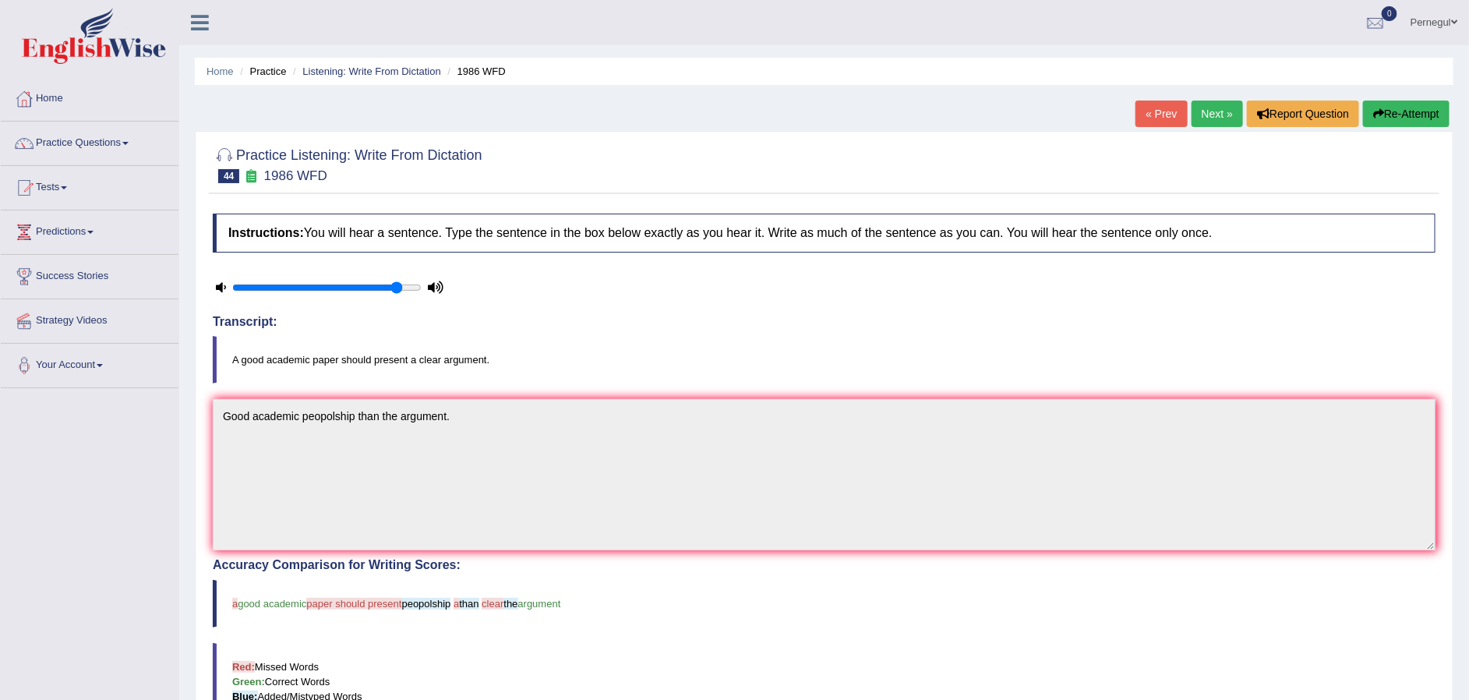
click at [1210, 113] on link "Next »" at bounding box center [1217, 114] width 51 height 27
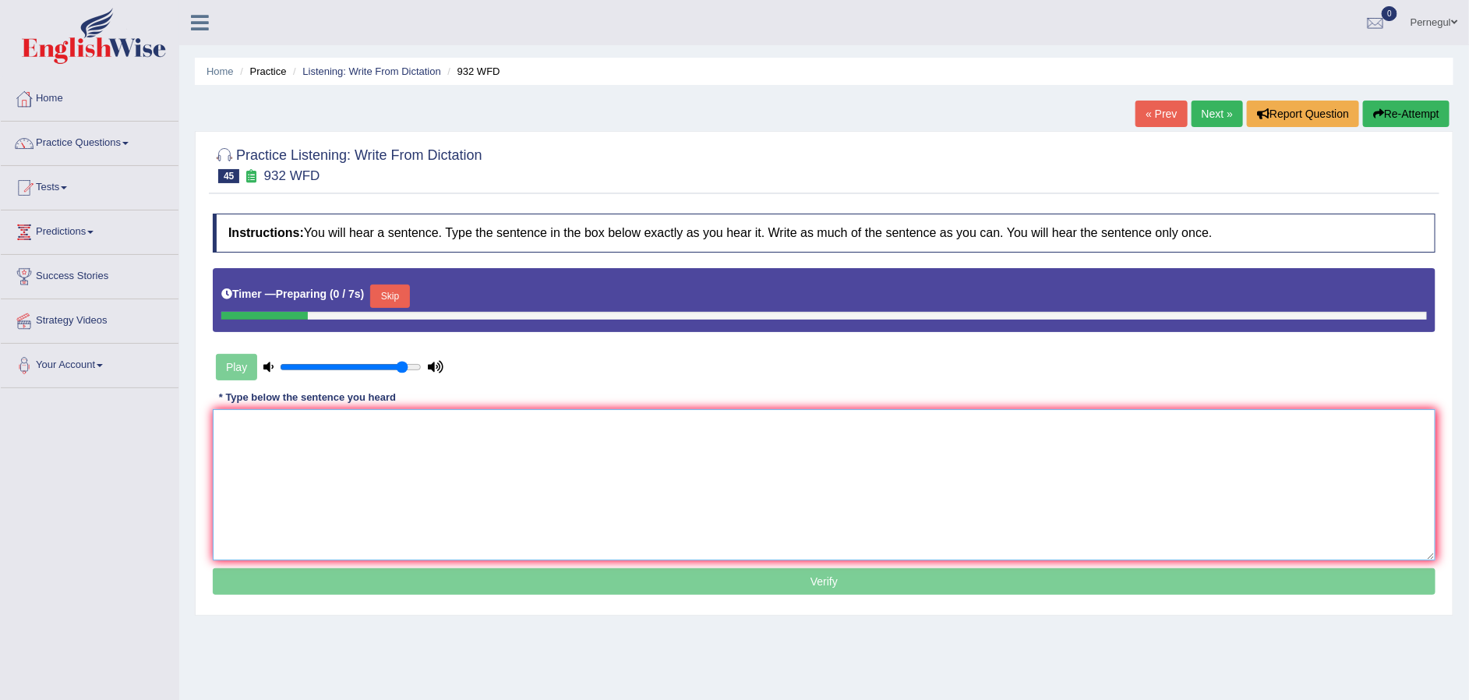
click at [452, 499] on textarea at bounding box center [824, 484] width 1223 height 151
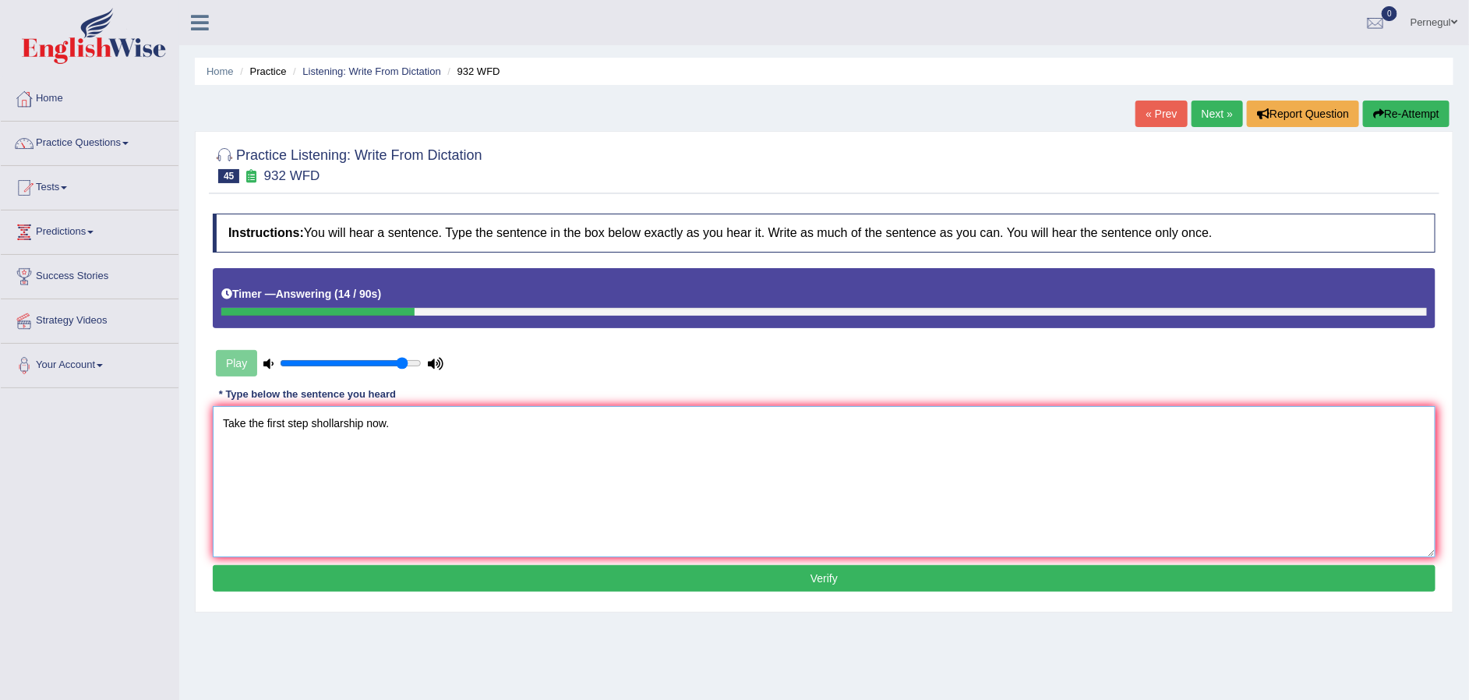
click at [320, 420] on textarea "Take the first step shollarship now." at bounding box center [824, 481] width 1223 height 151
click at [314, 424] on textarea "Take the first step shcollarship now." at bounding box center [824, 481] width 1223 height 151
type textarea "Take the first step take the university shcollarship now."
click at [422, 583] on button "Verify" at bounding box center [824, 578] width 1223 height 27
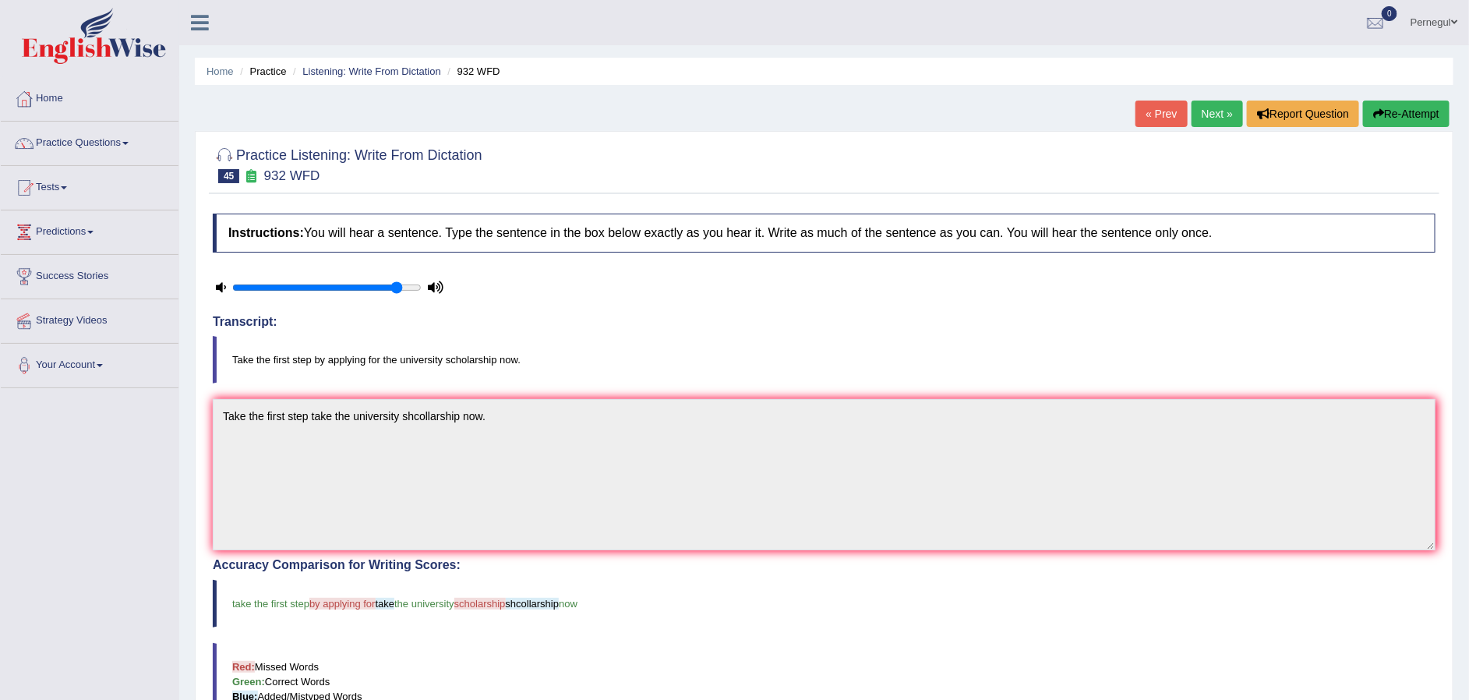
click at [1205, 120] on link "Next »" at bounding box center [1217, 114] width 51 height 27
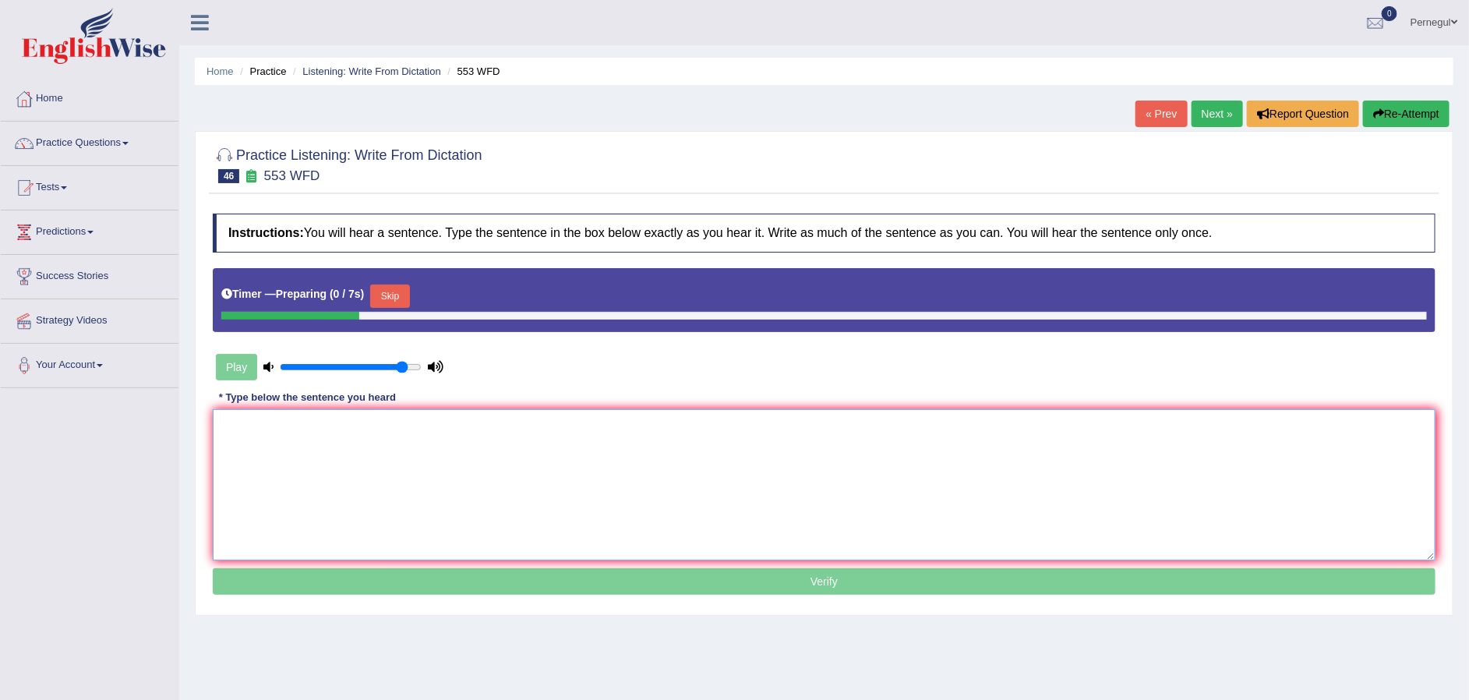
click at [511, 487] on textarea at bounding box center [824, 484] width 1223 height 151
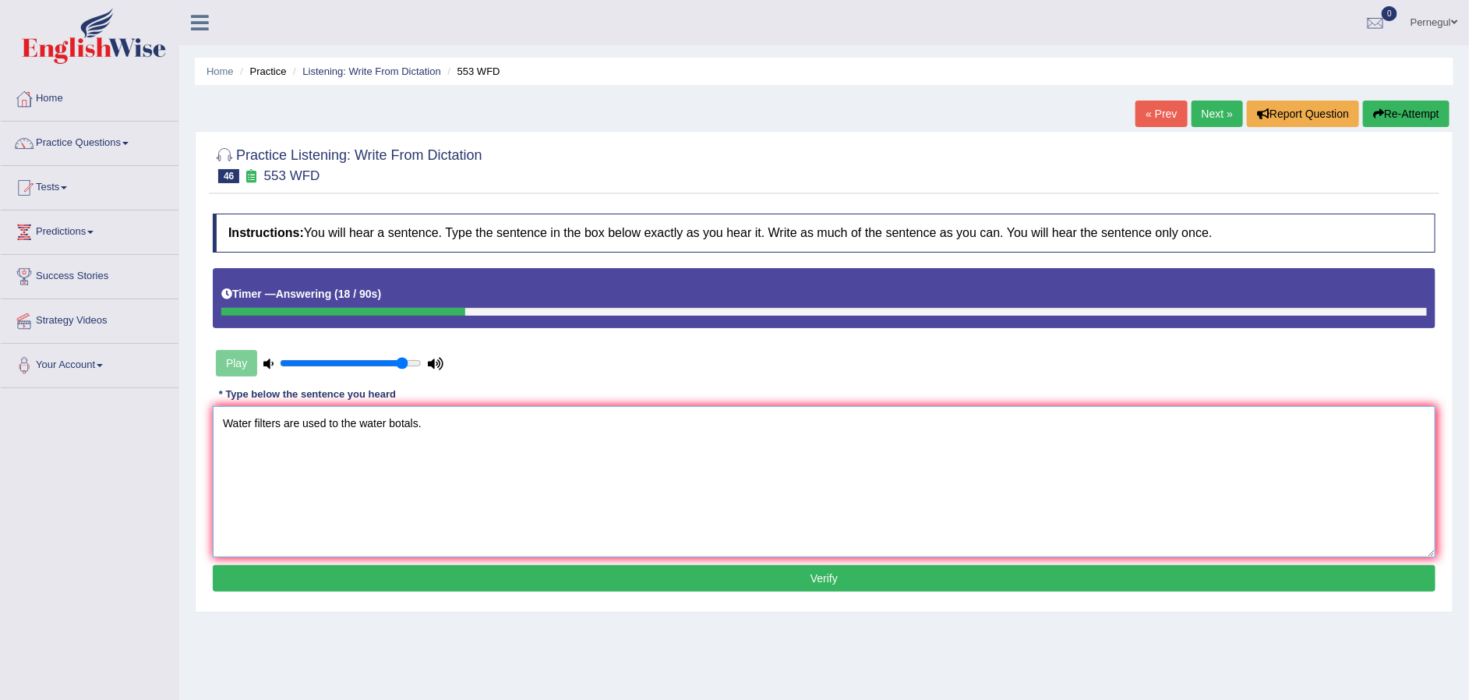
type textarea "Water filters are used to the water botals."
click at [644, 574] on button "Verify" at bounding box center [824, 578] width 1223 height 27
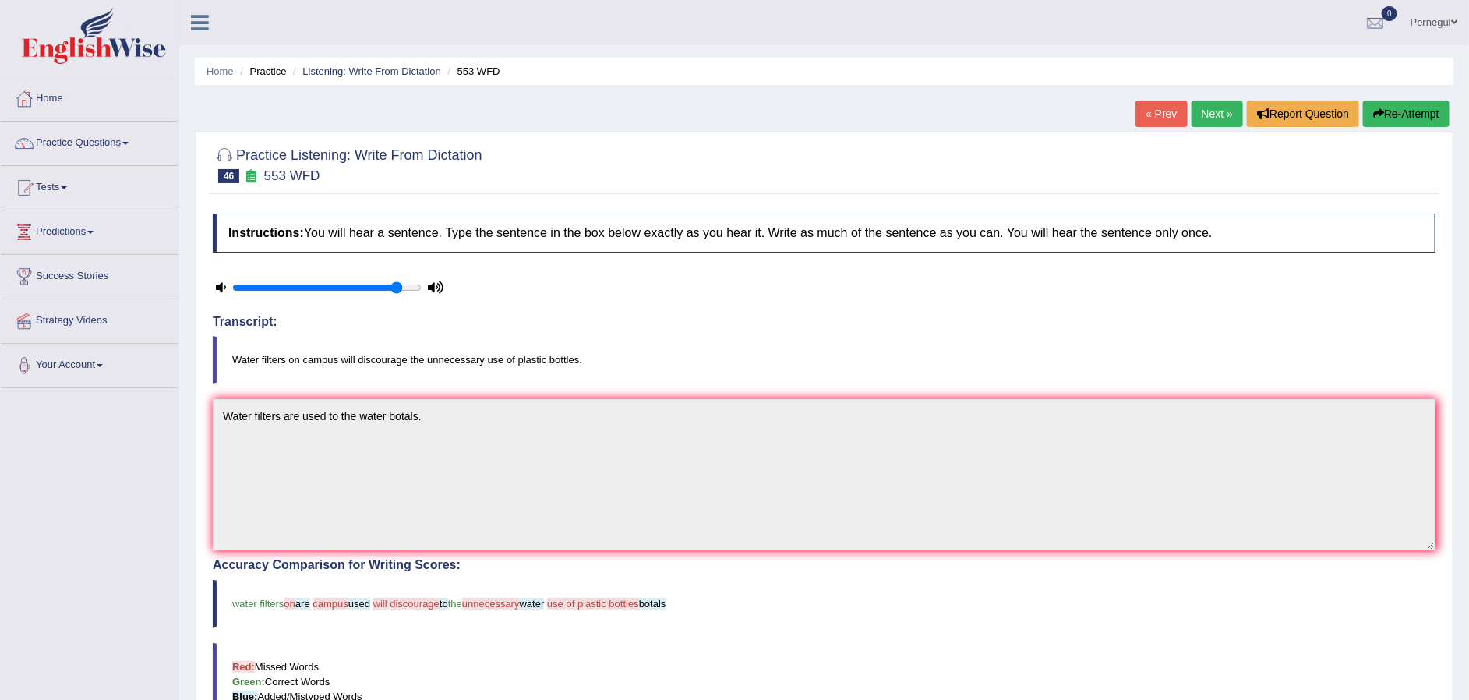
click at [1196, 122] on link "Next »" at bounding box center [1217, 114] width 51 height 27
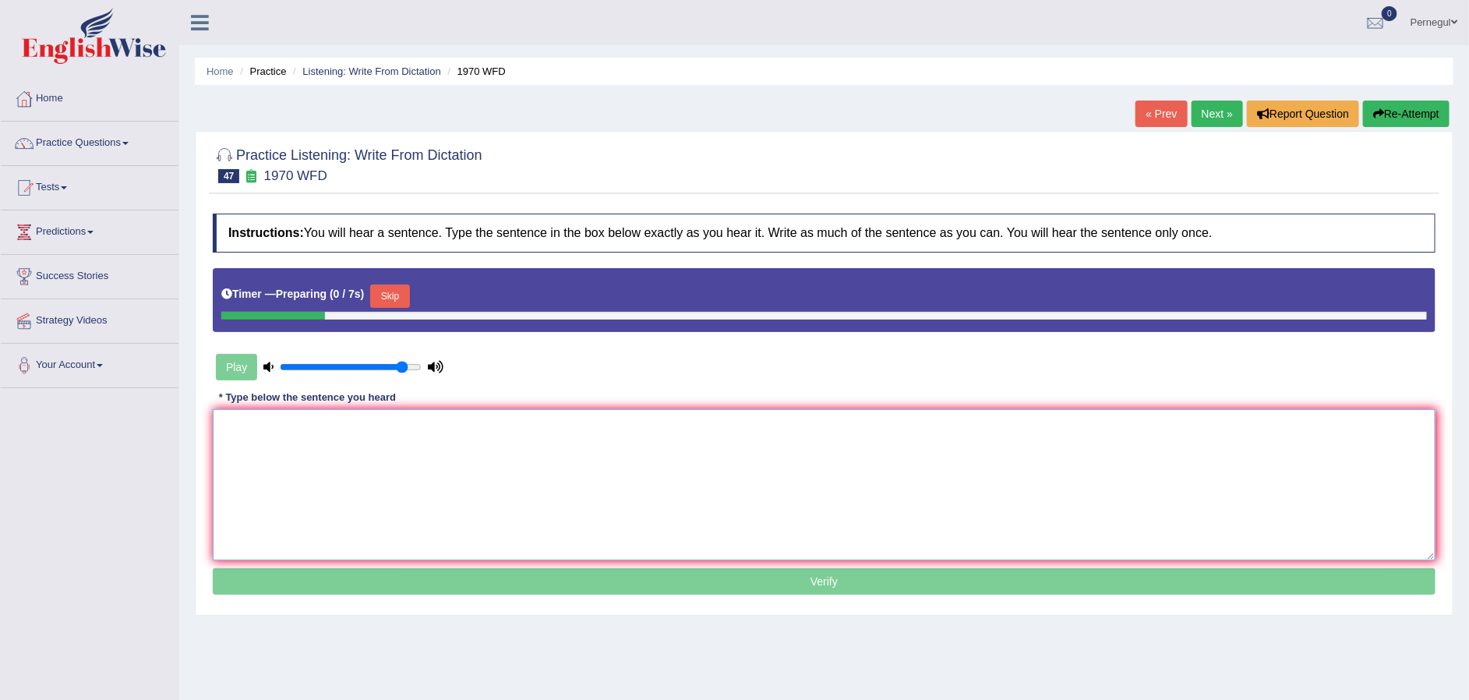
click at [343, 456] on textarea at bounding box center [824, 484] width 1223 height 151
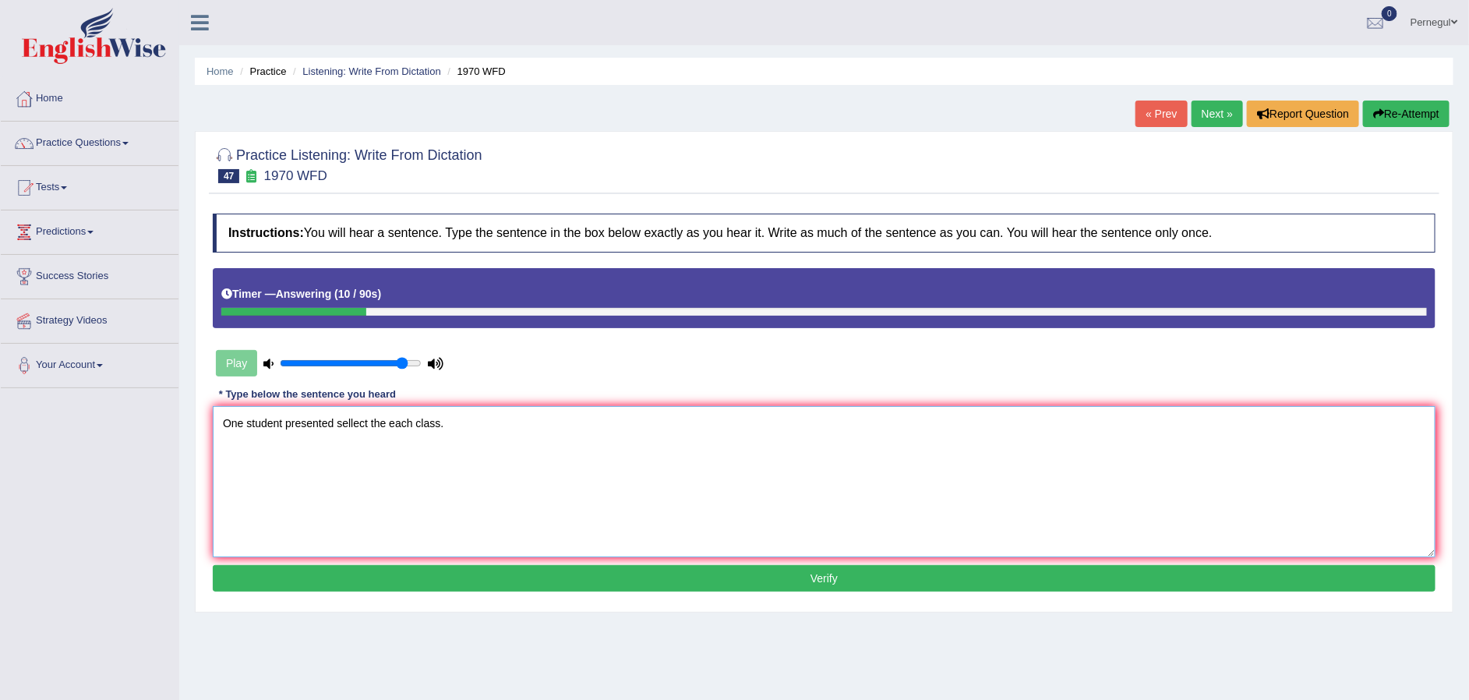
type textarea "One student presented sellect the each class."
click at [590, 579] on button "Verify" at bounding box center [824, 578] width 1223 height 27
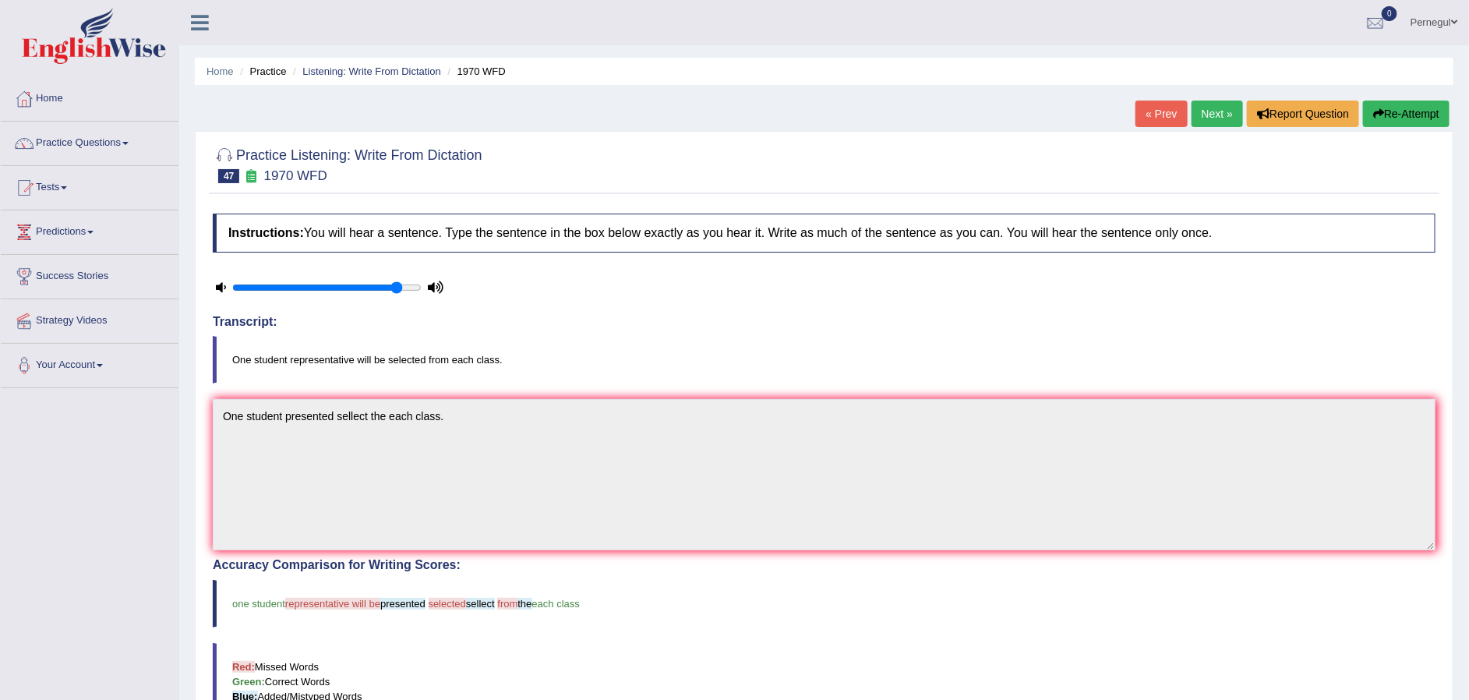
click at [1207, 110] on link "Next »" at bounding box center [1217, 114] width 51 height 27
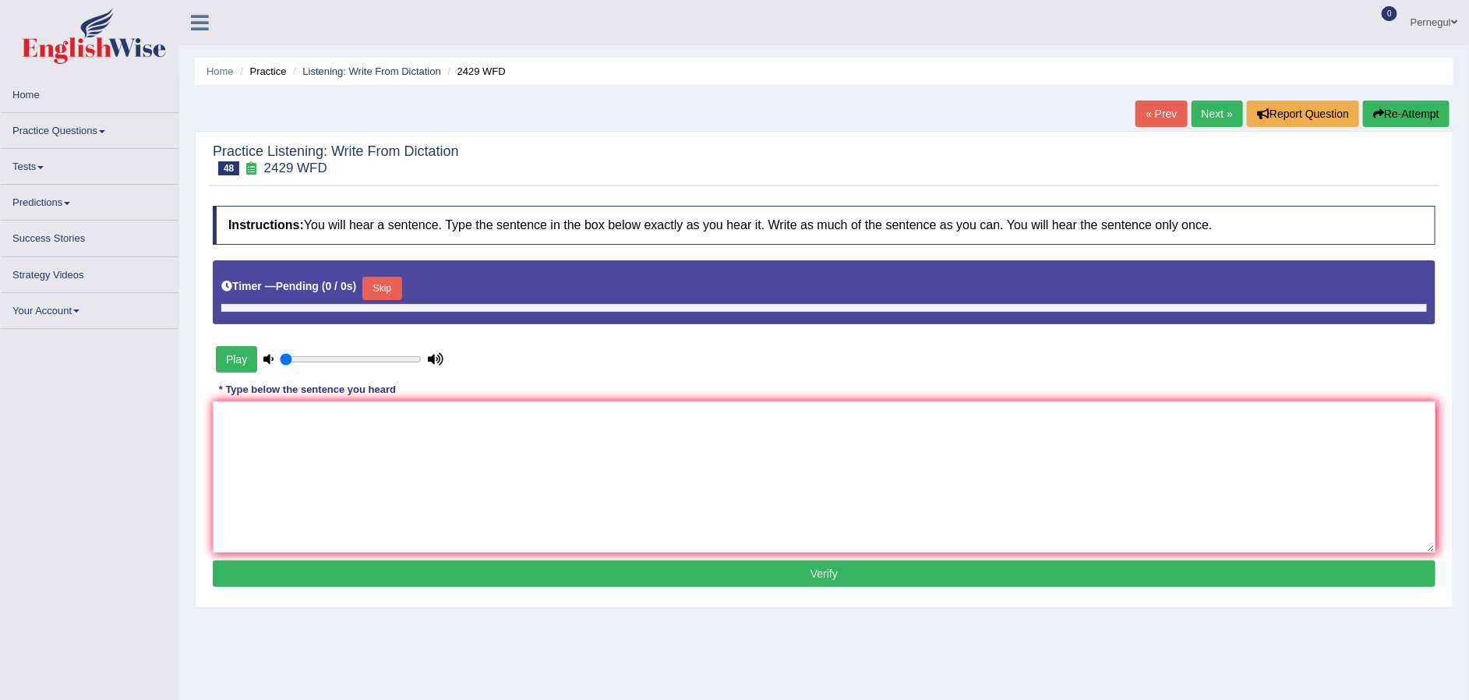
type input "0.9"
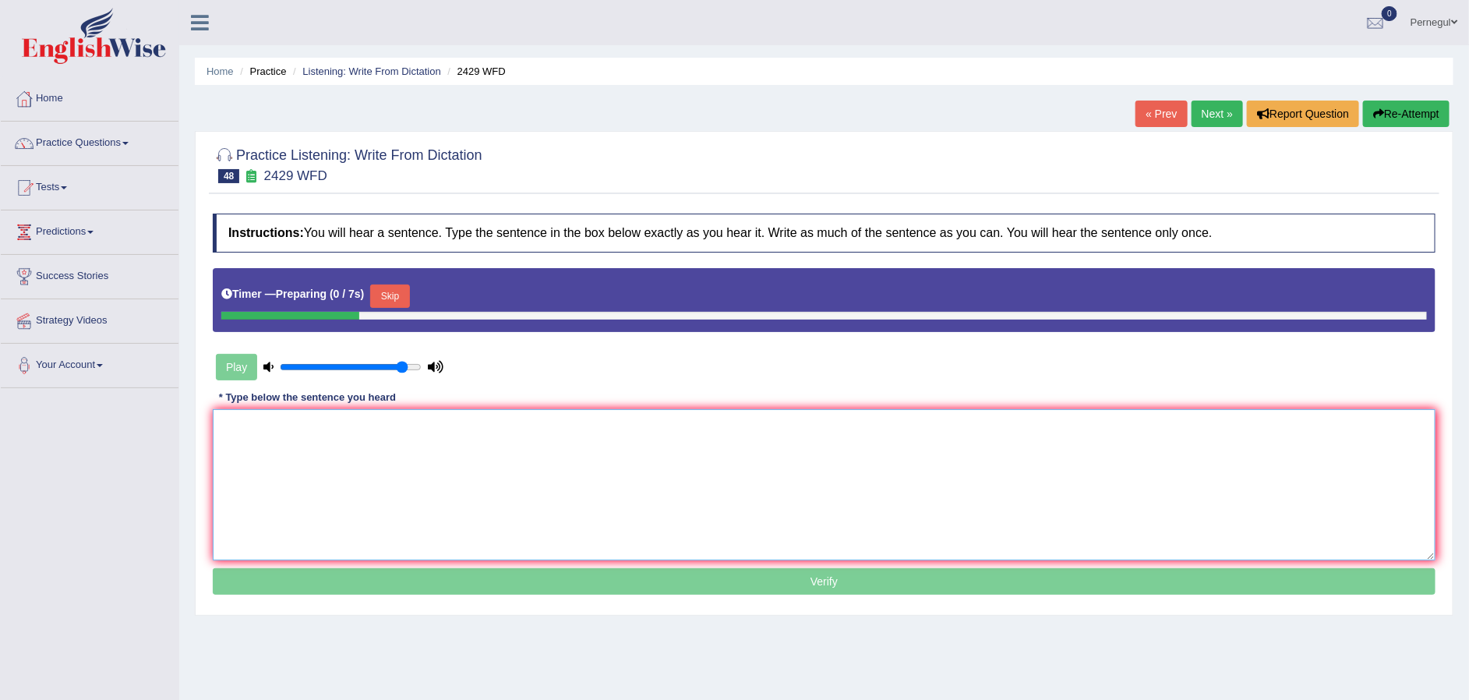
click at [427, 451] on textarea at bounding box center [824, 484] width 1223 height 151
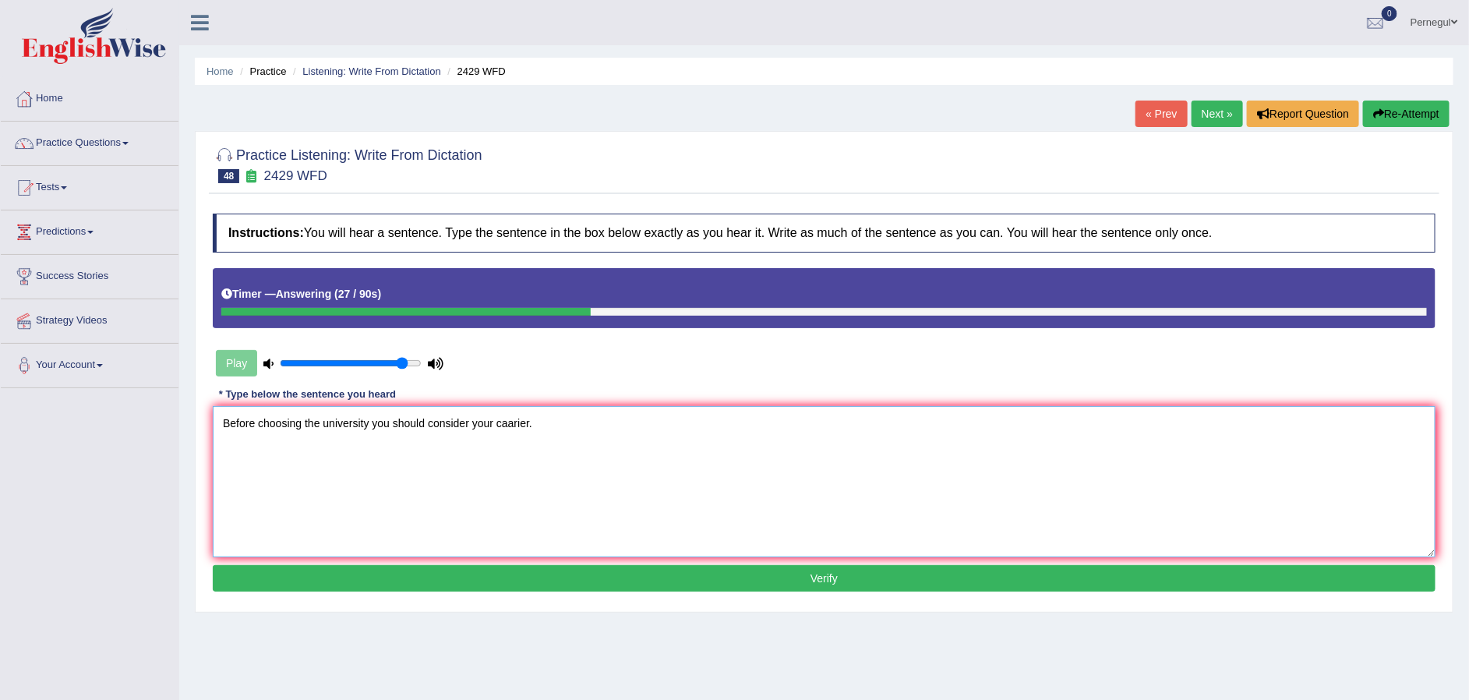
type textarea "Before choosing the university you should consider your caarier."
click at [541, 579] on button "Verify" at bounding box center [824, 578] width 1223 height 27
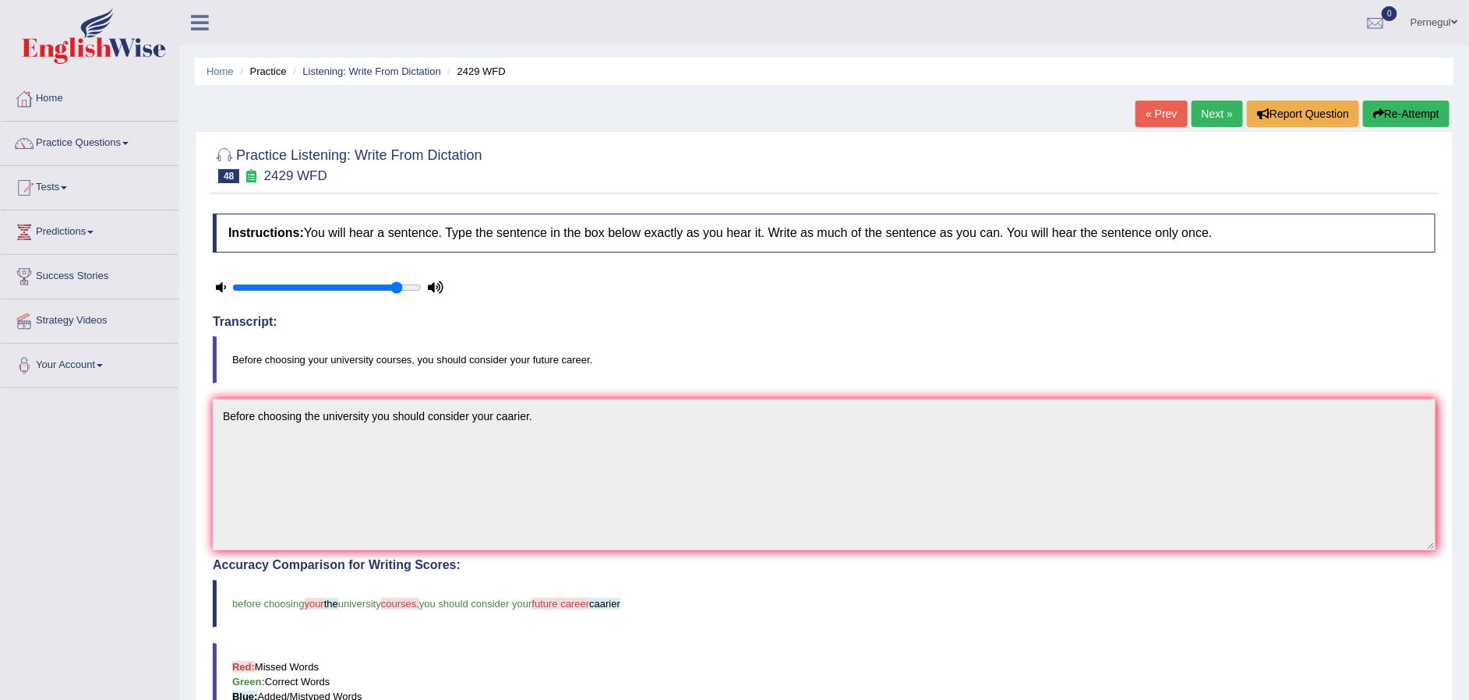
click at [1208, 111] on link "Next »" at bounding box center [1217, 114] width 51 height 27
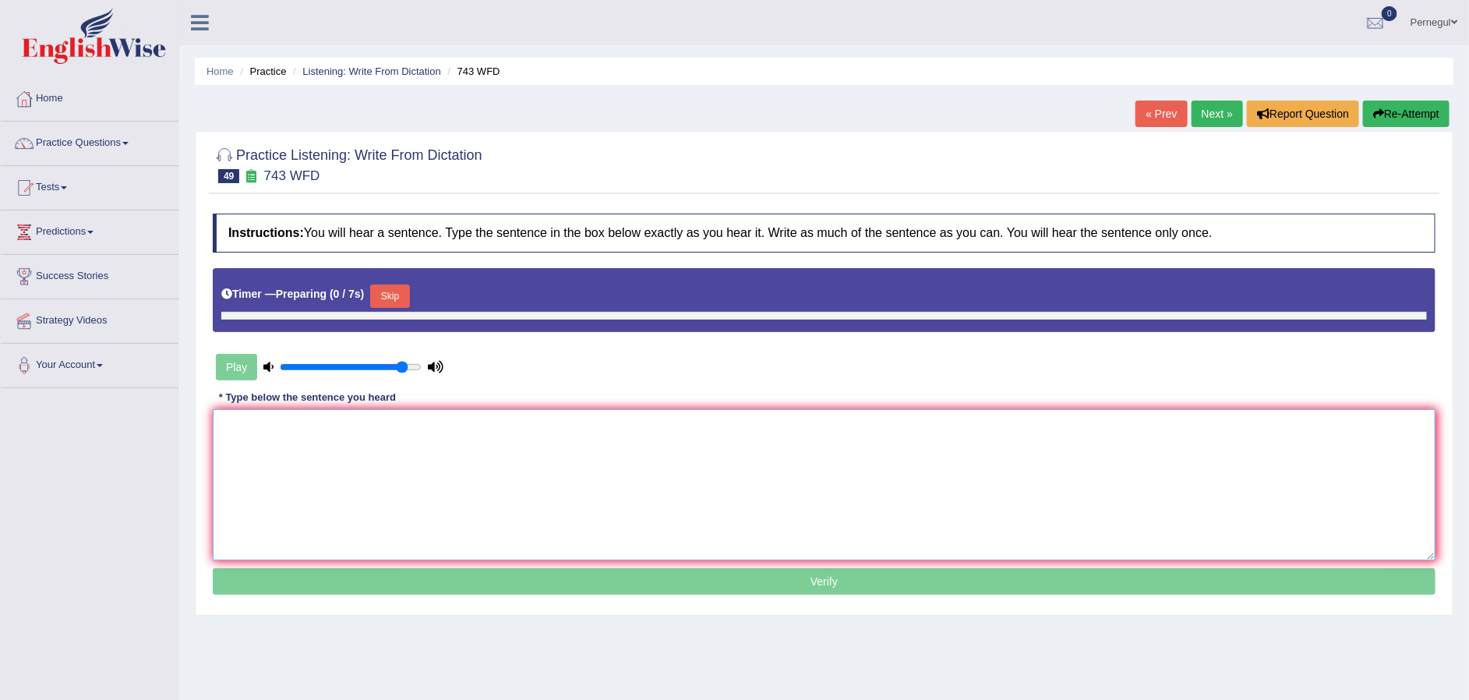
click at [550, 463] on textarea at bounding box center [824, 484] width 1223 height 151
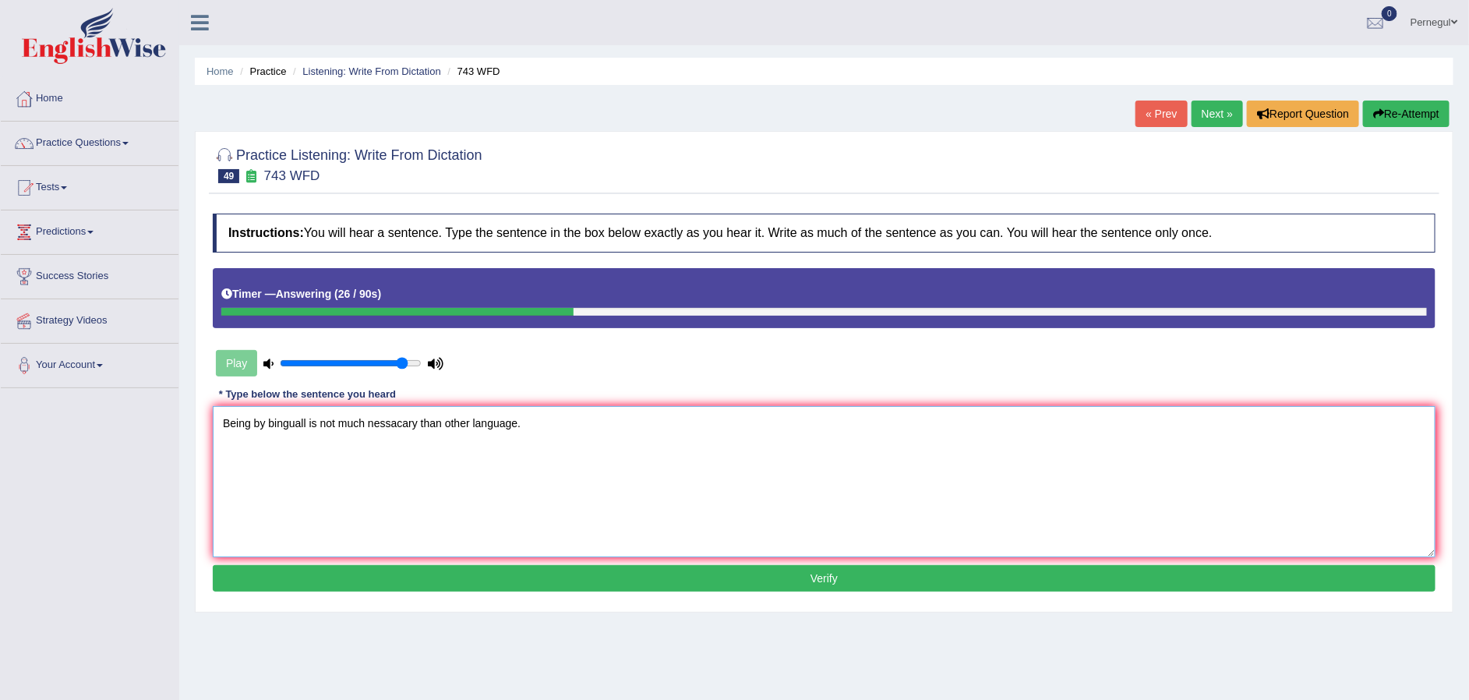
type textarea "Being by binguall is not much nessacary than other language."
click at [592, 586] on button "Verify" at bounding box center [824, 578] width 1223 height 27
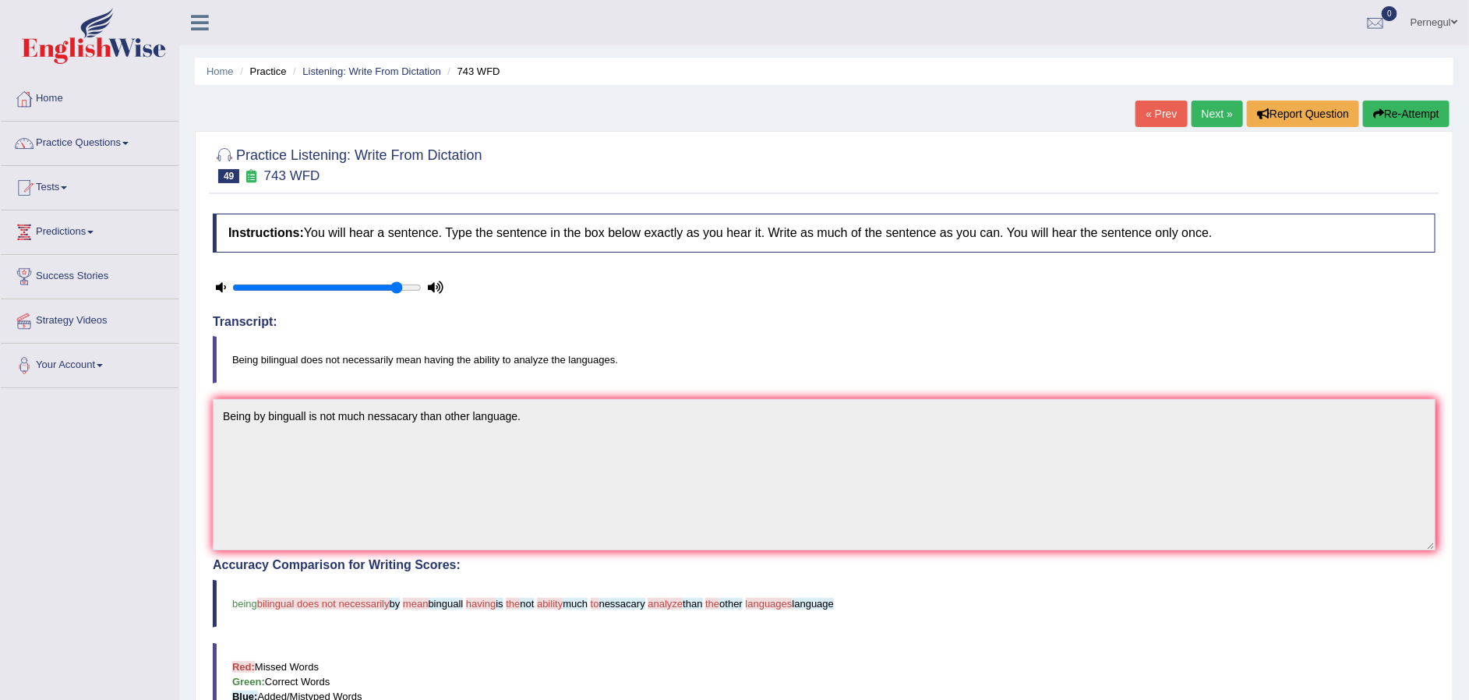
click at [1208, 110] on link "Next »" at bounding box center [1217, 114] width 51 height 27
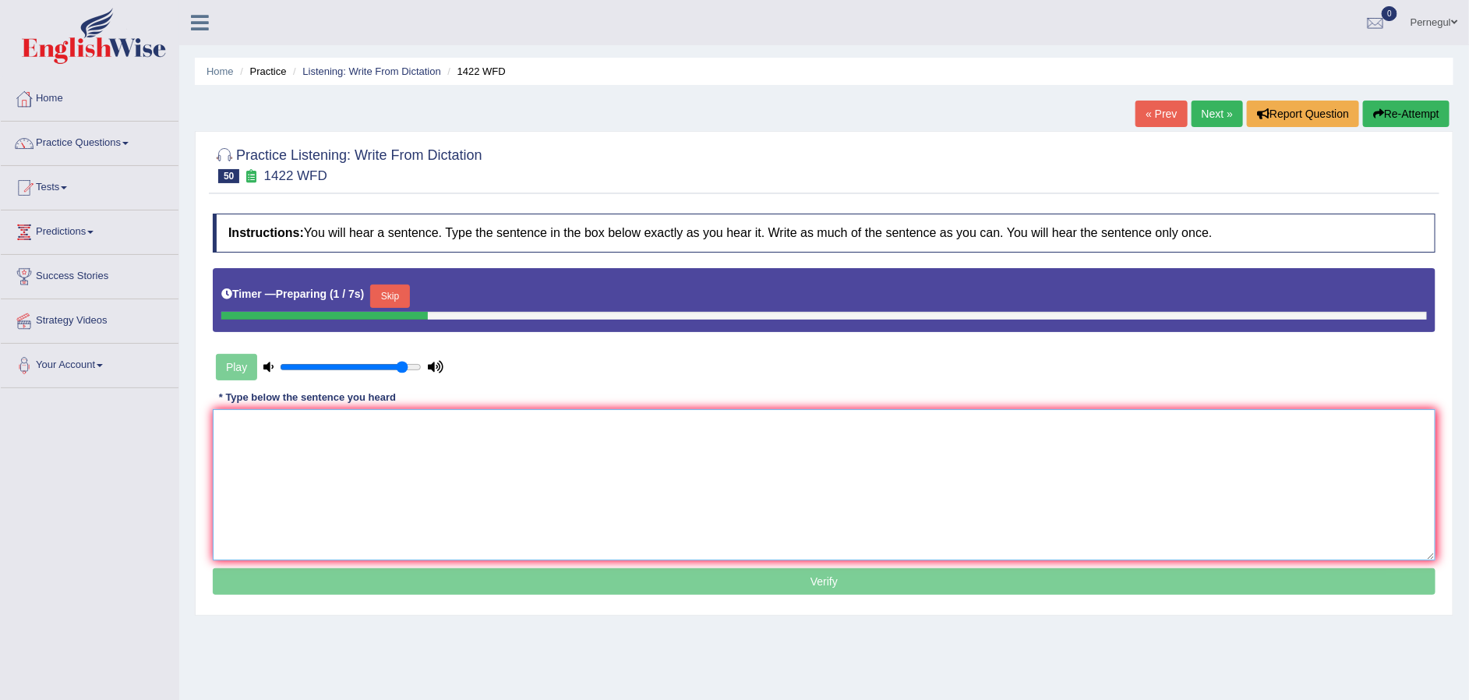
click at [487, 452] on textarea at bounding box center [824, 484] width 1223 height 151
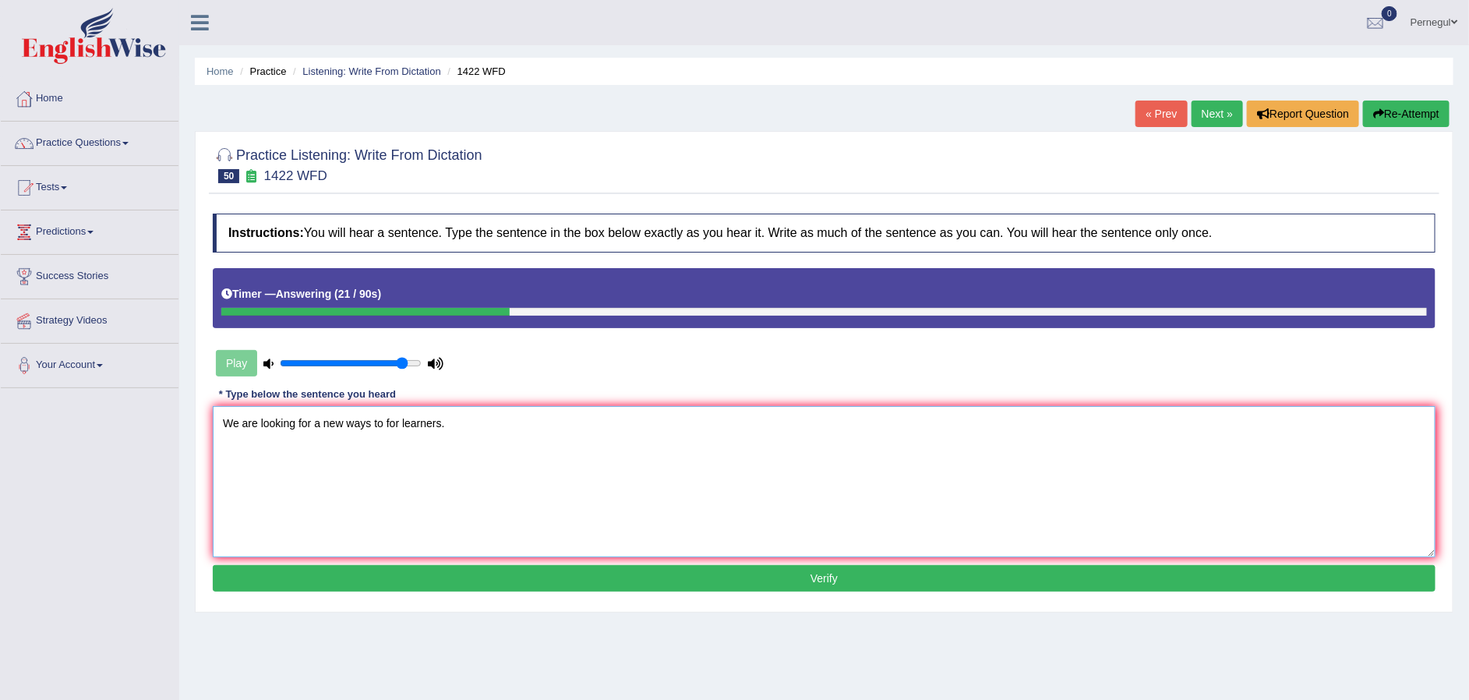
type textarea "We are looking for a new ways to for learners."
click at [417, 580] on button "Verify" at bounding box center [824, 578] width 1223 height 27
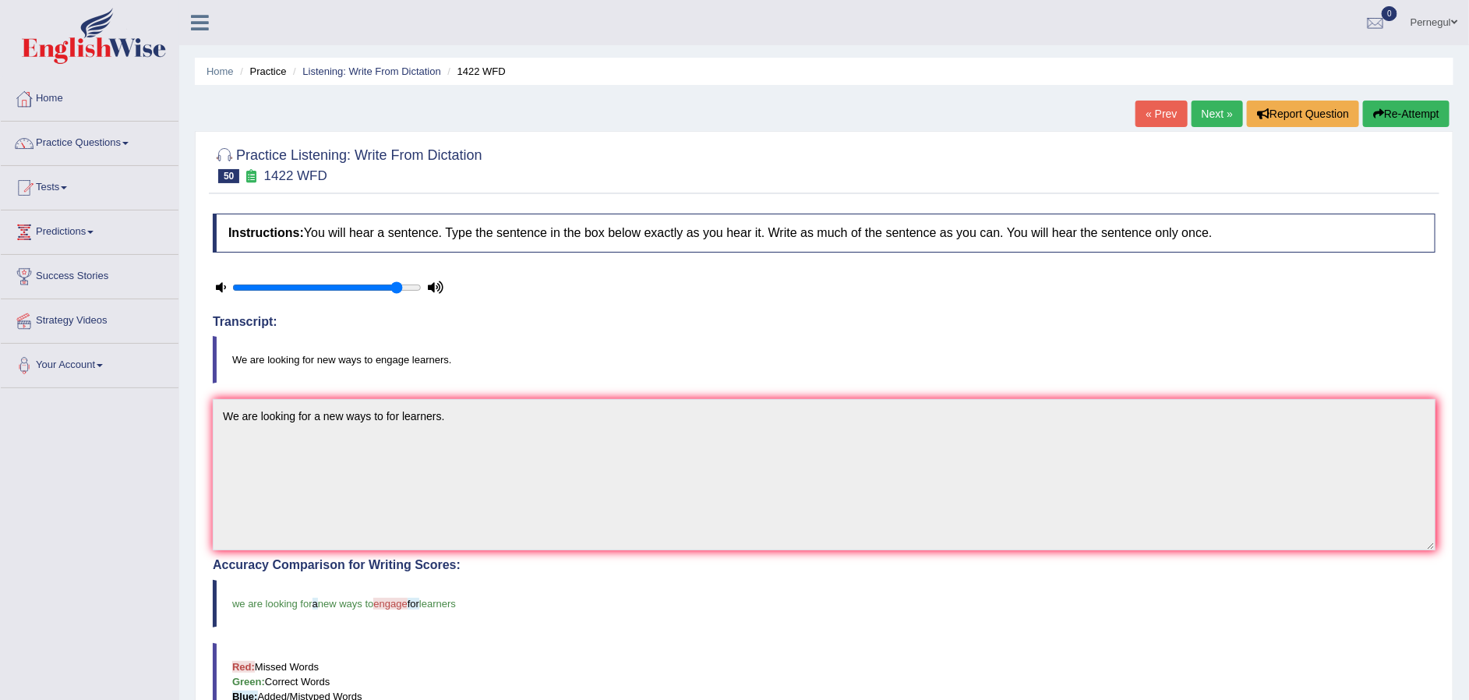
click at [1218, 117] on link "Next »" at bounding box center [1217, 114] width 51 height 27
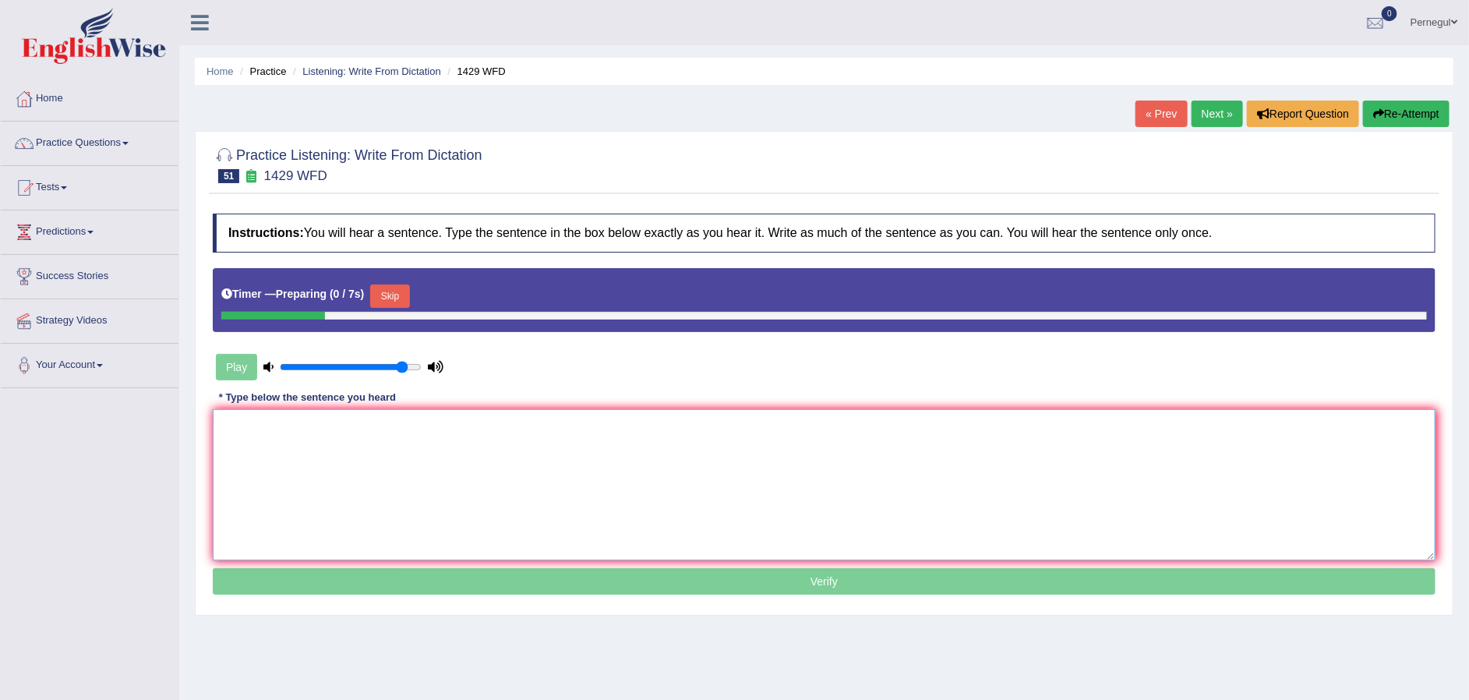
click at [576, 444] on textarea at bounding box center [824, 484] width 1223 height 151
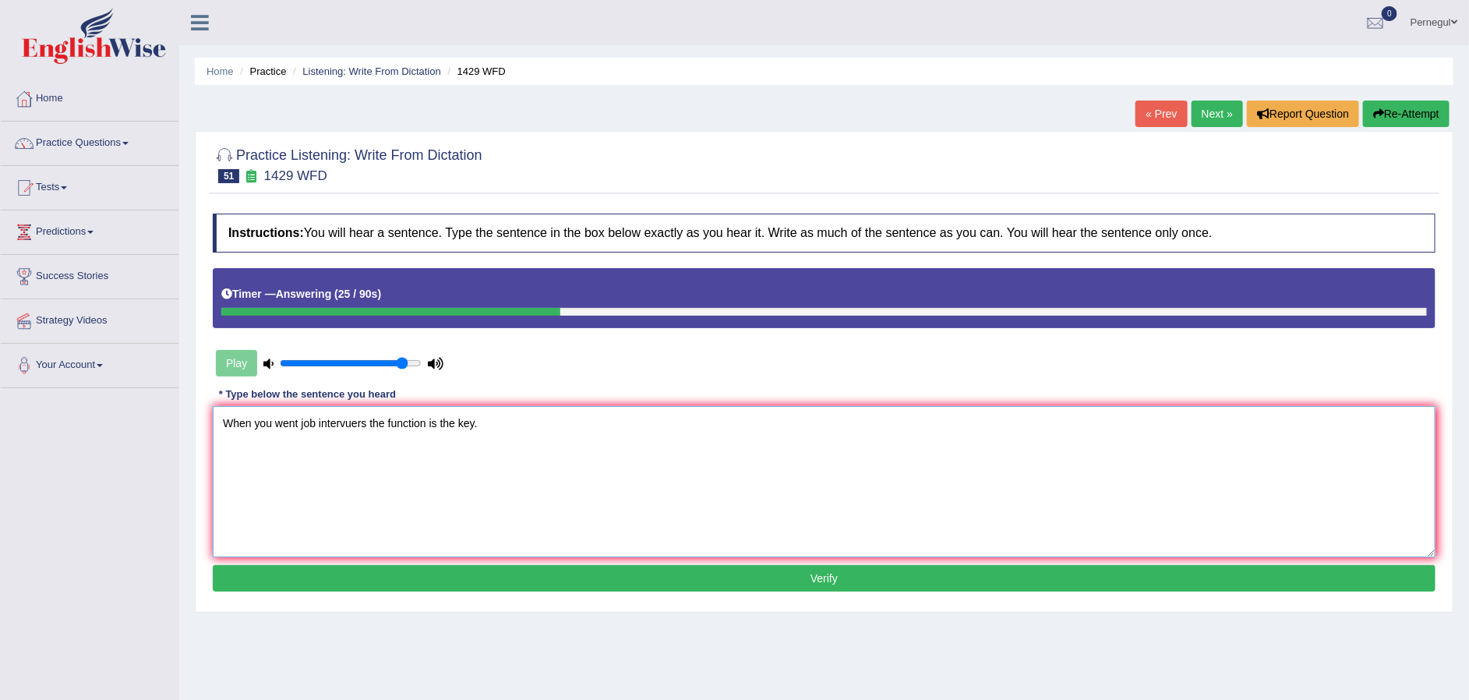
type textarea "When you went job intervuers the function is the key."
click at [676, 582] on button "Verify" at bounding box center [824, 578] width 1223 height 27
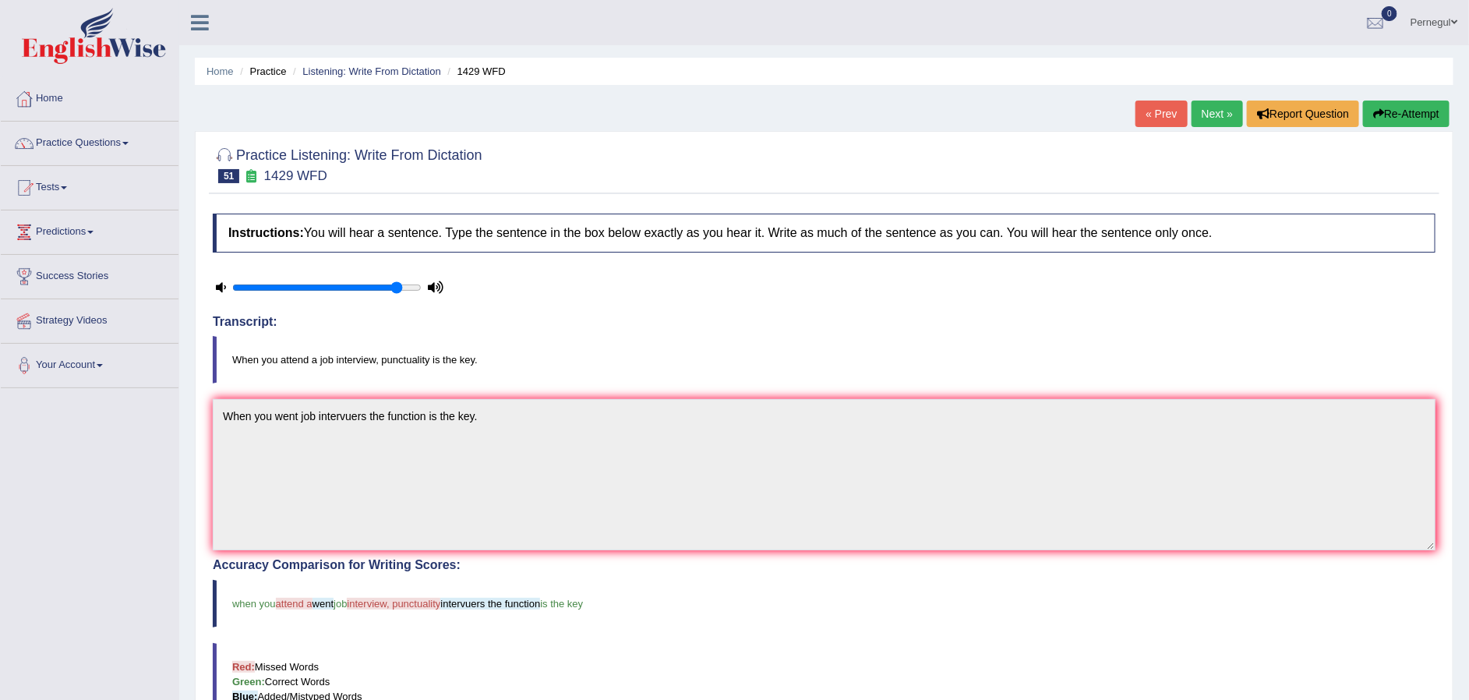
click at [1201, 113] on link "Next »" at bounding box center [1217, 114] width 51 height 27
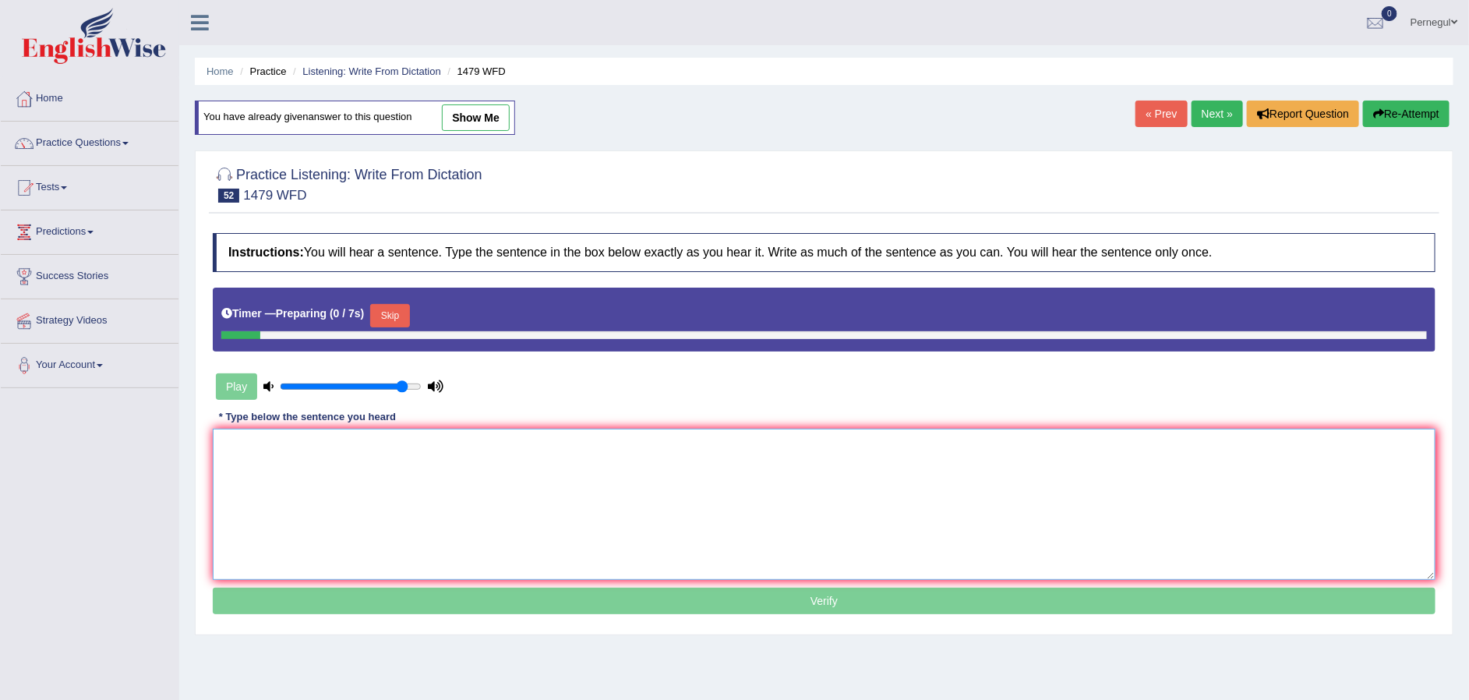
click at [458, 525] on textarea at bounding box center [824, 504] width 1223 height 151
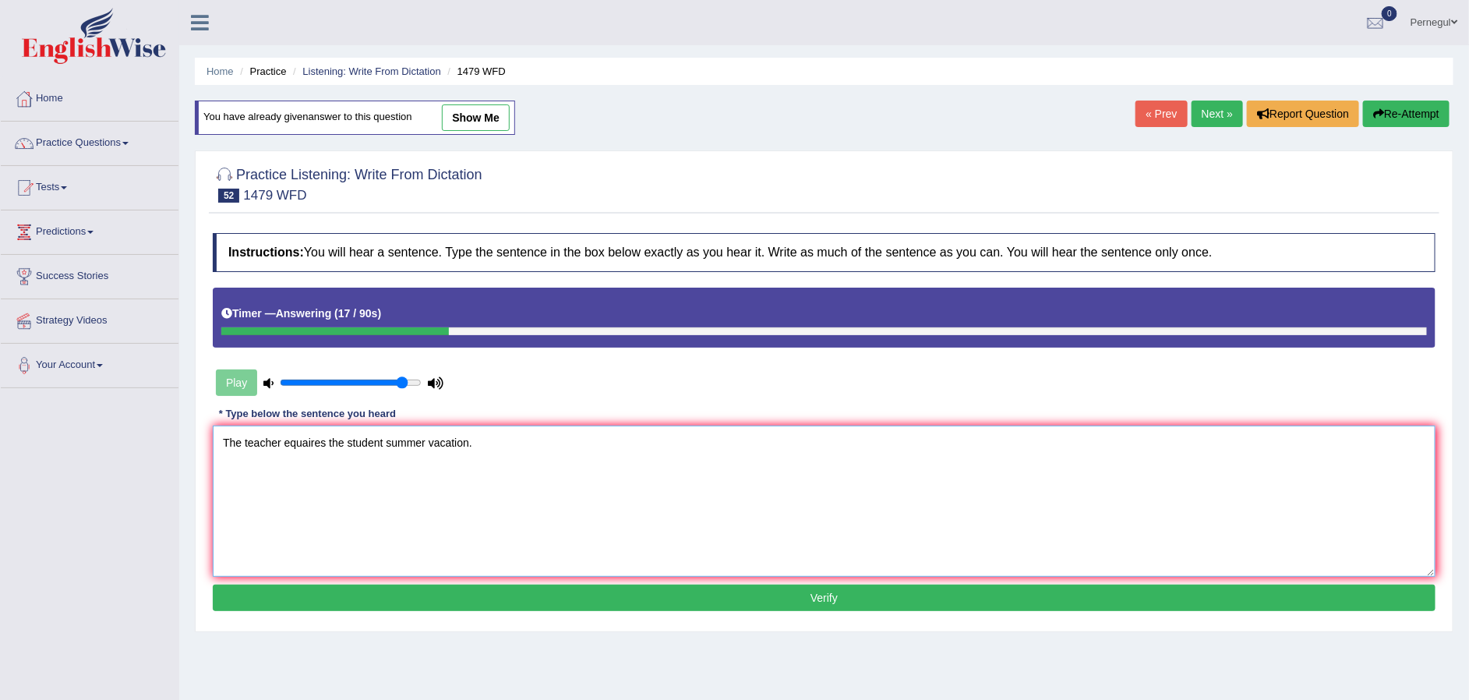
click at [349, 440] on textarea "The teacher equaires the student summer vacation." at bounding box center [824, 501] width 1223 height 151
click at [355, 442] on textarea "The teacher equaires the sfor her student summer vacation." at bounding box center [824, 501] width 1223 height 151
click at [422, 443] on textarea "The teacher equaires the for her student summer vacation." at bounding box center [824, 501] width 1223 height 151
type textarea "The teacher equaires the for her students summer vacation."
click at [541, 585] on button "Verify" at bounding box center [824, 598] width 1223 height 27
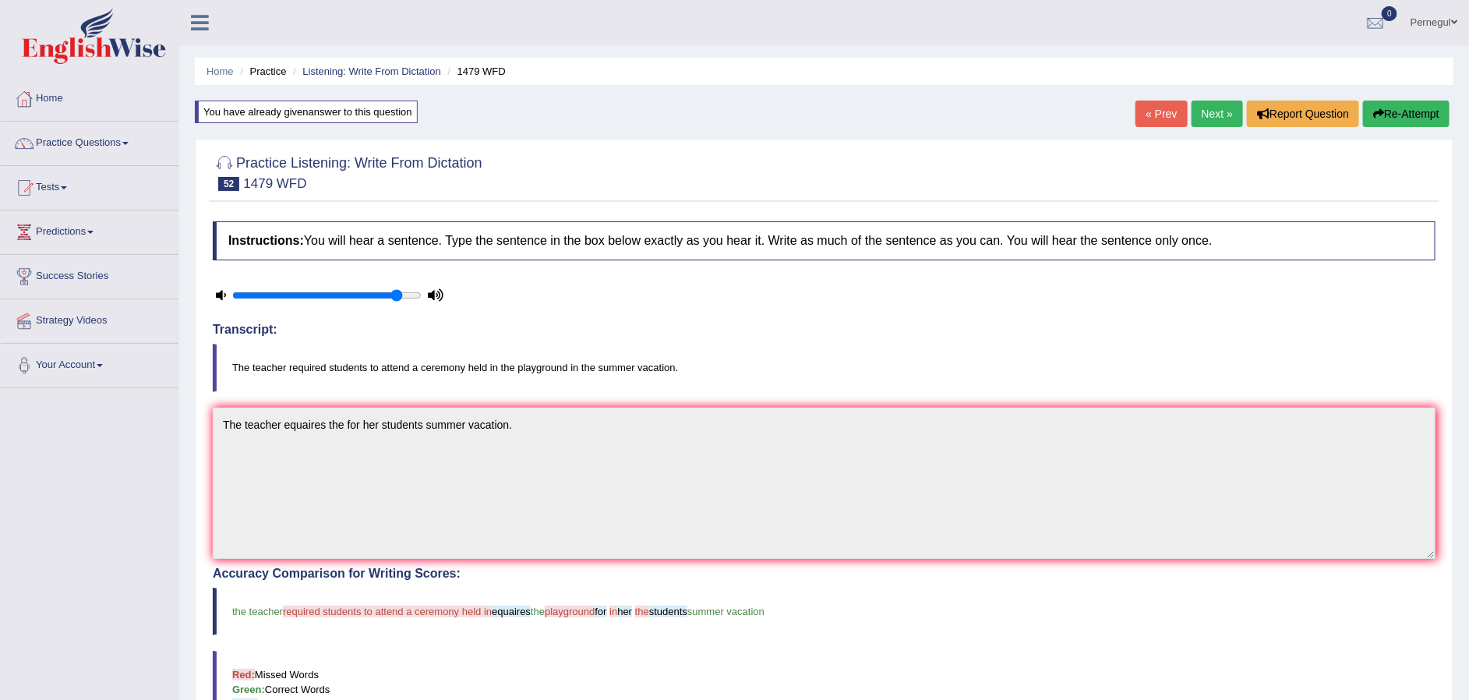
click at [1193, 112] on link "Next »" at bounding box center [1217, 114] width 51 height 27
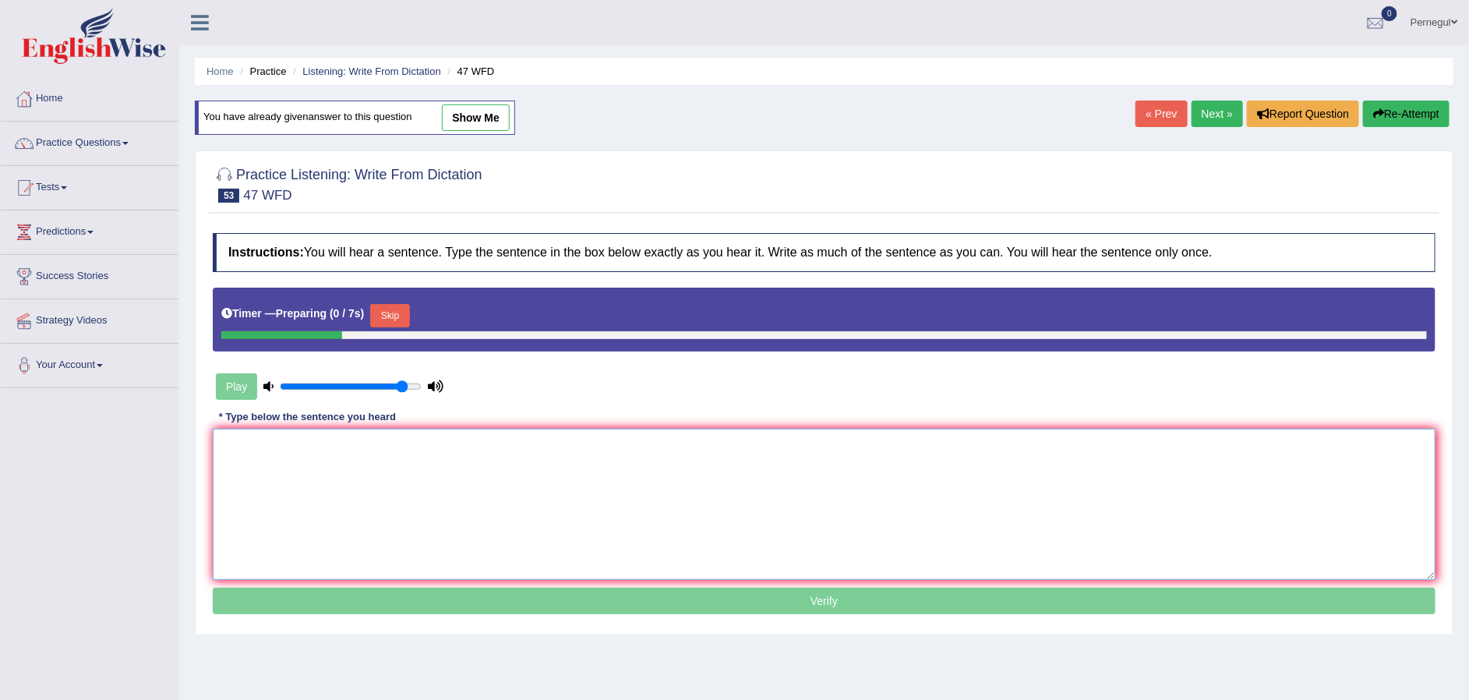
click at [631, 502] on textarea at bounding box center [824, 504] width 1223 height 151
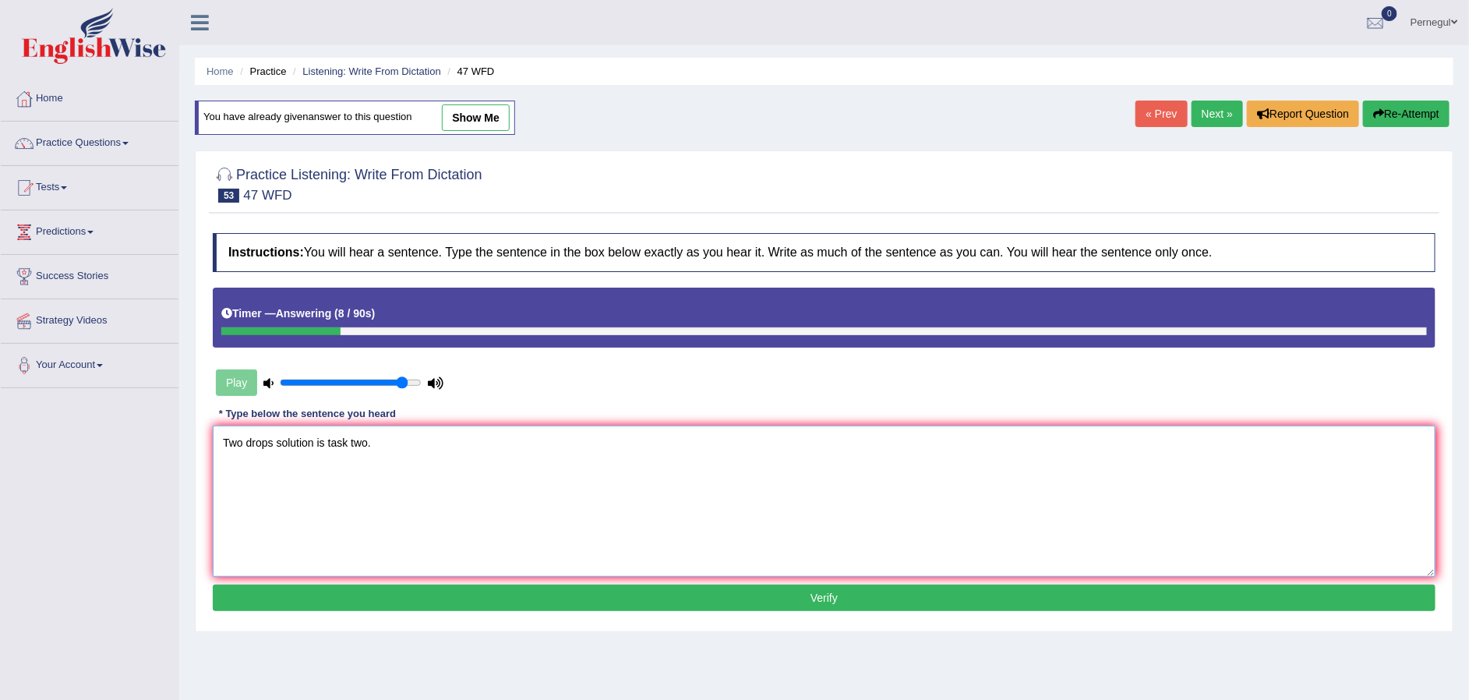
type textarea "Two drops solution is task two."
click at [695, 601] on button "Verify" at bounding box center [824, 598] width 1223 height 27
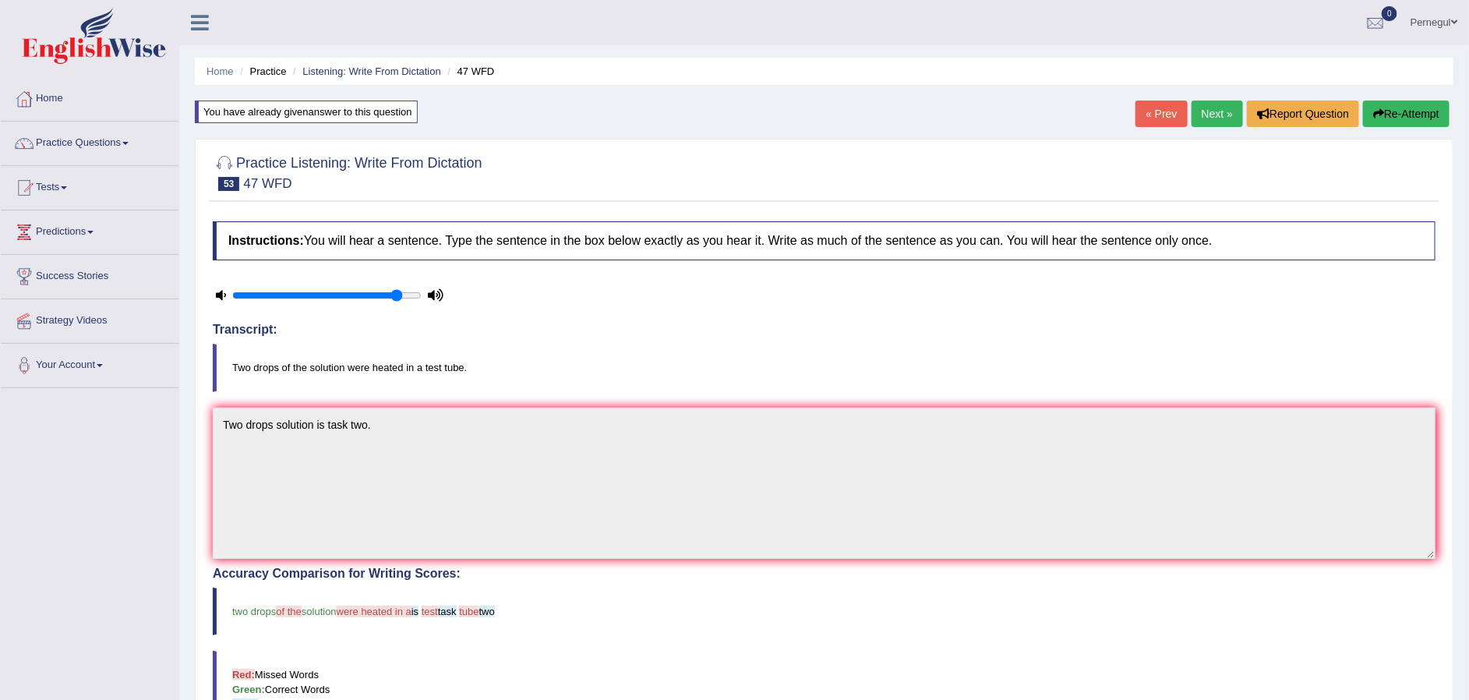
click at [1200, 108] on link "Next »" at bounding box center [1217, 114] width 51 height 27
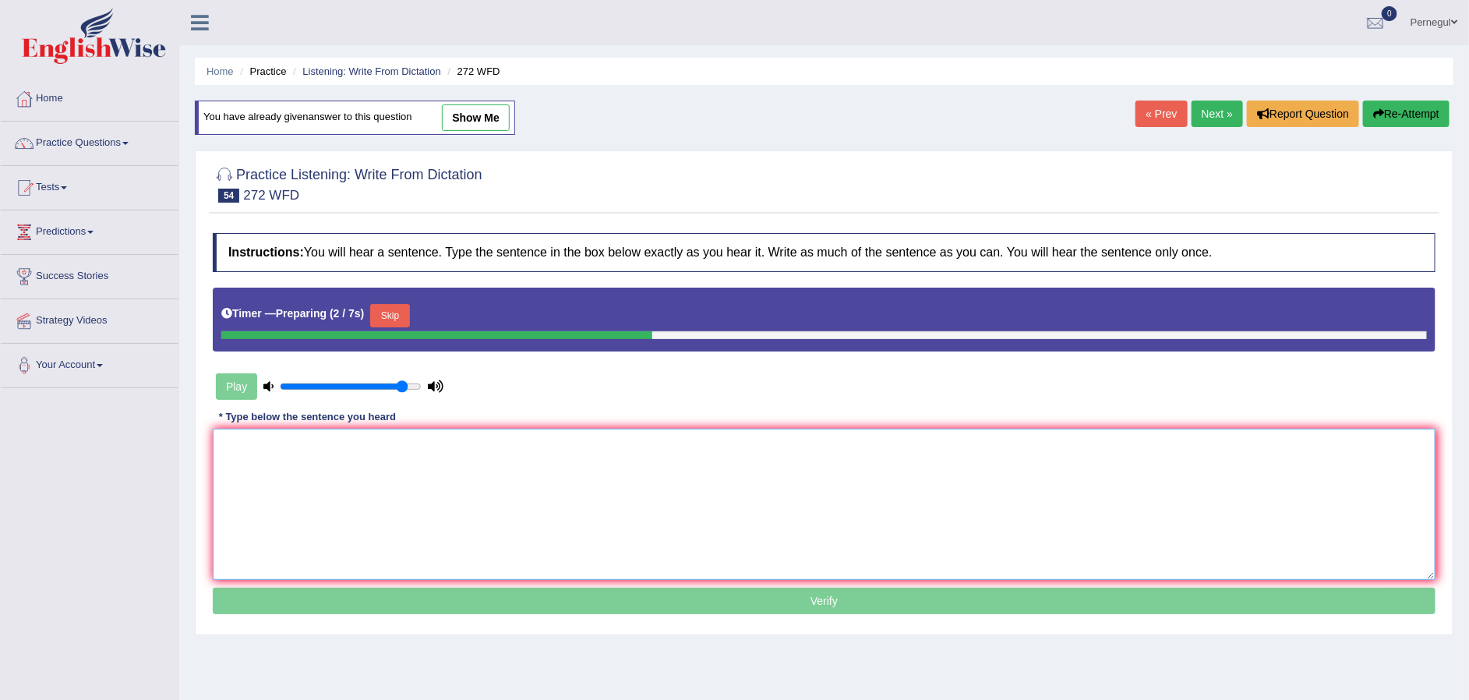
click at [579, 478] on textarea at bounding box center [824, 504] width 1223 height 151
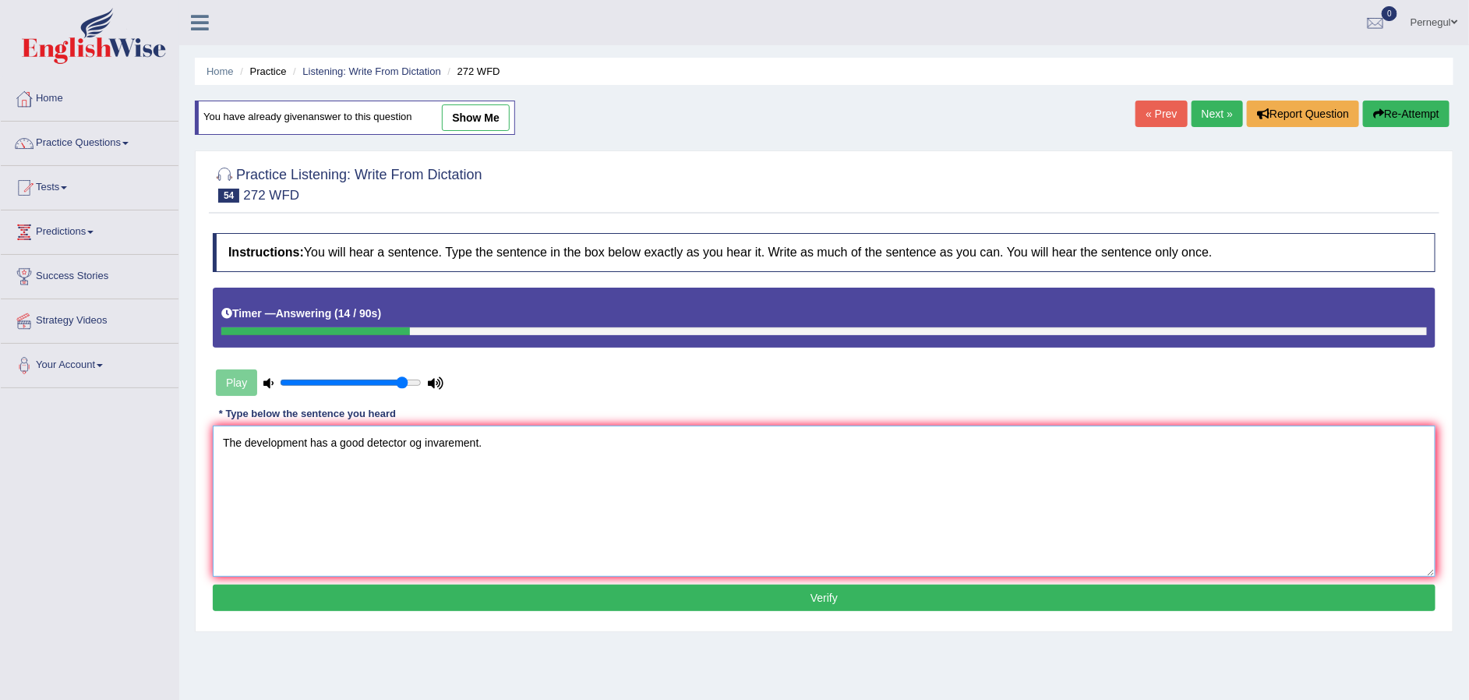
type textarea "The development has a good detector og invarement."
click at [656, 597] on button "Verify" at bounding box center [824, 598] width 1223 height 27
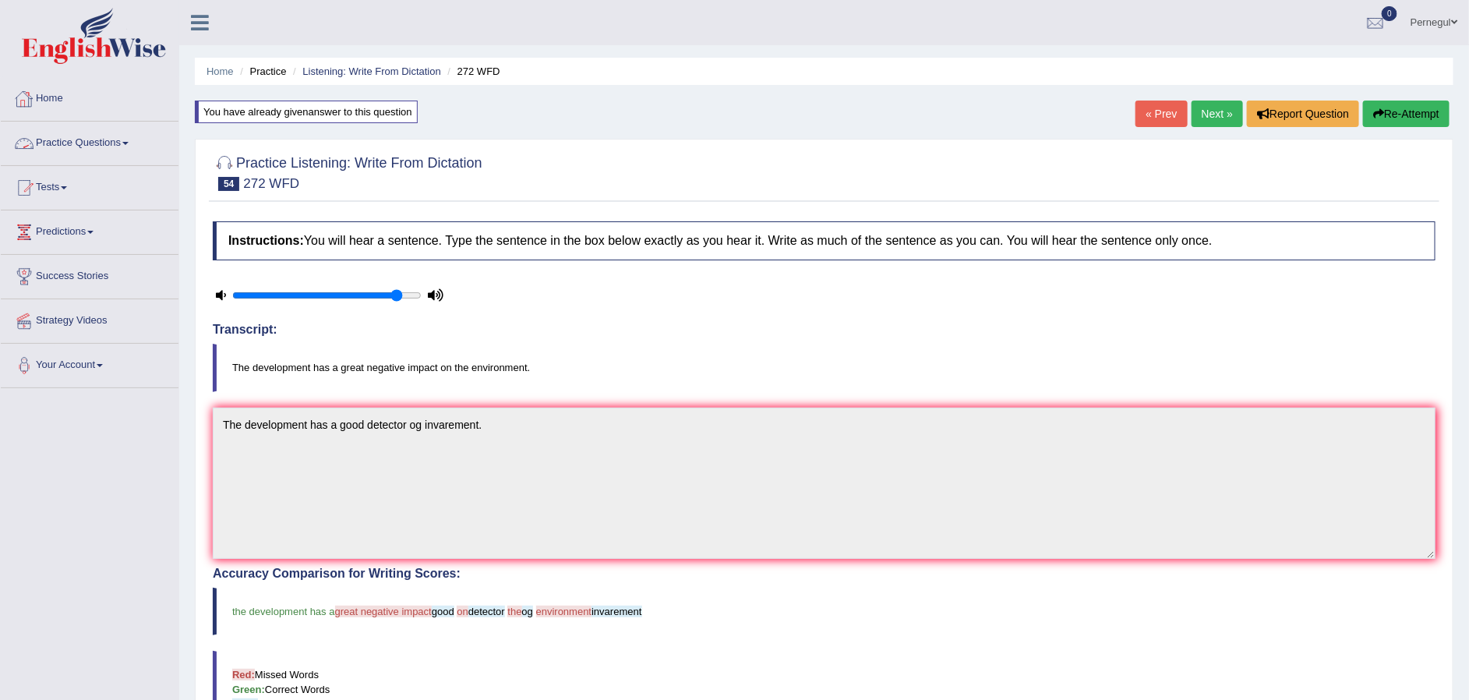
click at [59, 134] on link "Practice Questions" at bounding box center [90, 141] width 178 height 39
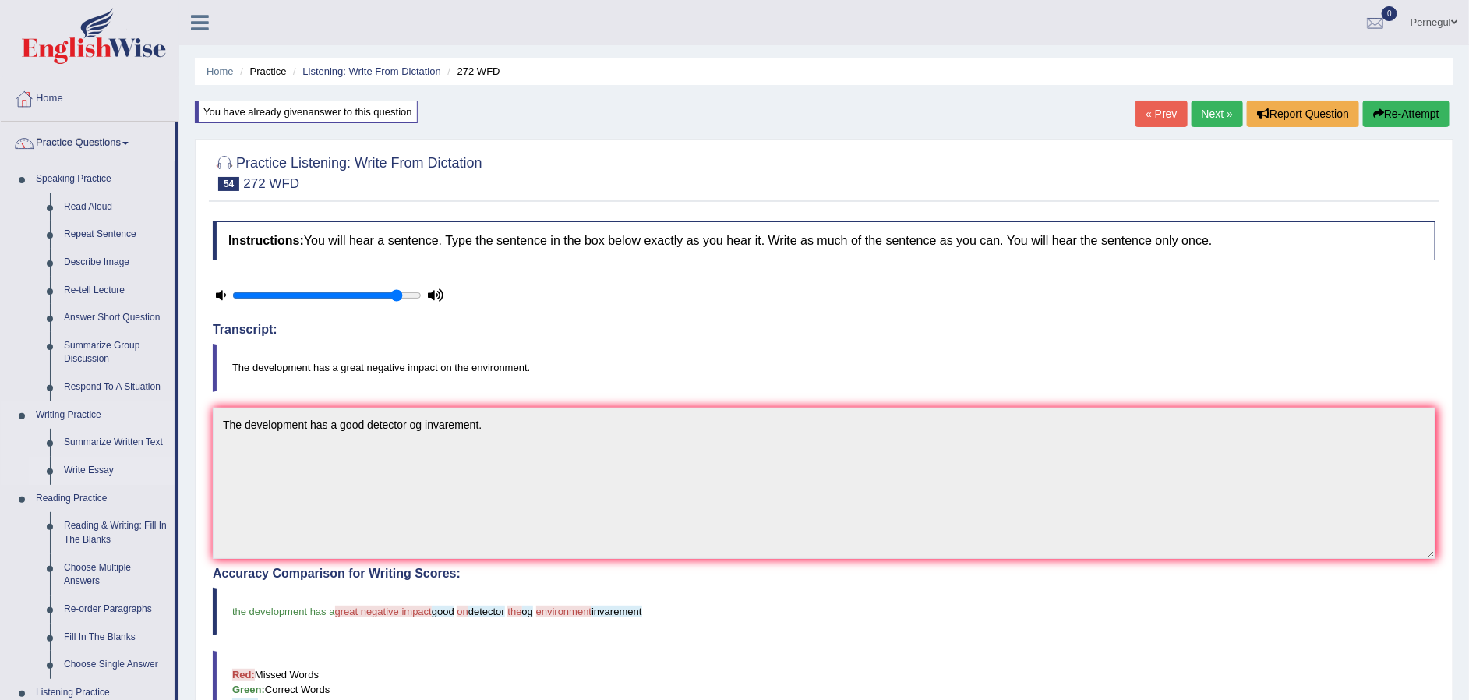
click at [92, 467] on link "Write Essay" at bounding box center [116, 471] width 118 height 28
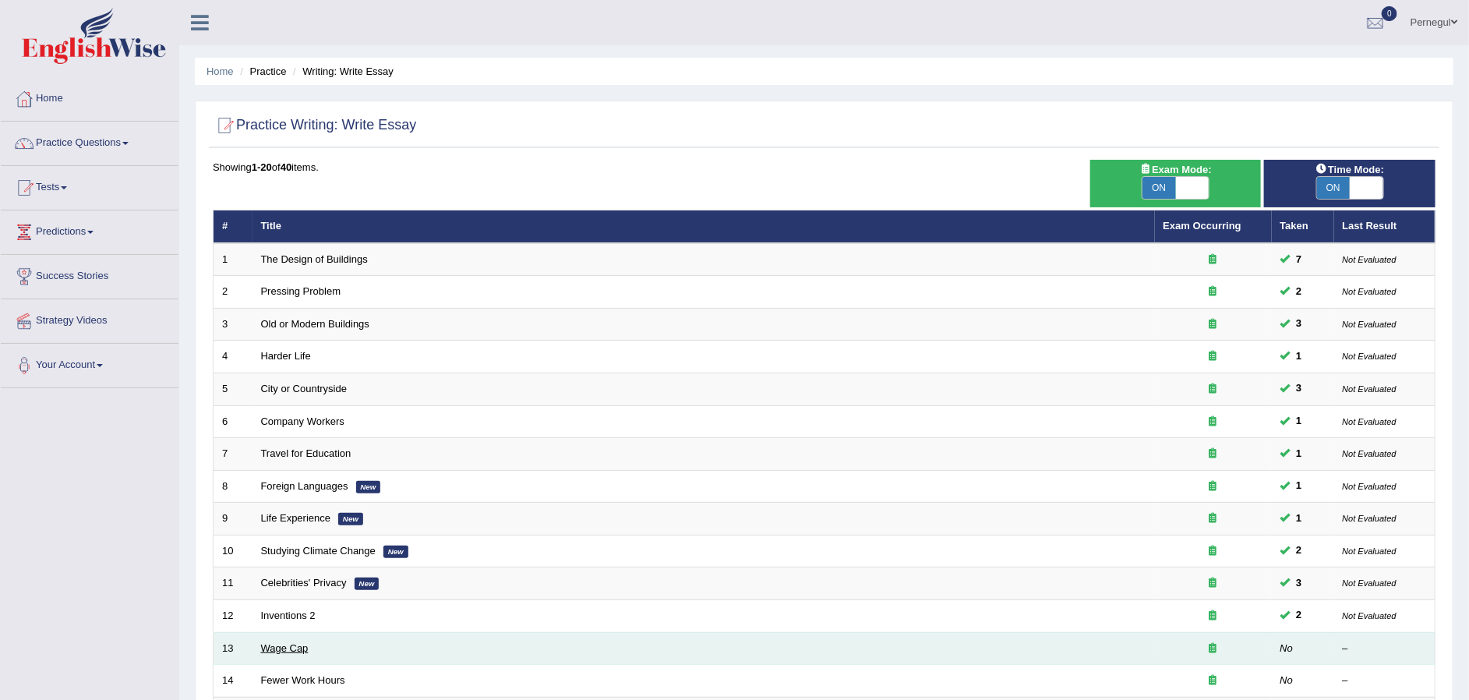
click at [281, 642] on link "Wage Cap" at bounding box center [285, 648] width 48 height 12
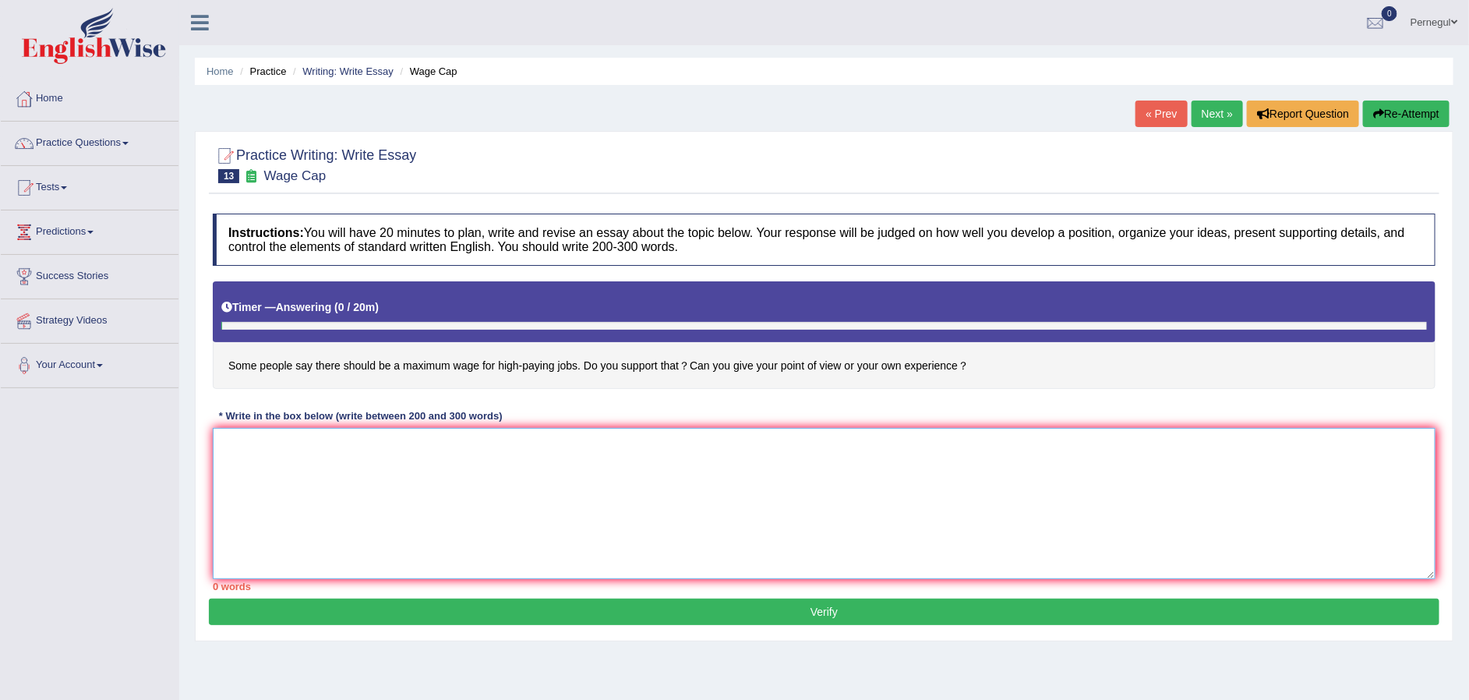
click at [339, 488] on textarea at bounding box center [824, 503] width 1223 height 151
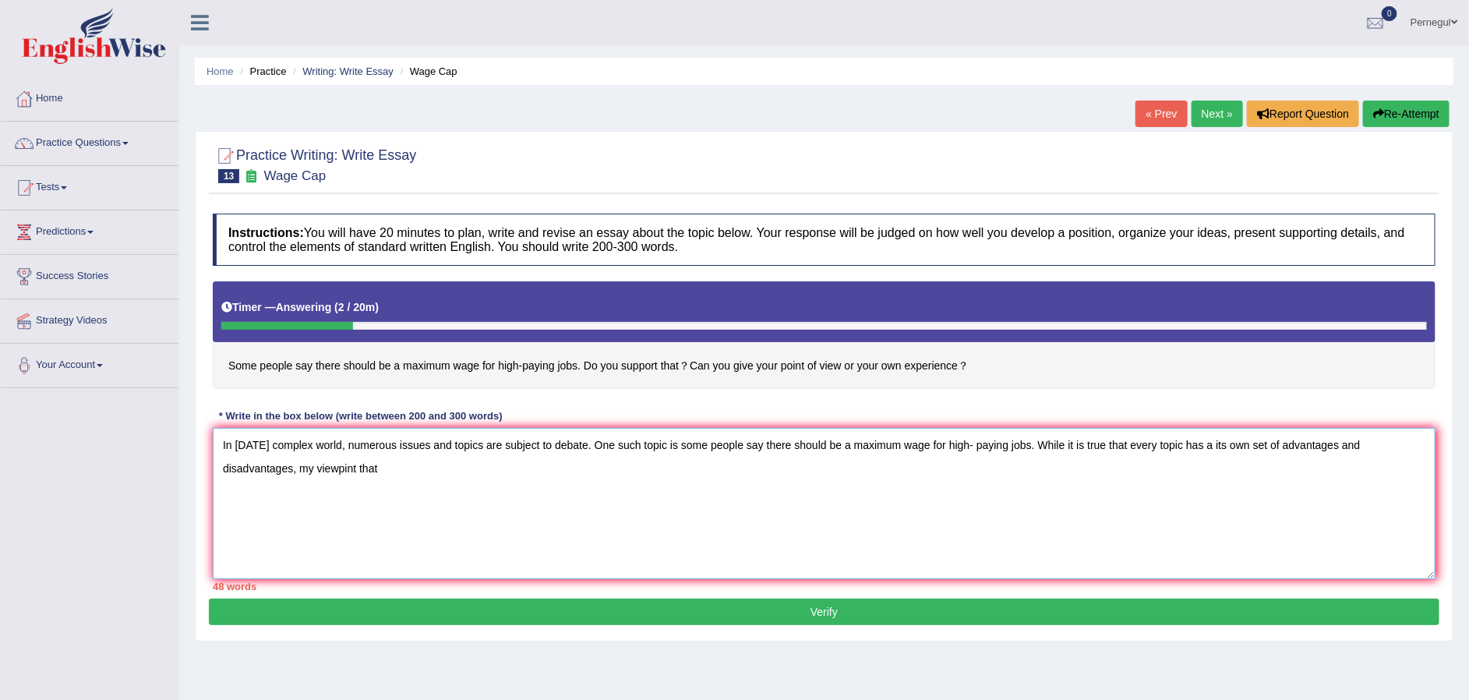
click at [352, 466] on textarea "In today's complex world, numerous issues and topics are subject to debate. One…" at bounding box center [824, 503] width 1223 height 151
click at [407, 467] on textarea "In today's complex world, numerous issues and topics are subject to debate. One…" at bounding box center [824, 503] width 1223 height 151
type textarea "In today's complex world, numerous issues and topics are subject to debate. One…"
drag, startPoint x: 231, startPoint y: 361, endPoint x: 451, endPoint y: 359, distance: 219.8
click at [451, 359] on h4 "Some people say there should be a maximum wage for high-paying jobs. Do you sup…" at bounding box center [824, 335] width 1223 height 108
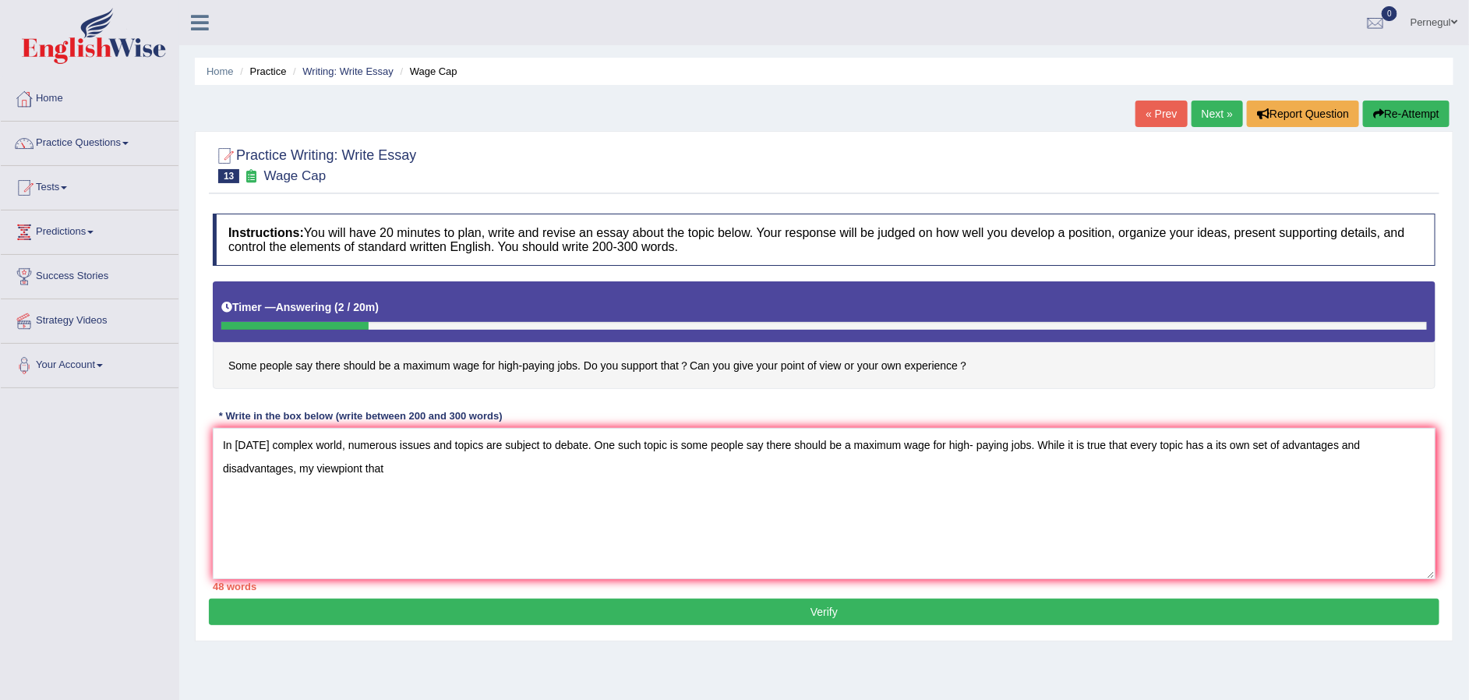
click at [50, 97] on link "Home" at bounding box center [90, 96] width 178 height 39
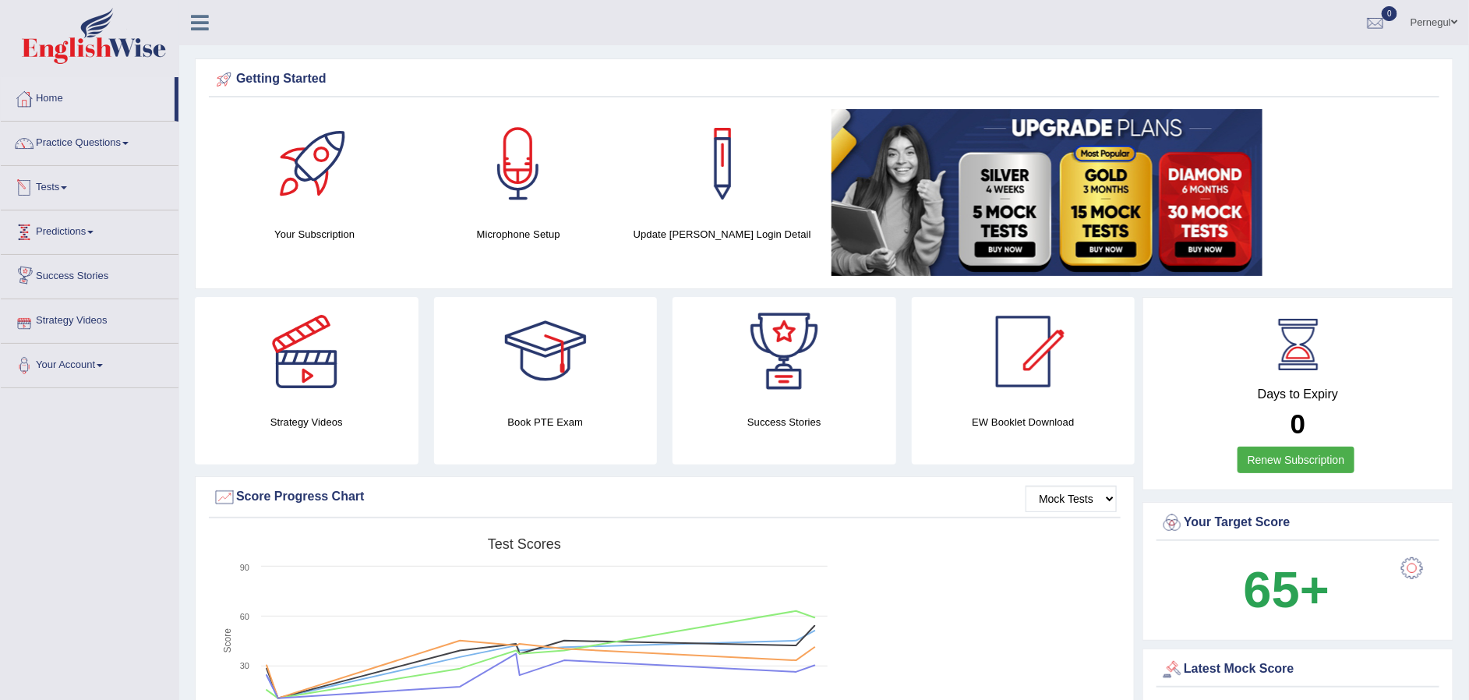
click at [48, 186] on link "Tests" at bounding box center [90, 185] width 178 height 39
click at [37, 274] on link "History" at bounding box center [102, 279] width 146 height 28
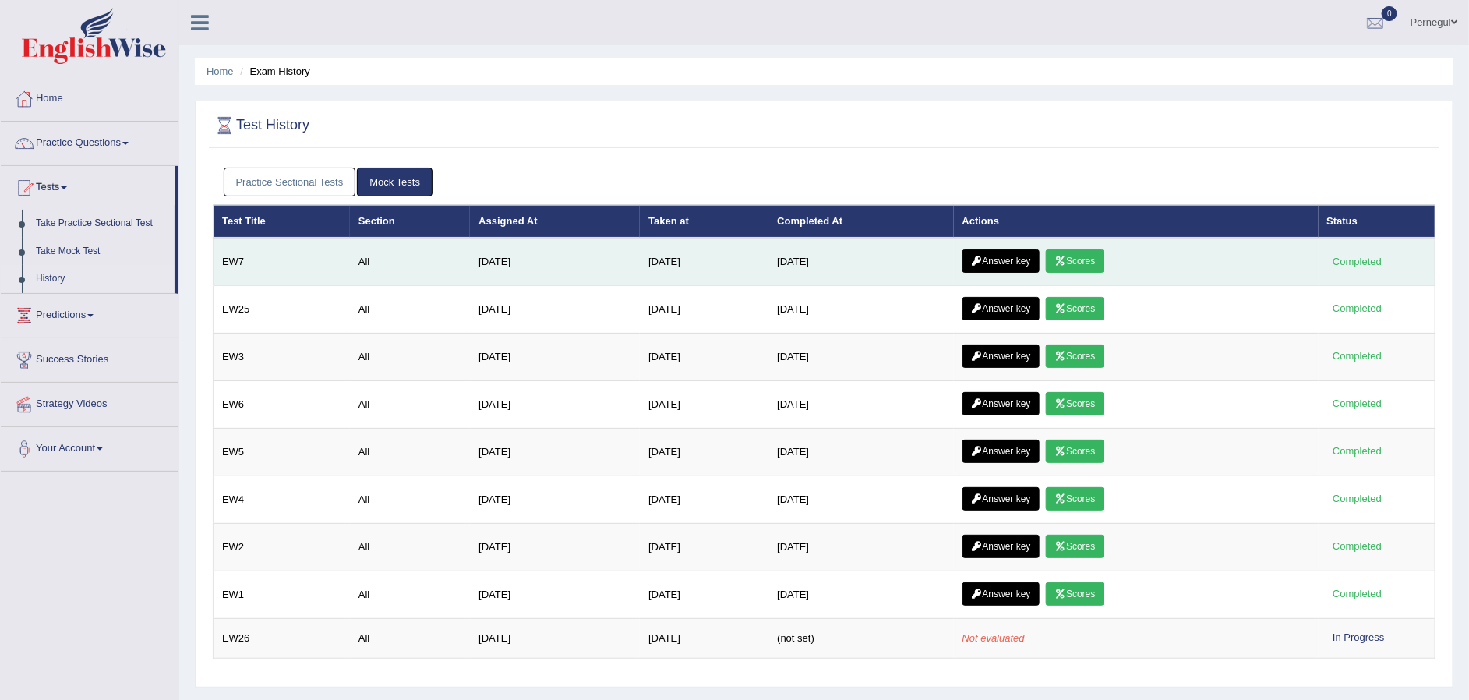
click at [1005, 257] on link "Answer key" at bounding box center [1001, 260] width 77 height 23
